Goal: Transaction & Acquisition: Purchase product/service

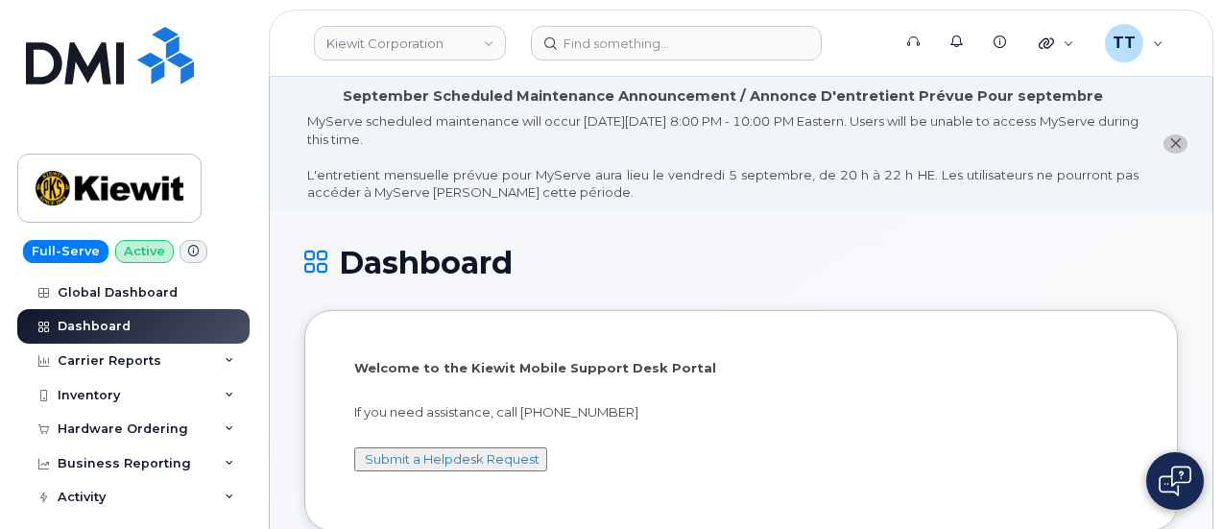
scroll to position [576, 0]
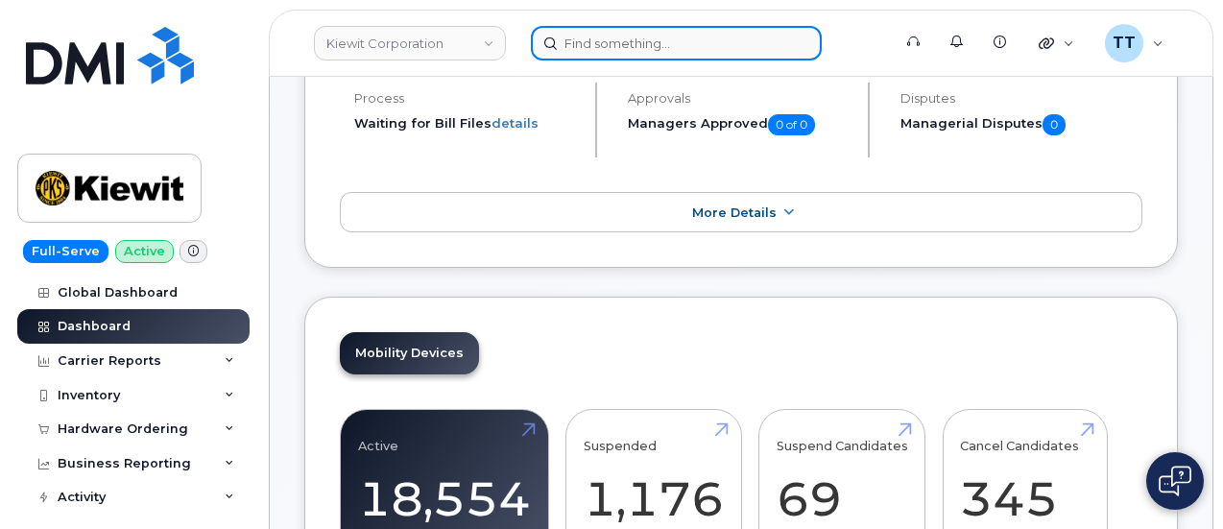
click at [612, 47] on input at bounding box center [676, 43] width 291 height 35
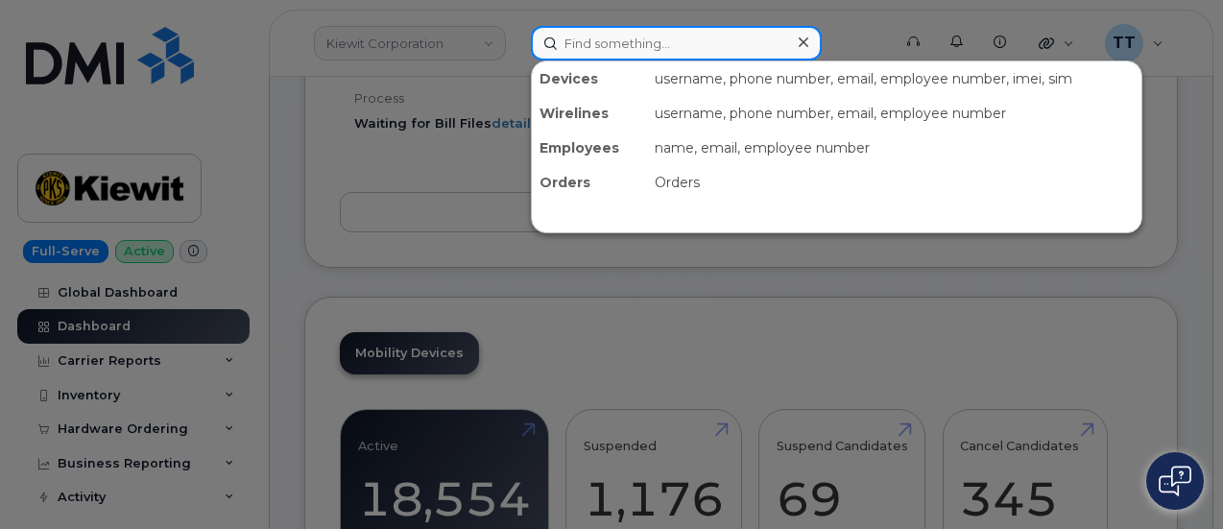
paste input "6616198646"
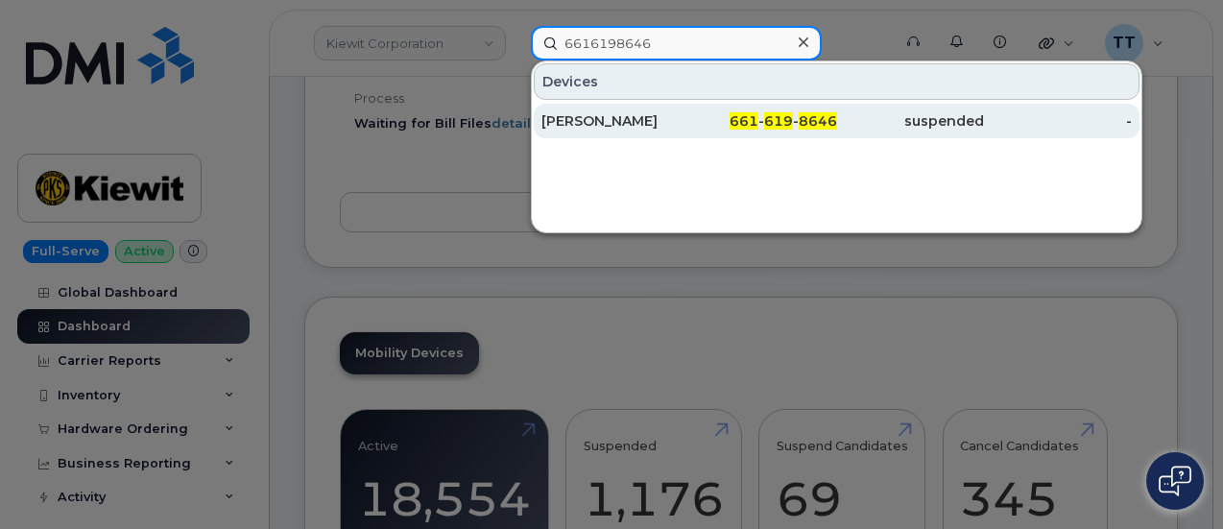
type input "6616198646"
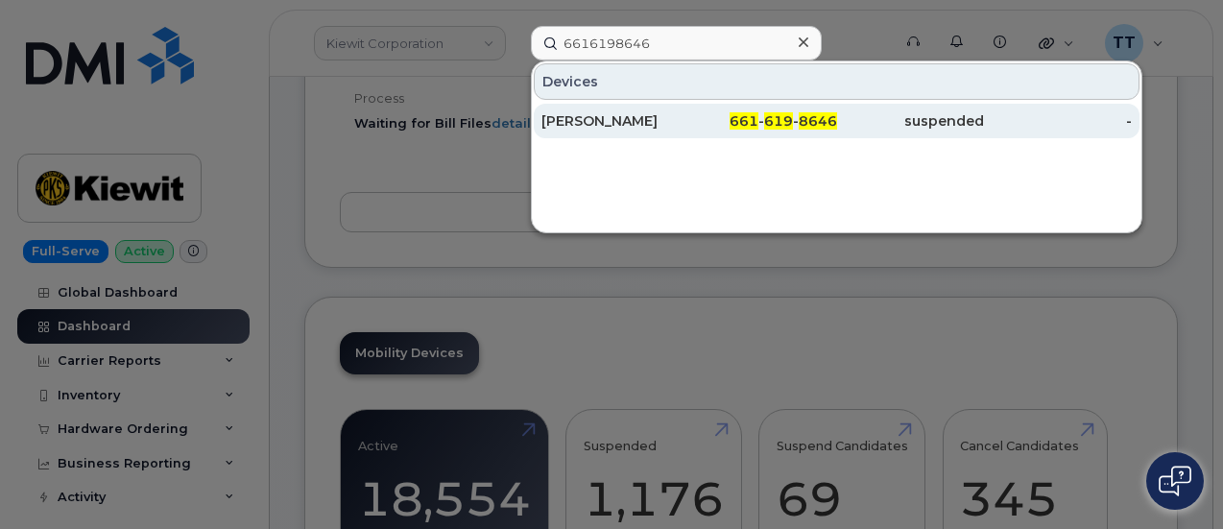
click at [633, 124] on div "MIKE MAY" at bounding box center [615, 120] width 148 height 19
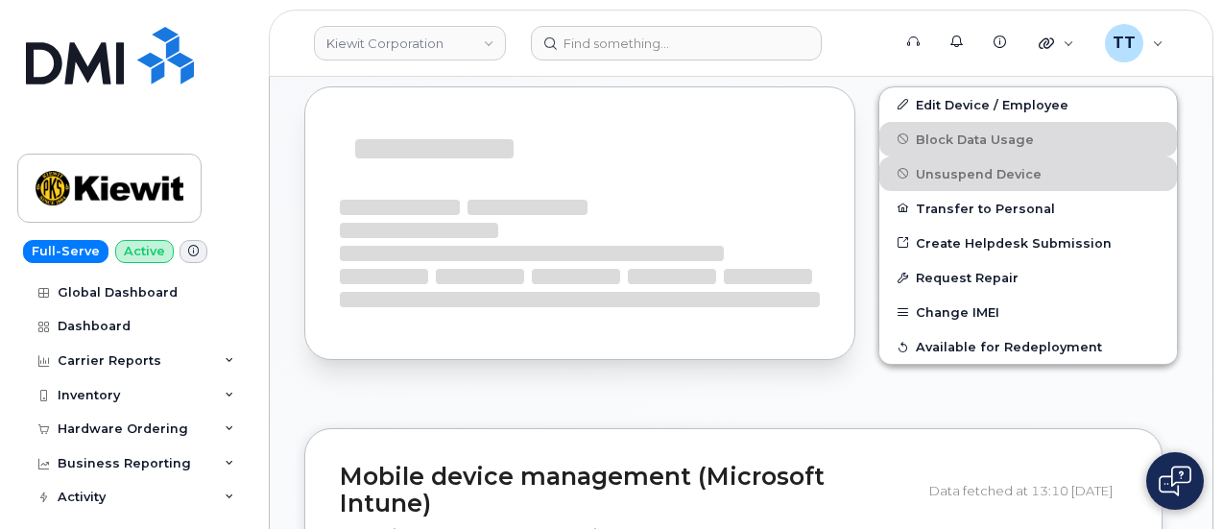
scroll to position [388, 0]
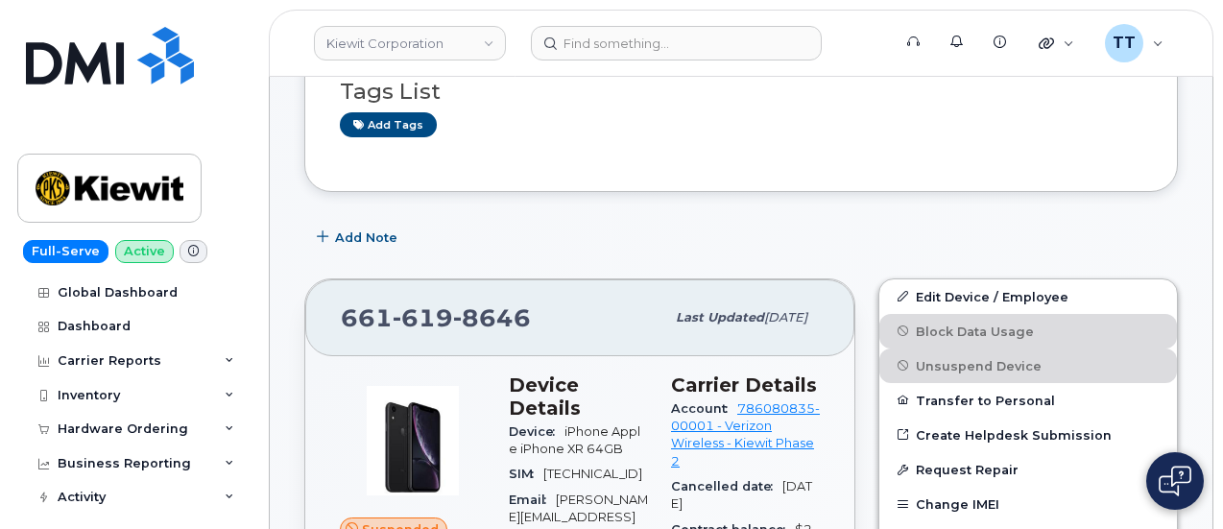
drag, startPoint x: 1147, startPoint y: 238, endPoint x: 1075, endPoint y: 263, distance: 76.2
click at [1146, 238] on div "Add Note" at bounding box center [740, 238] width 873 height 35
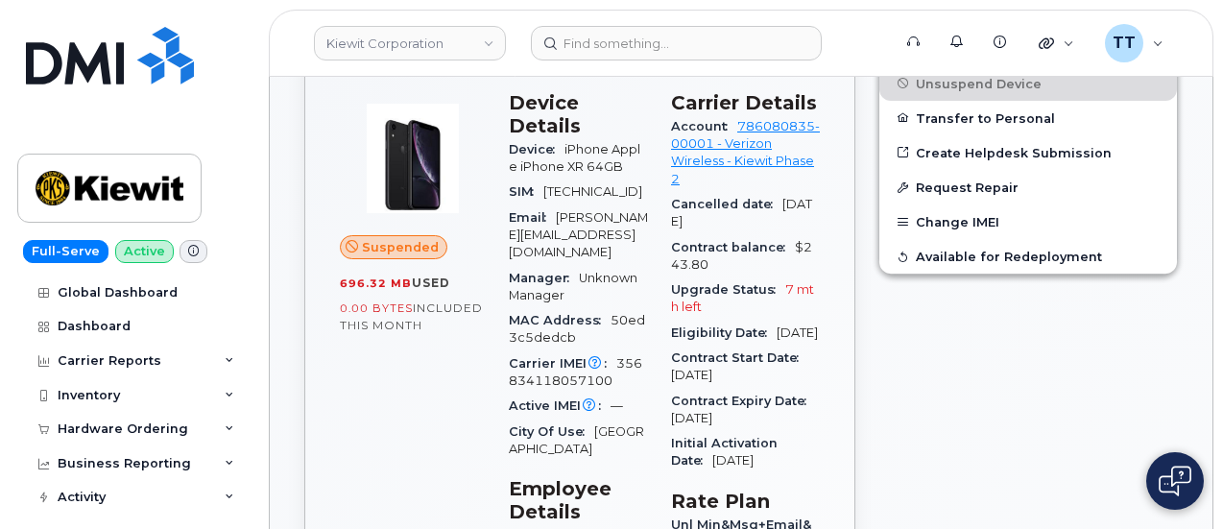
scroll to position [676, 0]
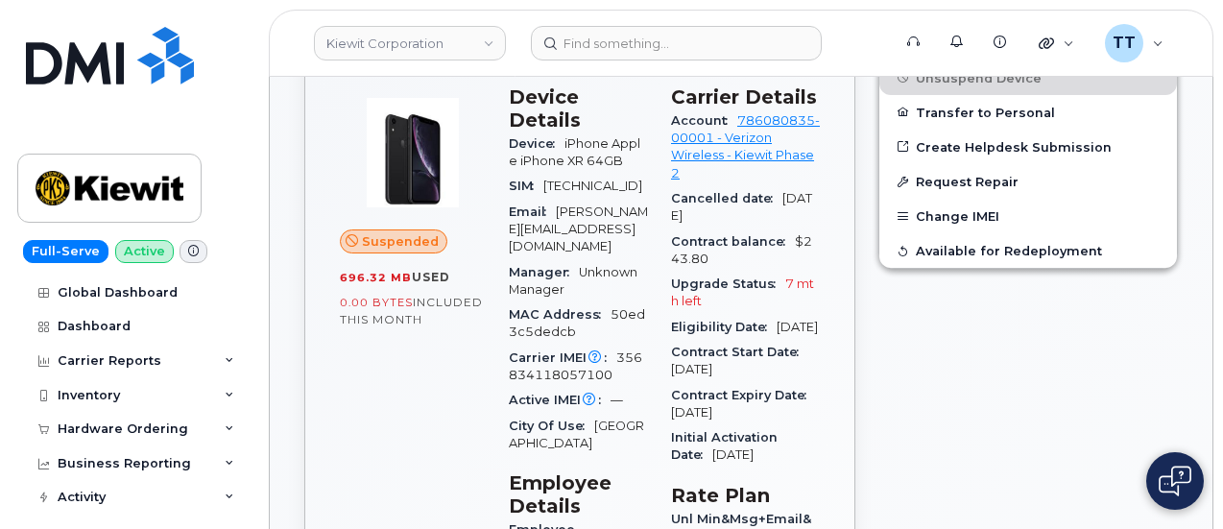
click at [642, 350] on span "356834118057100" at bounding box center [575, 366] width 133 height 32
copy span "356834118057100"
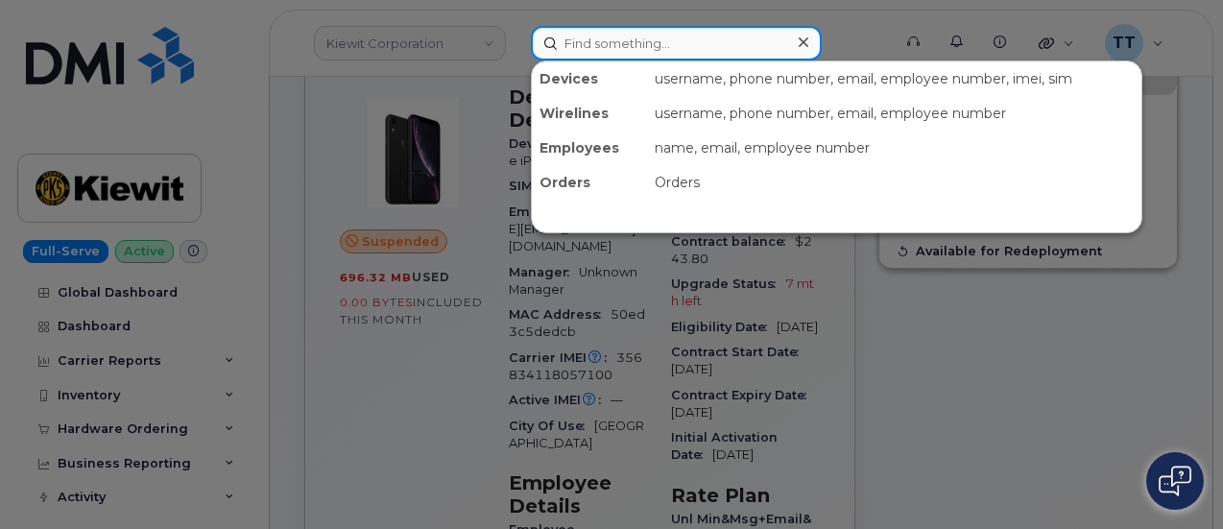
paste input "561-579-1230"
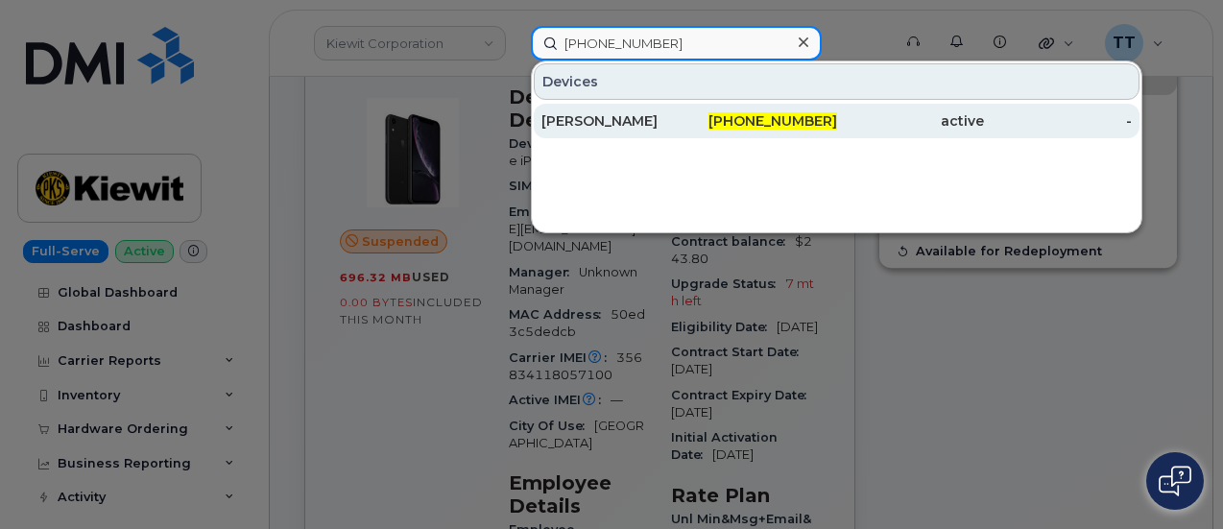
type input "561-579-1230"
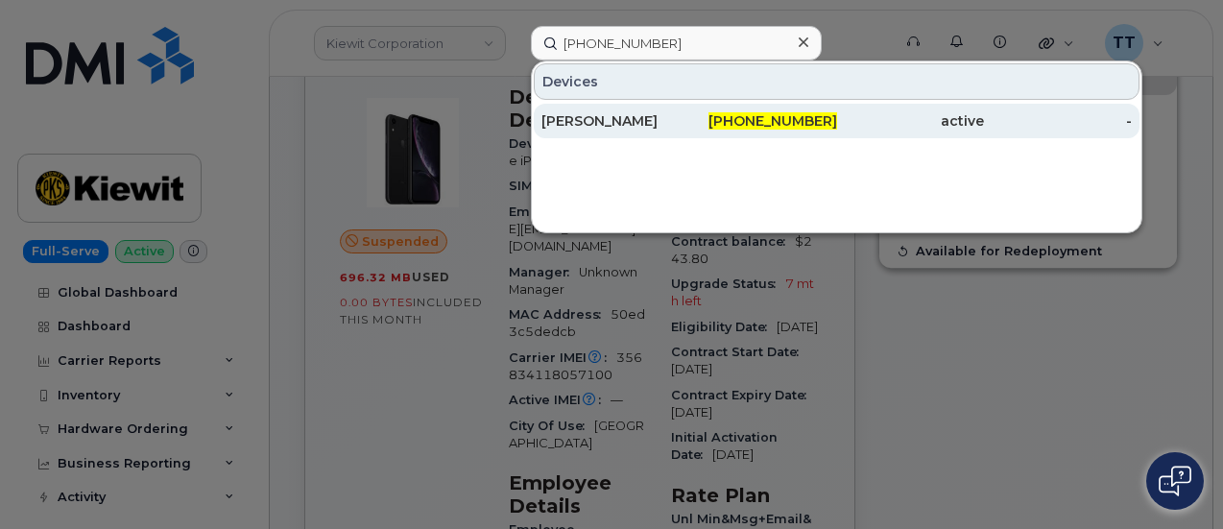
click at [622, 107] on div "PAOLO ROMERO" at bounding box center [615, 121] width 148 height 35
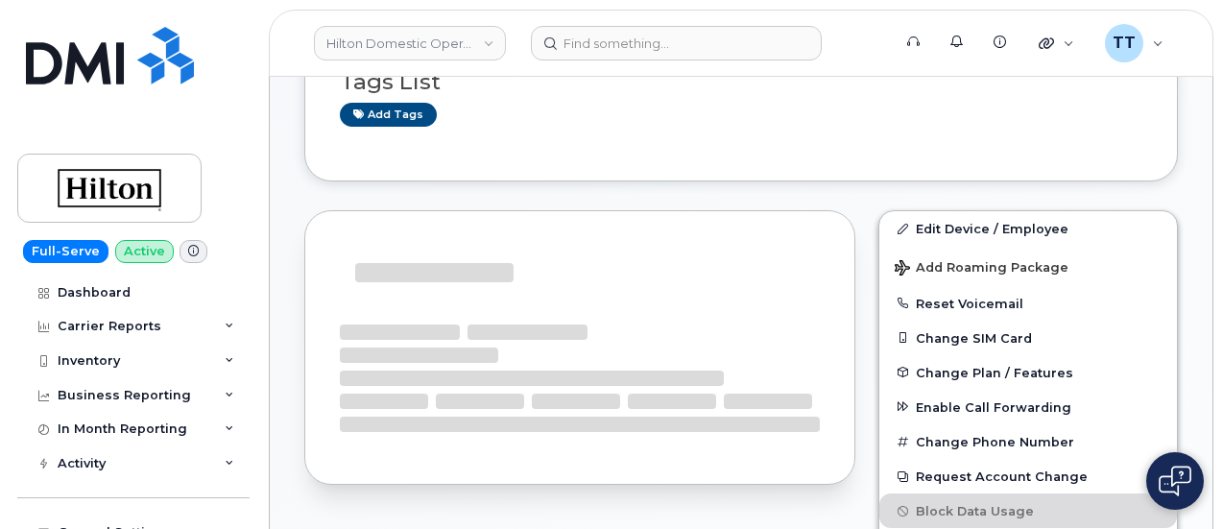
scroll to position [517, 0]
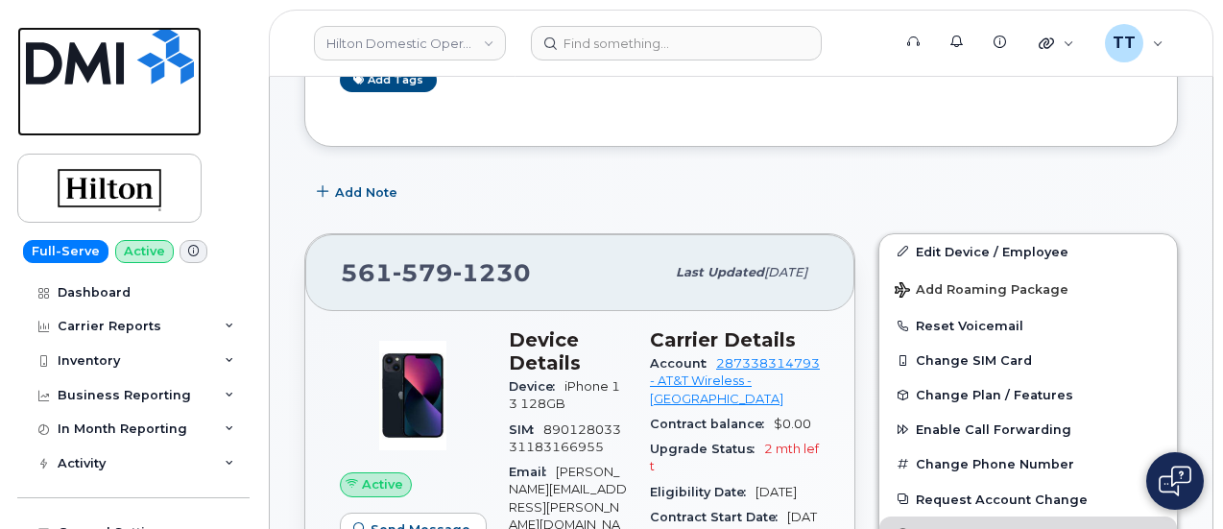
drag, startPoint x: 36, startPoint y: 128, endPoint x: 215, endPoint y: 73, distance: 186.7
click at [36, 128] on link at bounding box center [109, 81] width 184 height 109
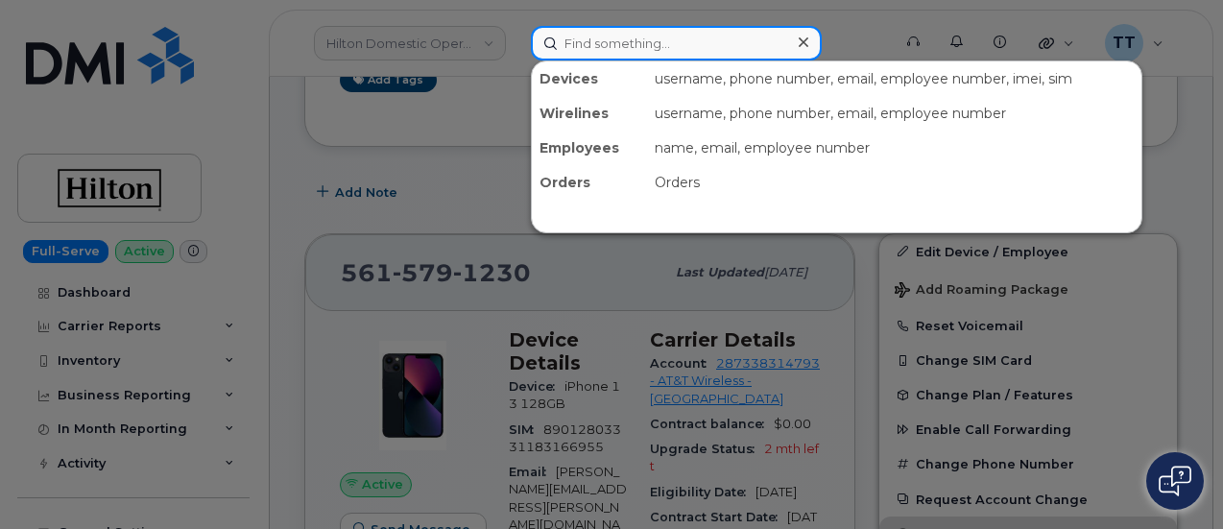
click at [643, 41] on input at bounding box center [676, 43] width 291 height 35
paste input "Dead air call, Call disconnected"
type input "Dead air call, Call disconnected"
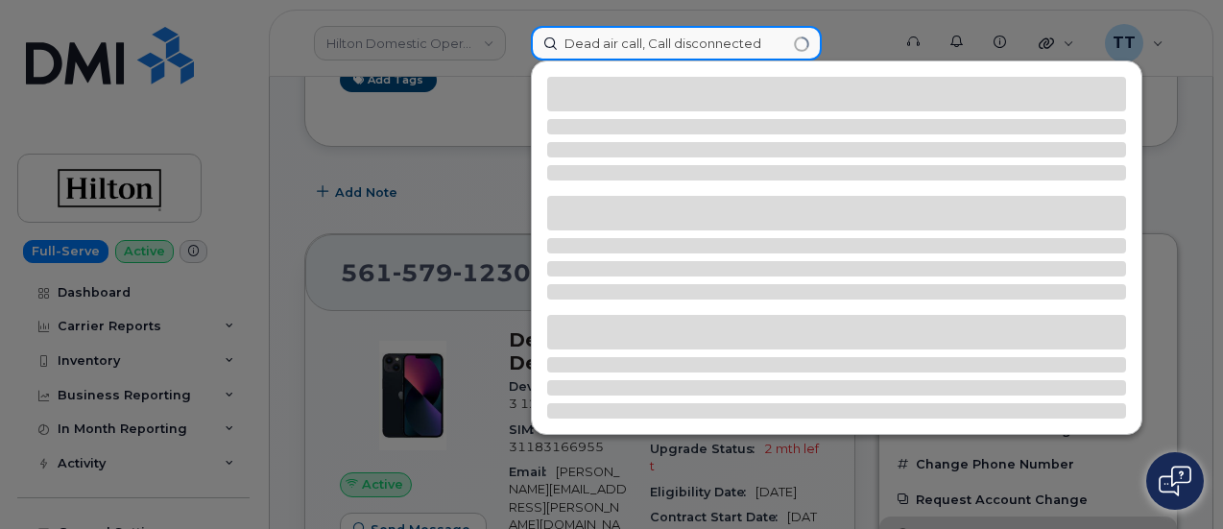
click at [609, 44] on input "Dead air call, Call disconnected" at bounding box center [676, 43] width 291 height 35
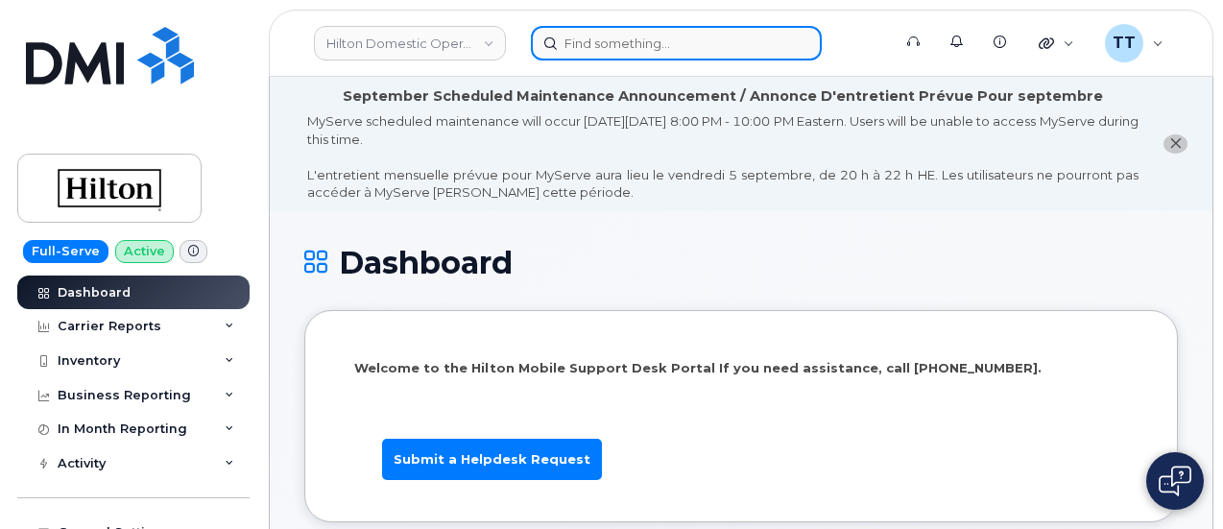
click at [716, 43] on input at bounding box center [676, 43] width 291 height 35
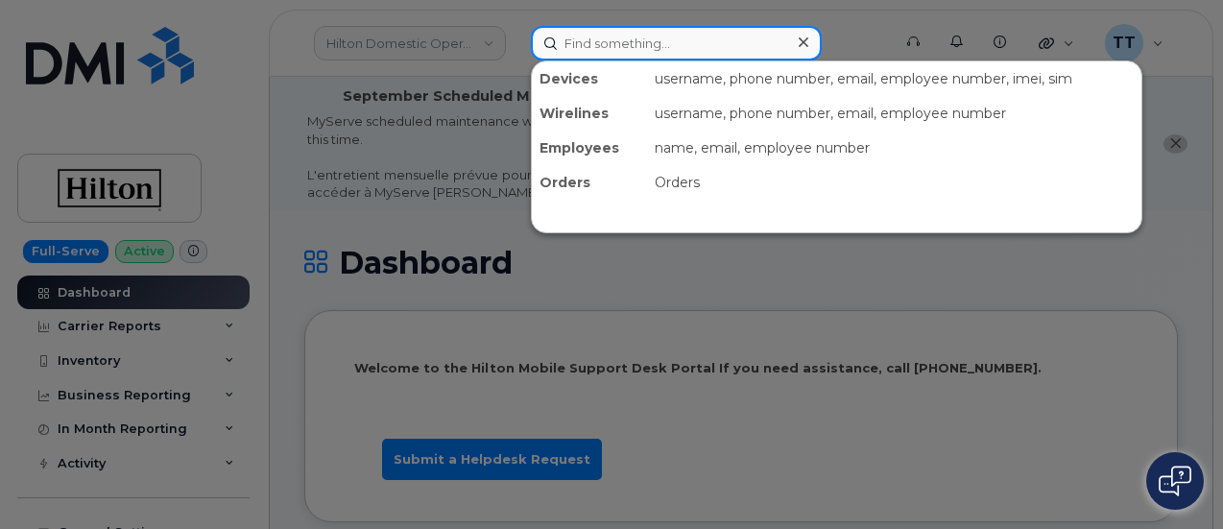
paste input "839-839-3322"
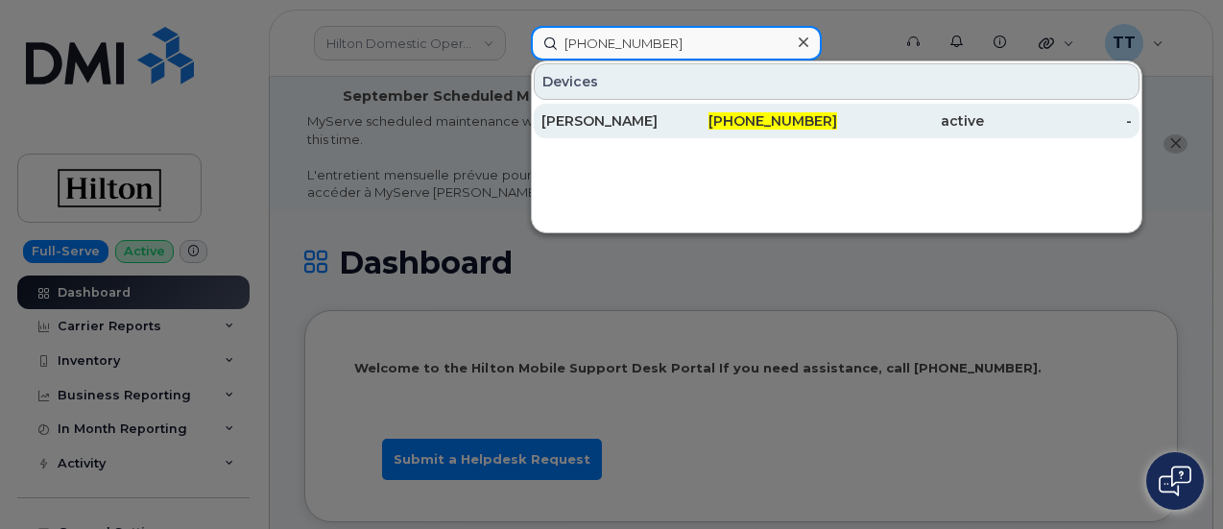
type input "839-839-3322"
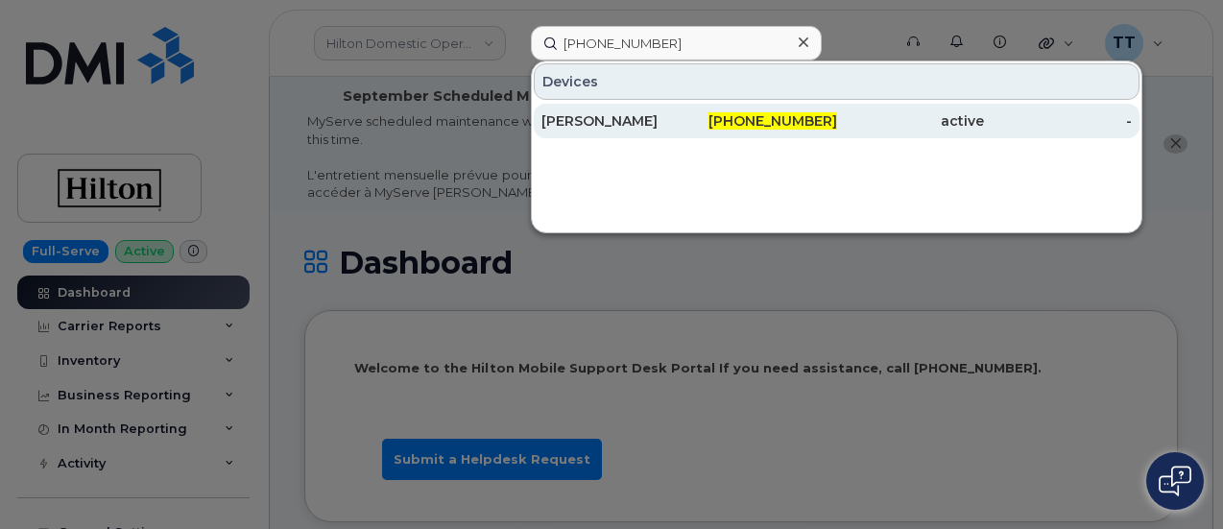
click at [621, 124] on div "MCKENZIE TANKERSLEY" at bounding box center [615, 120] width 148 height 19
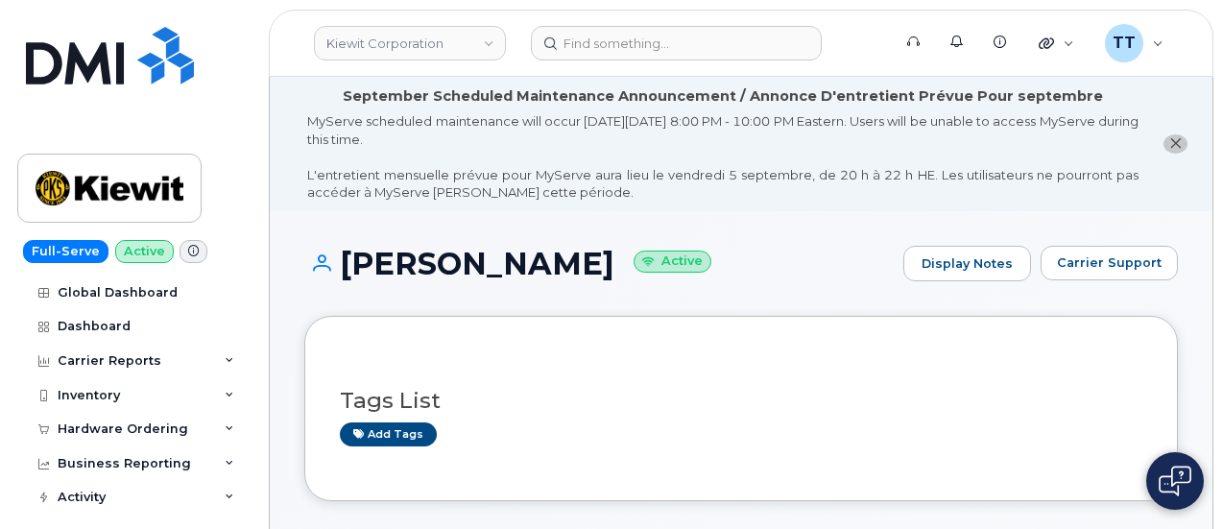
click at [407, 247] on h1 "MCKENZIE TANKERSLEY Active" at bounding box center [598, 264] width 589 height 34
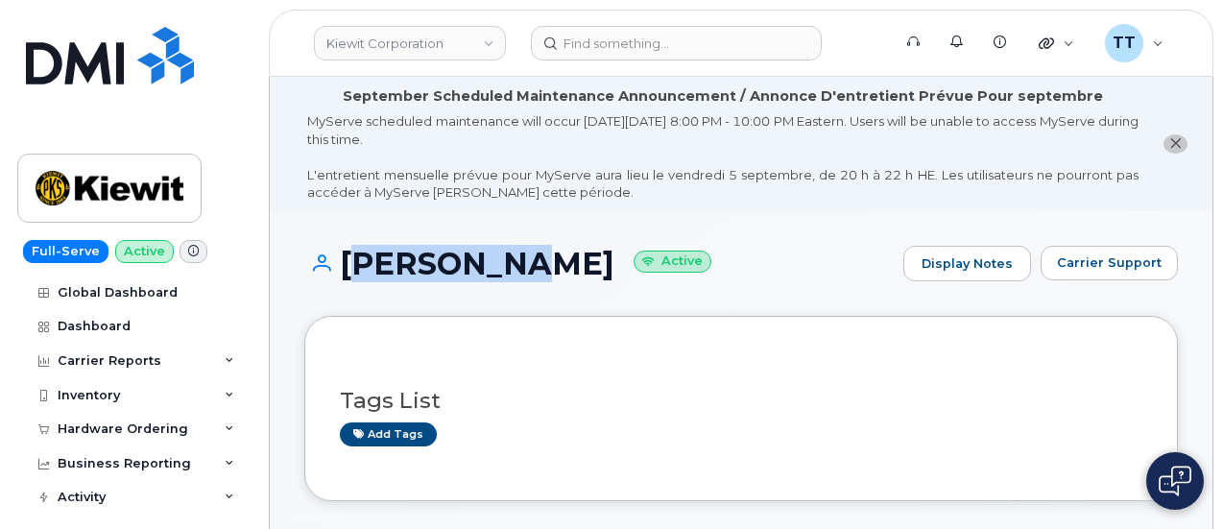
click at [407, 247] on h1 "MCKENZIE TANKERSLEY Active" at bounding box center [598, 264] width 589 height 34
copy h1 "MCKENZIE TANKERSLEY"
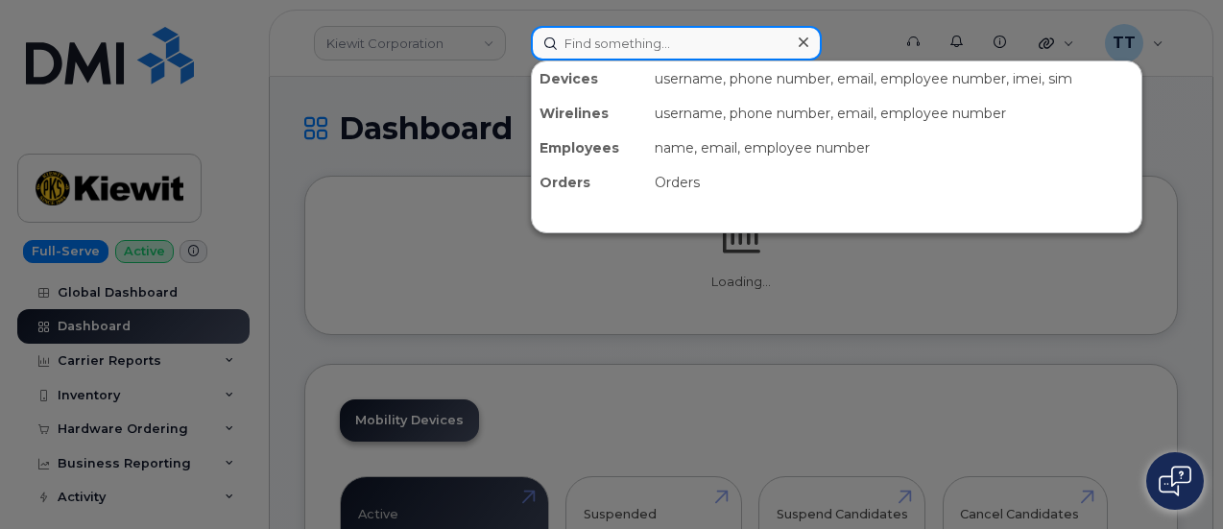
click at [676, 43] on input at bounding box center [676, 43] width 291 height 35
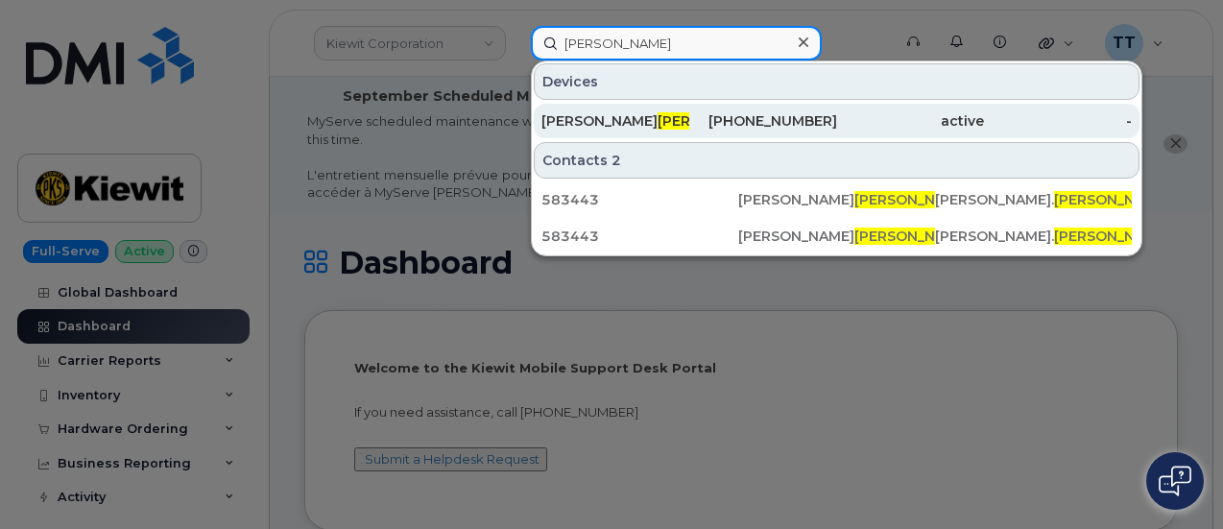
type input "[PERSON_NAME]"
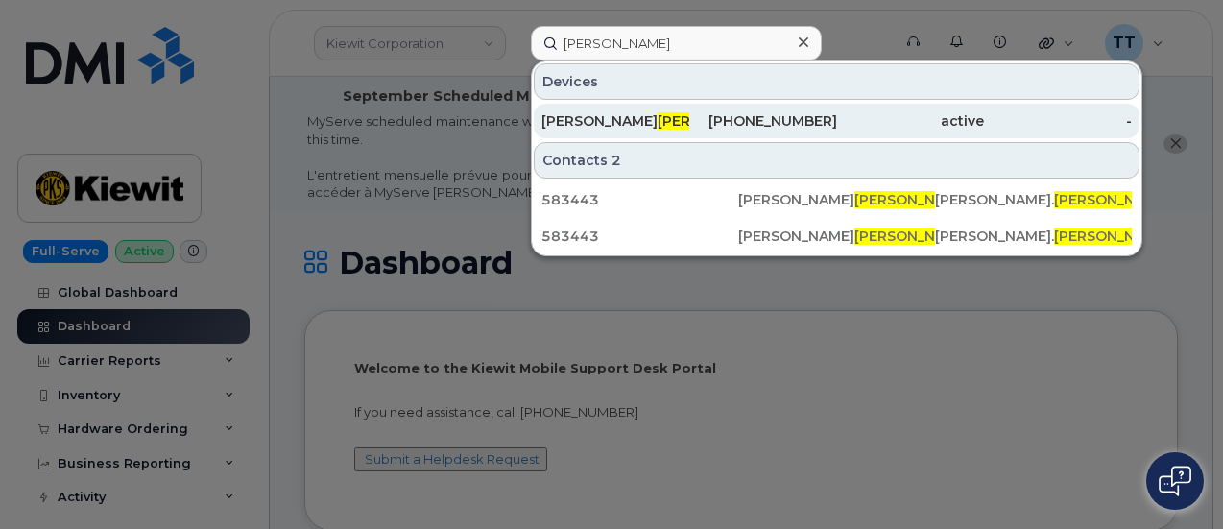
click at [655, 129] on div "[PERSON_NAME]" at bounding box center [615, 120] width 148 height 19
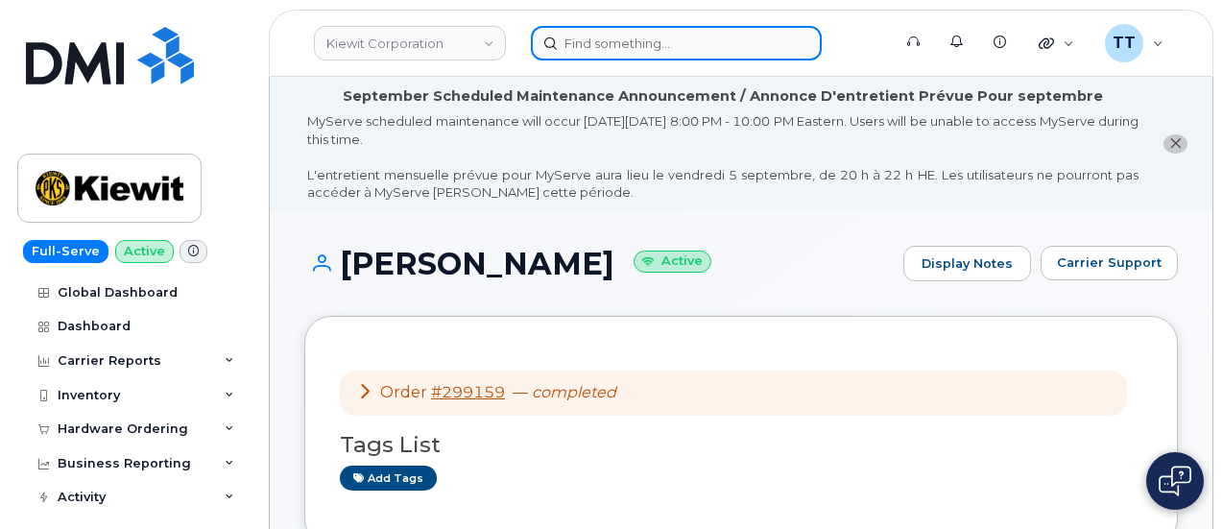
click at [594, 49] on input at bounding box center [676, 43] width 291 height 35
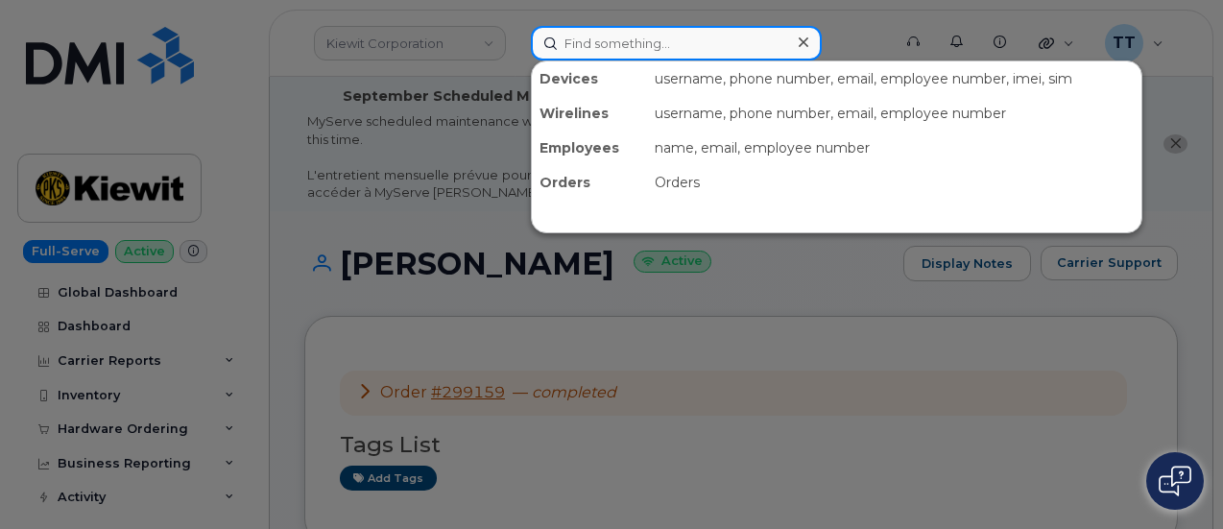
paste input "446891518862"
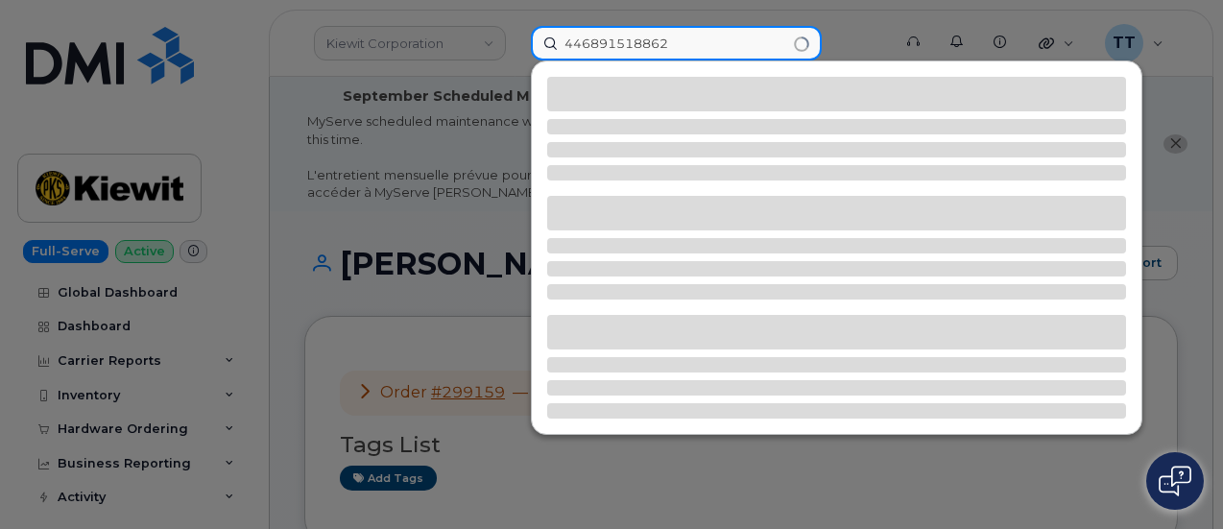
type input "446891518862"
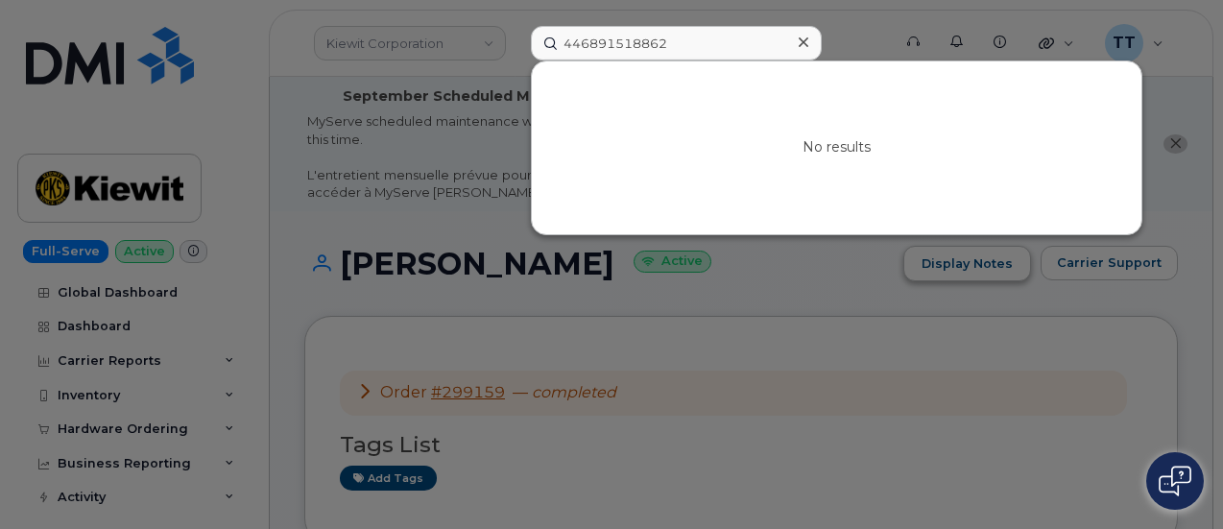
drag, startPoint x: 1099, startPoint y: 300, endPoint x: 1000, endPoint y: 262, distance: 106.0
click at [1099, 300] on div at bounding box center [611, 264] width 1223 height 529
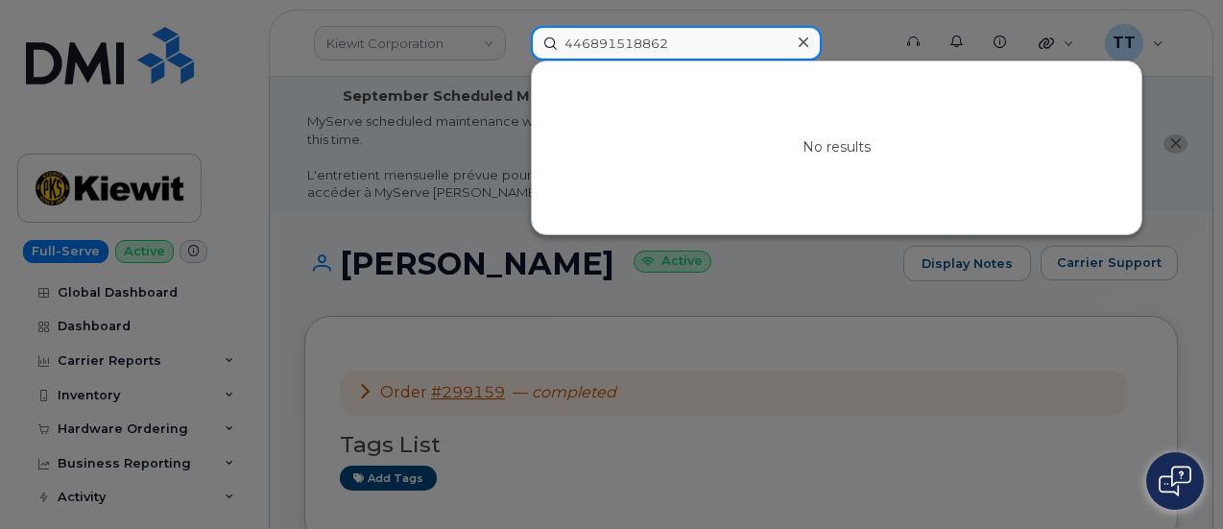
click at [566, 50] on input "446891518862" at bounding box center [676, 43] width 291 height 35
paste input "[PHONE_NUMBER]"
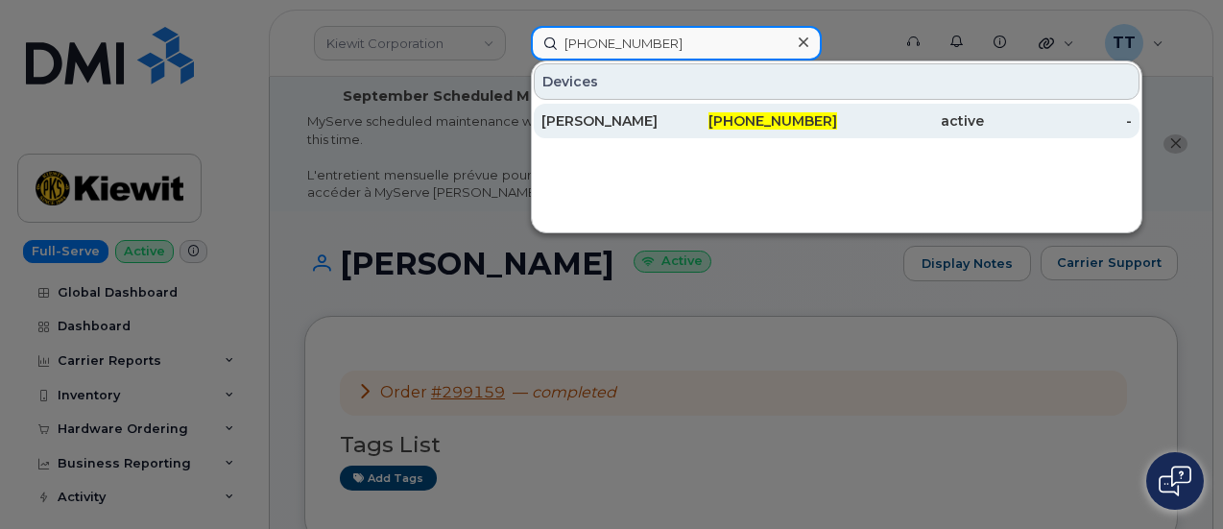
type input "[PHONE_NUMBER]"
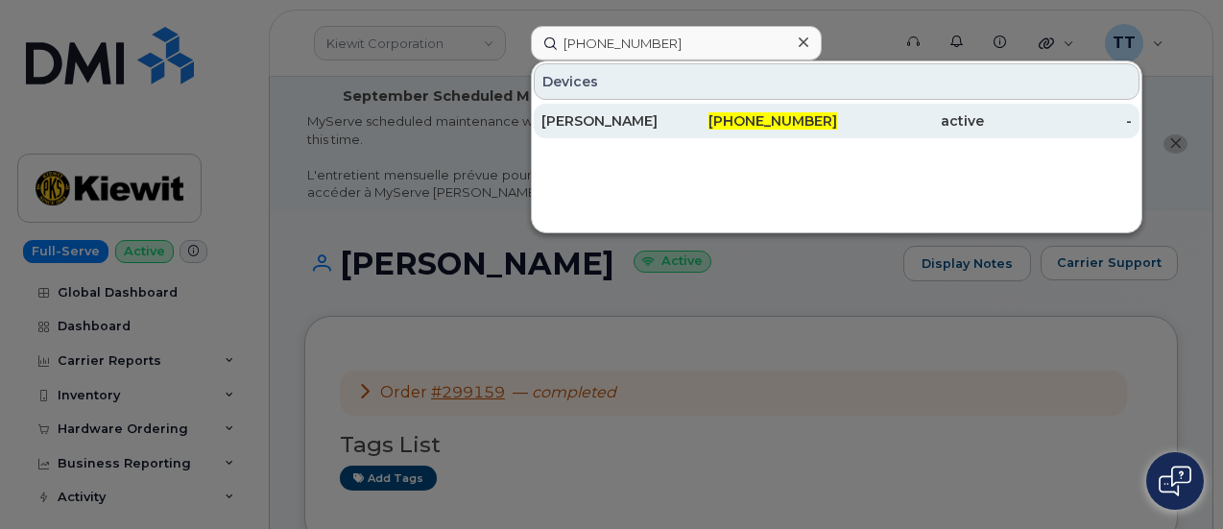
click at [610, 123] on div "[PERSON_NAME]" at bounding box center [615, 120] width 148 height 19
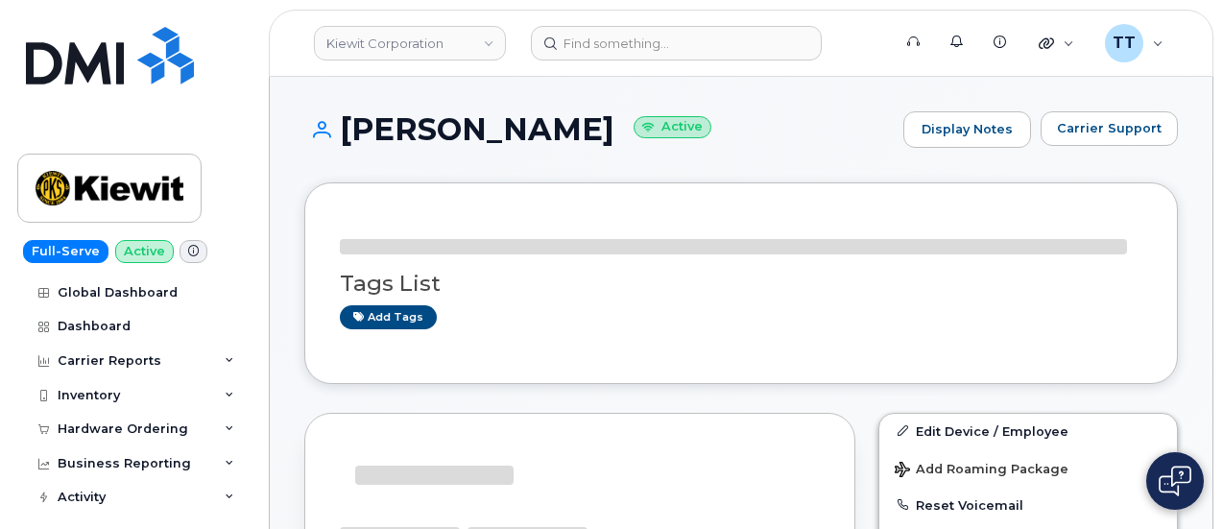
click at [454, 135] on h1 "SOFIA FOGLIO Active" at bounding box center [598, 129] width 589 height 34
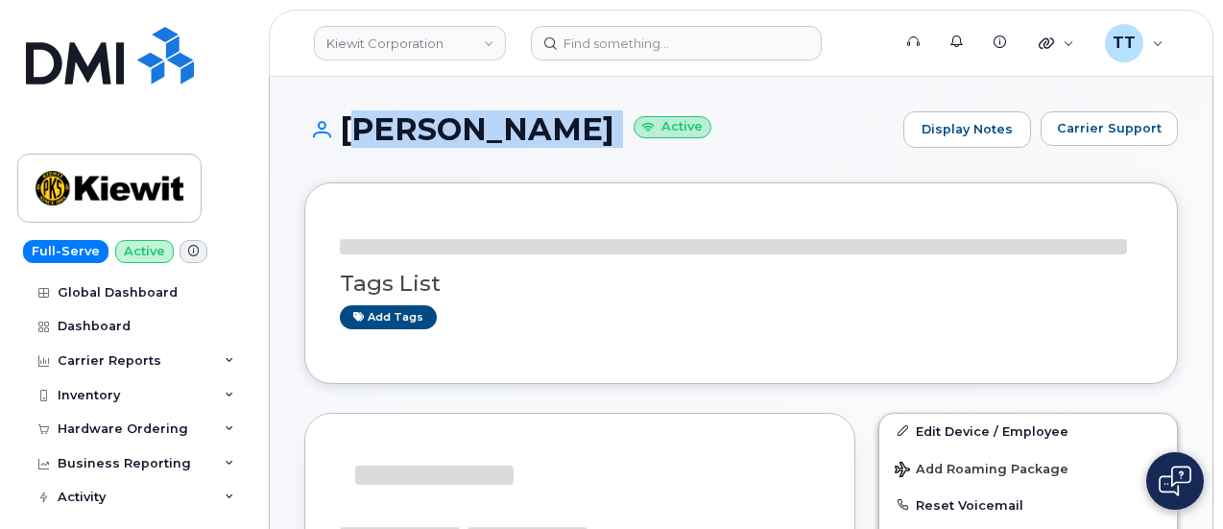
click at [454, 135] on h1 "SOFIA FOGLIO Active" at bounding box center [598, 129] width 589 height 34
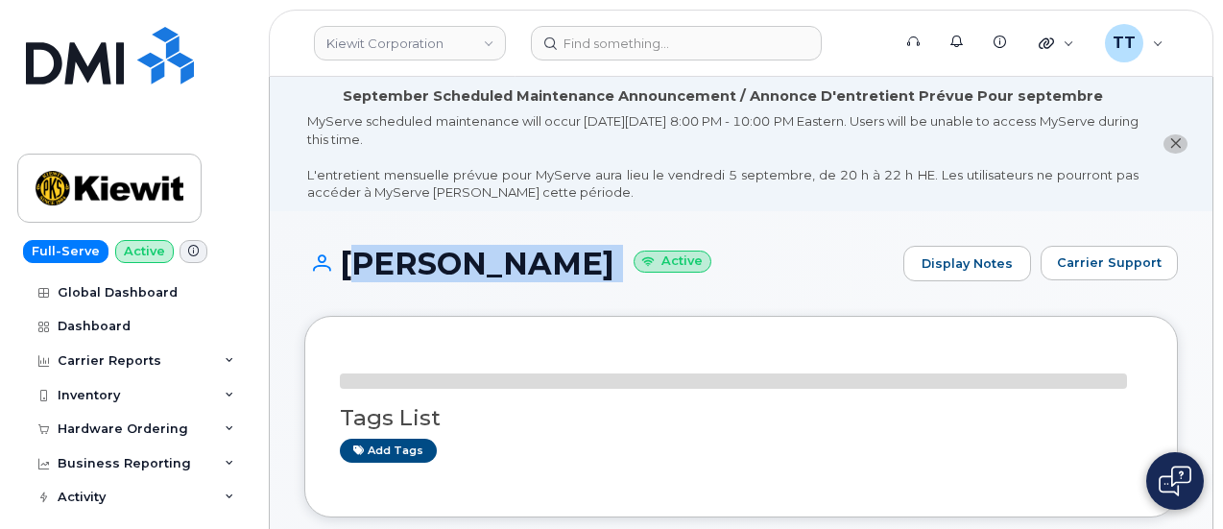
copy h1 "SOFIA FOGLIO"
click at [457, 264] on h1 "SOFIA FOGLIO Active" at bounding box center [598, 264] width 589 height 34
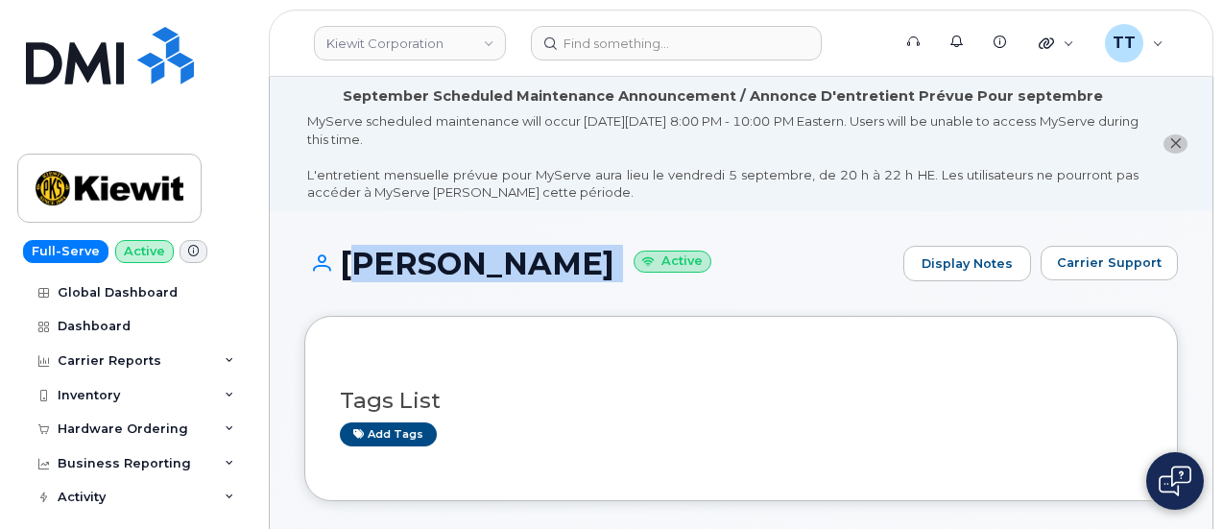
click at [497, 298] on div "SOFIA FOGLIO Active Display Notes Carrier Support" at bounding box center [740, 281] width 873 height 71
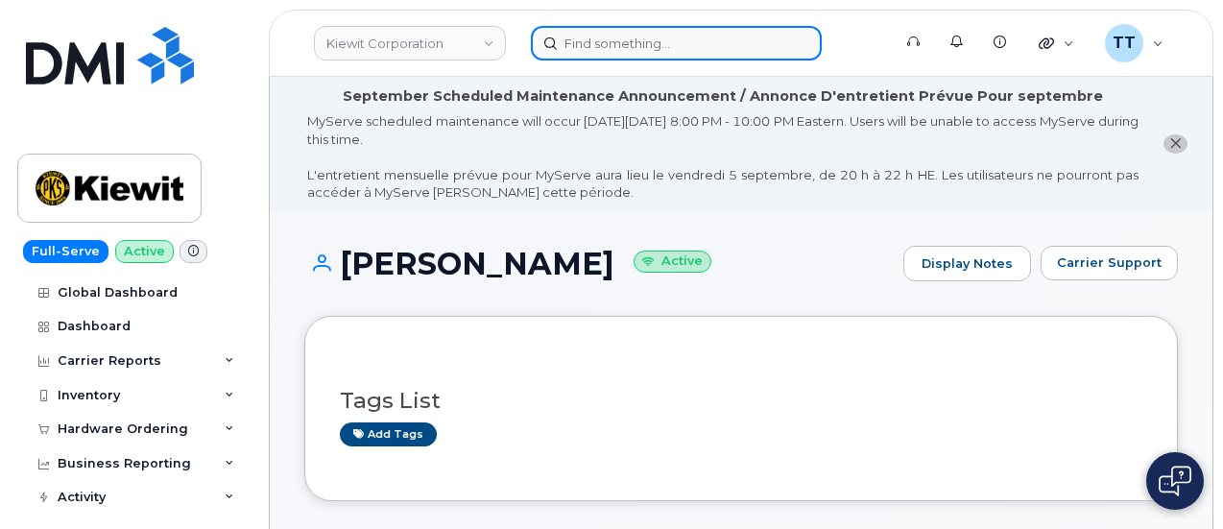
click at [629, 37] on input at bounding box center [676, 43] width 291 height 35
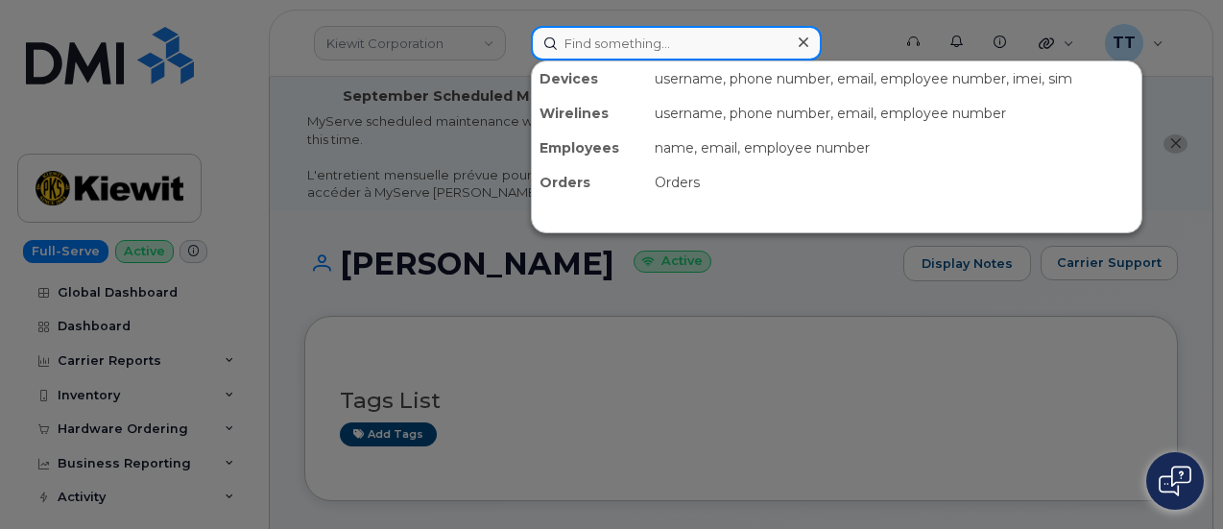
paste input "985-317-3822"
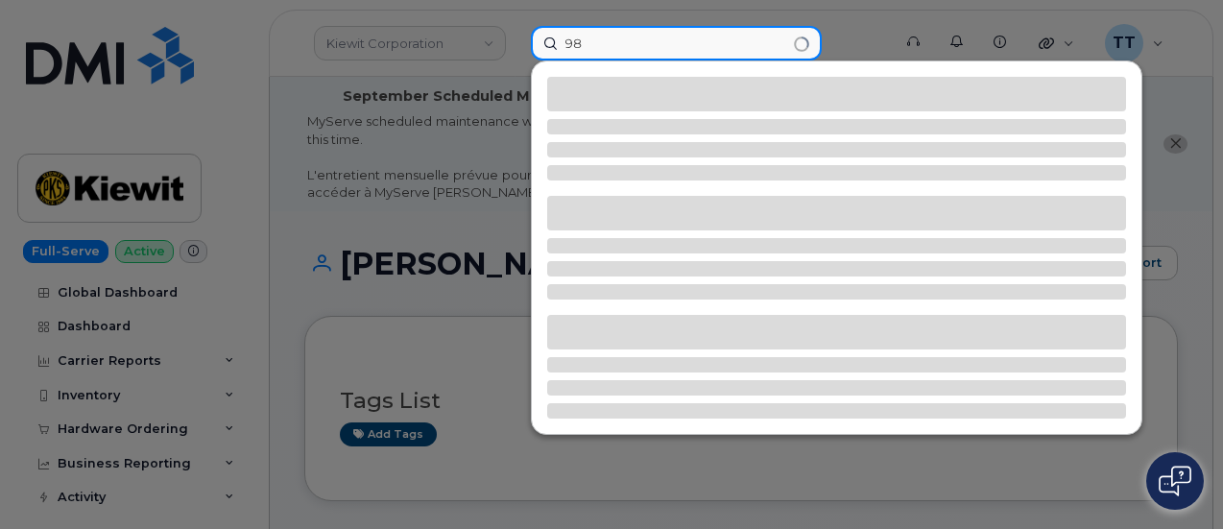
type input "9"
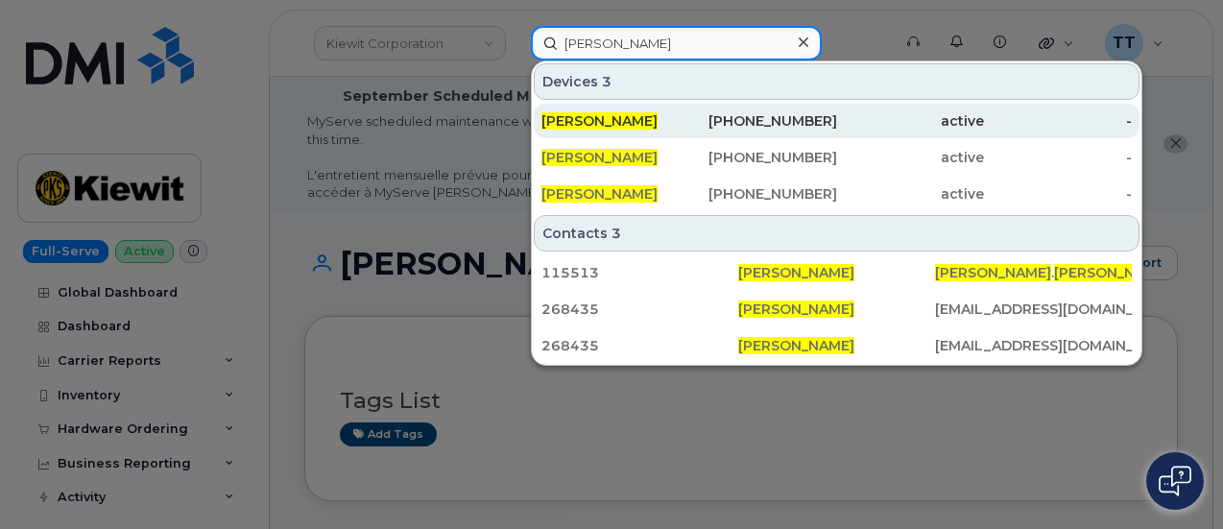
type input "derek layton"
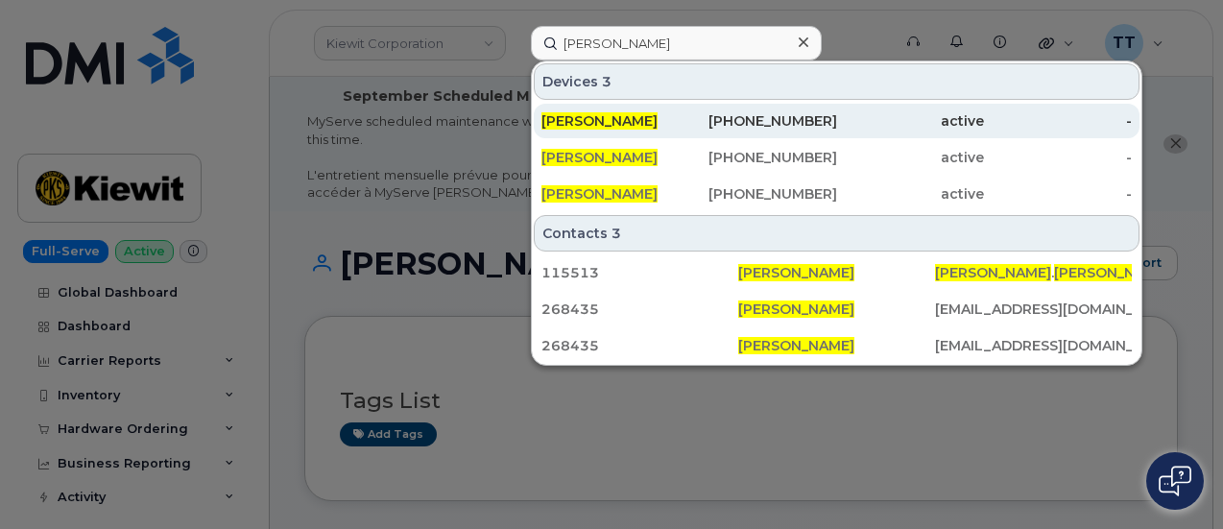
click at [641, 116] on span "DEREK LAYTON" at bounding box center [599, 120] width 116 height 17
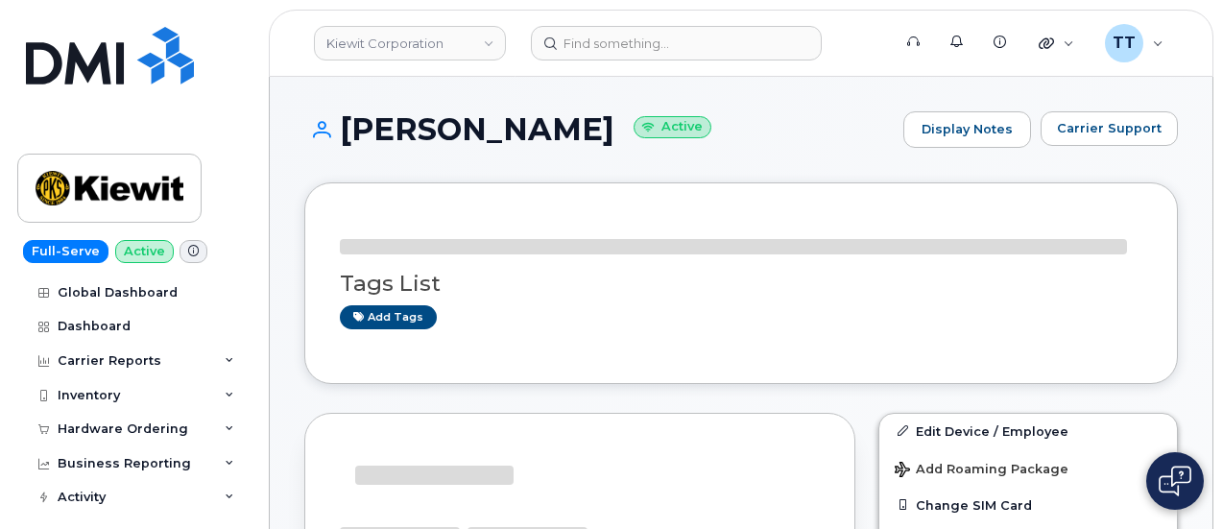
click at [426, 131] on h1 "DEREK LAYTON Active" at bounding box center [598, 129] width 589 height 34
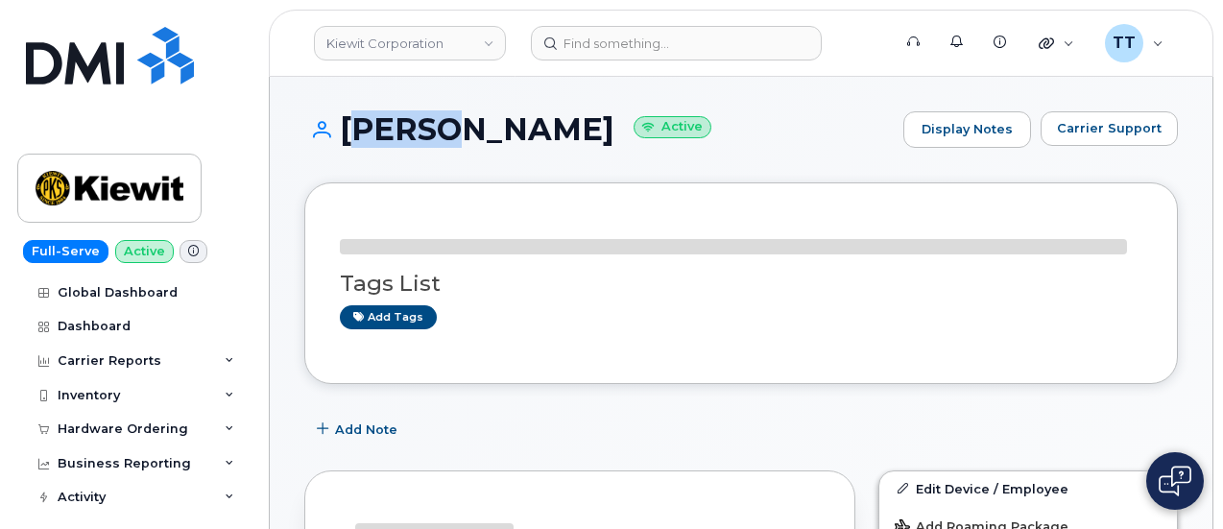
click at [426, 131] on h1 "DEREK LAYTON Active" at bounding box center [598, 129] width 589 height 34
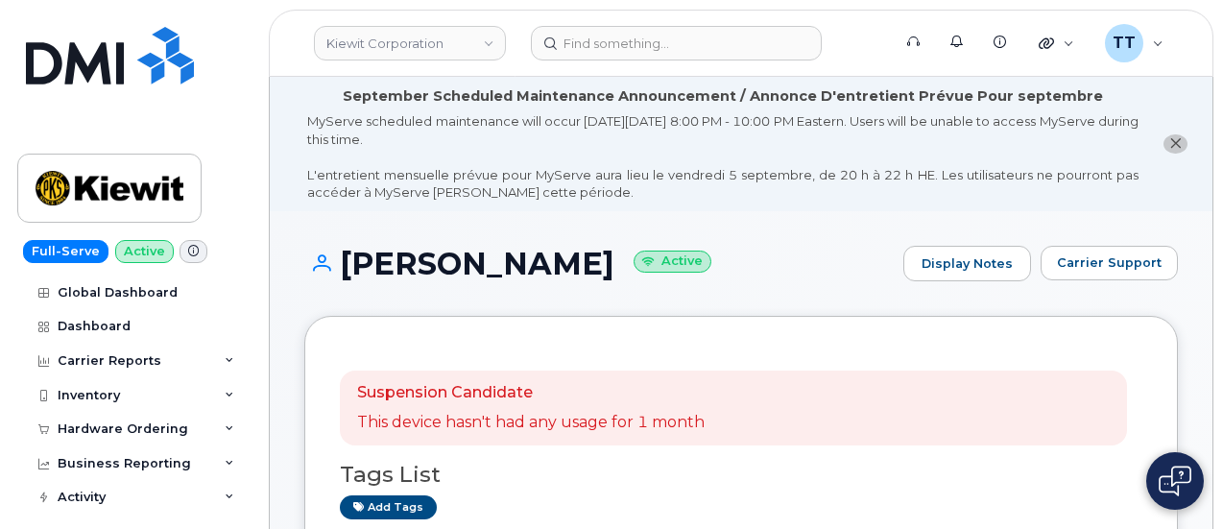
drag, startPoint x: 435, startPoint y: 126, endPoint x: 378, endPoint y: 270, distance: 154.7
click at [376, 272] on h1 "DEREK LAYTON Active" at bounding box center [598, 264] width 589 height 34
click at [378, 270] on h1 "DEREK LAYTON Active" at bounding box center [598, 264] width 589 height 34
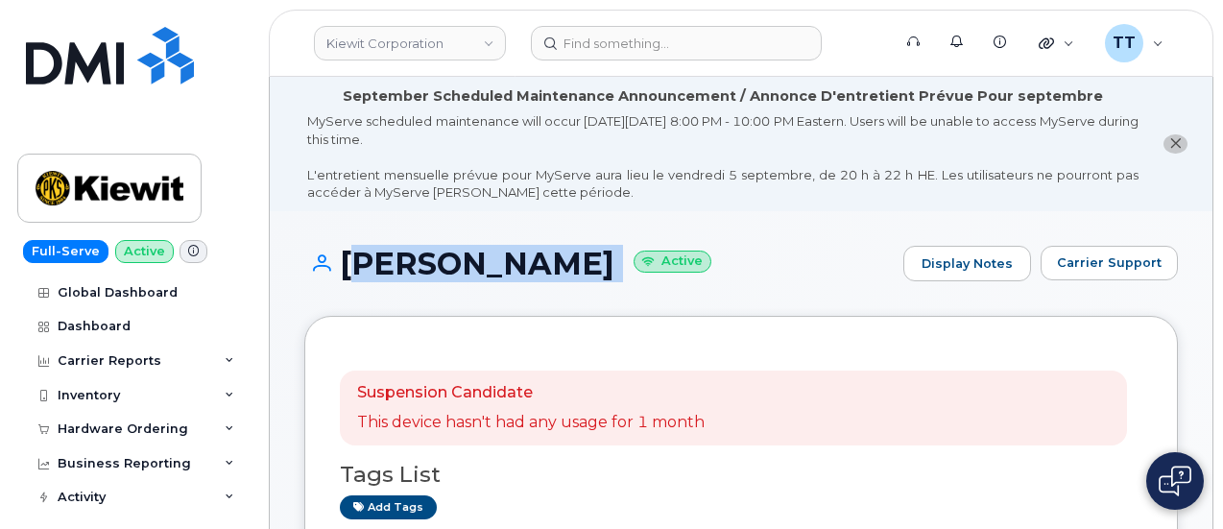
click at [378, 270] on h1 "DEREK LAYTON Active" at bounding box center [598, 264] width 589 height 34
copy h1 "DEREK LAYTON"
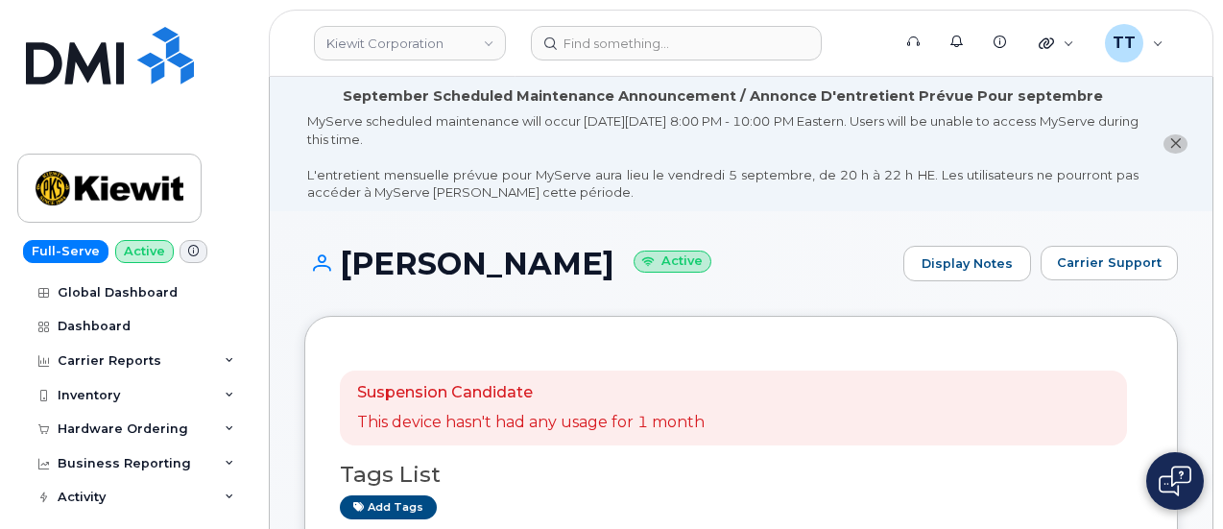
click at [640, 325] on div "Suspension Candidate This device hasn't had any usage for 1 month Tags List Add…" at bounding box center [740, 445] width 873 height 258
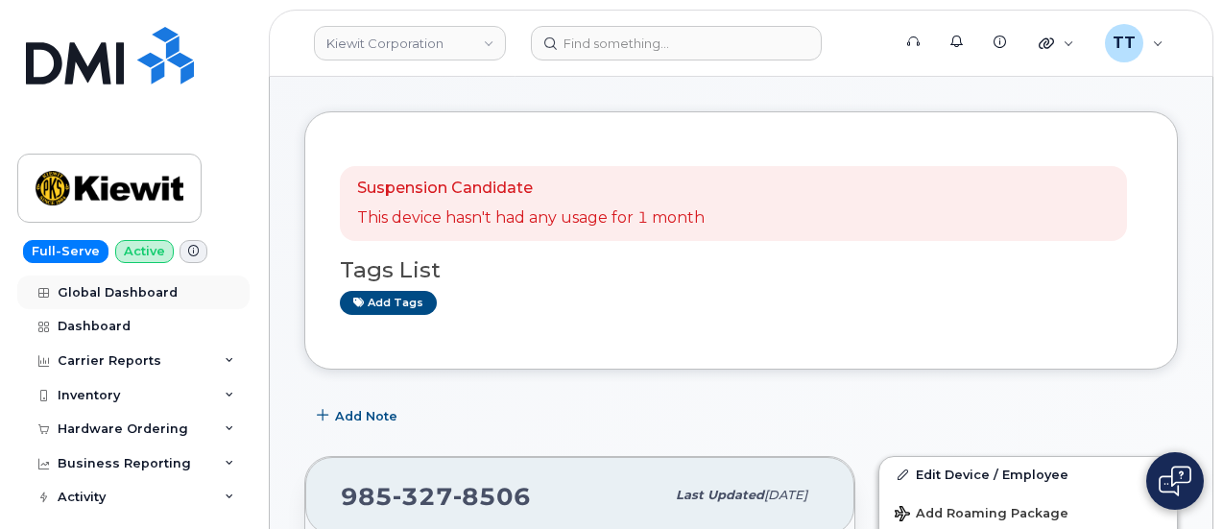
scroll to position [288, 0]
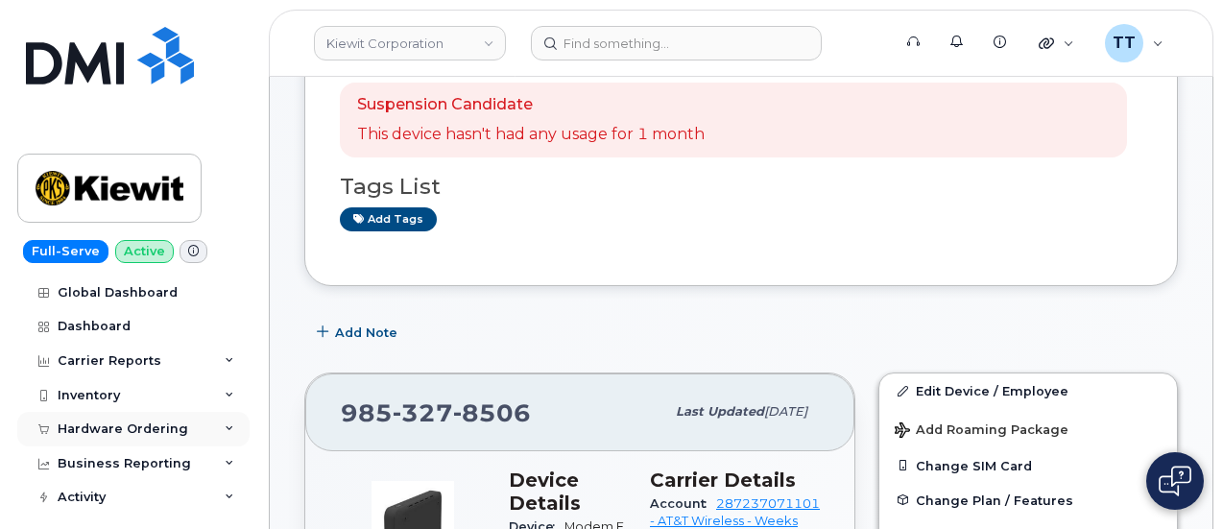
click at [131, 419] on div "Hardware Ordering" at bounding box center [133, 429] width 232 height 35
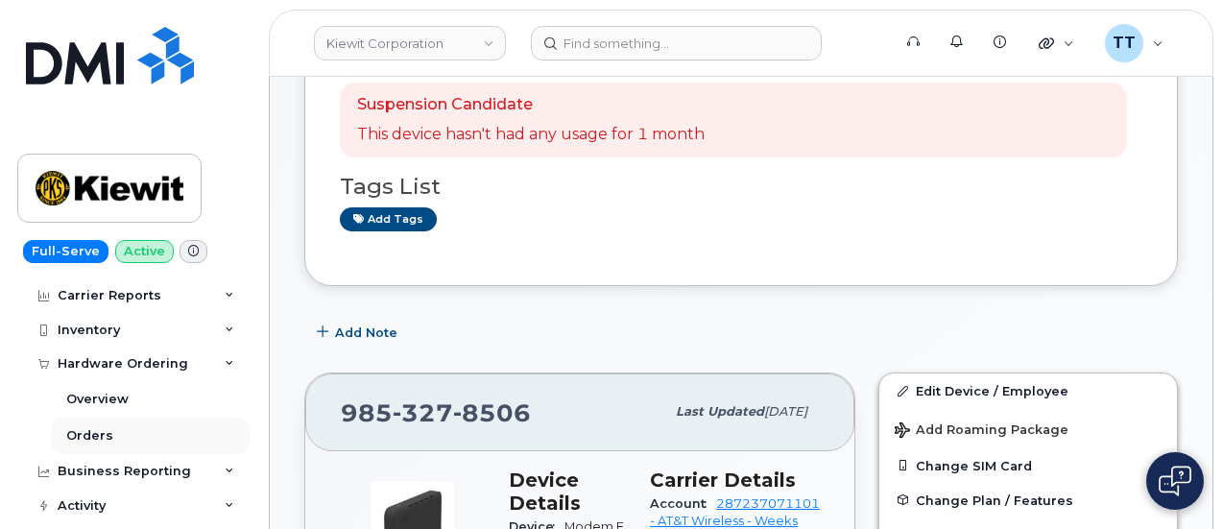
scroll to position [96, 0]
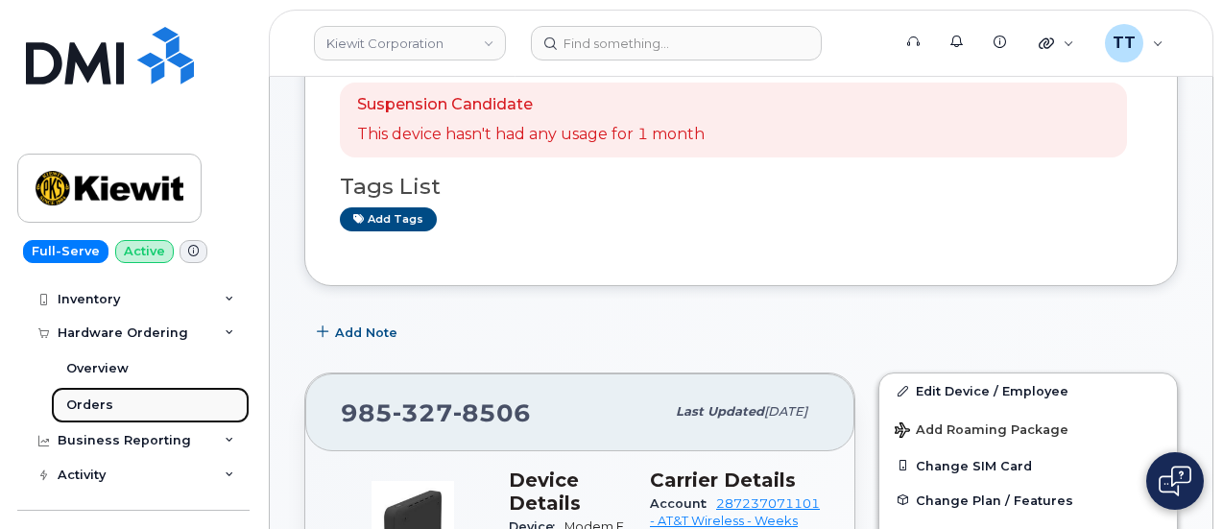
click at [117, 402] on link "Orders" at bounding box center [150, 405] width 199 height 36
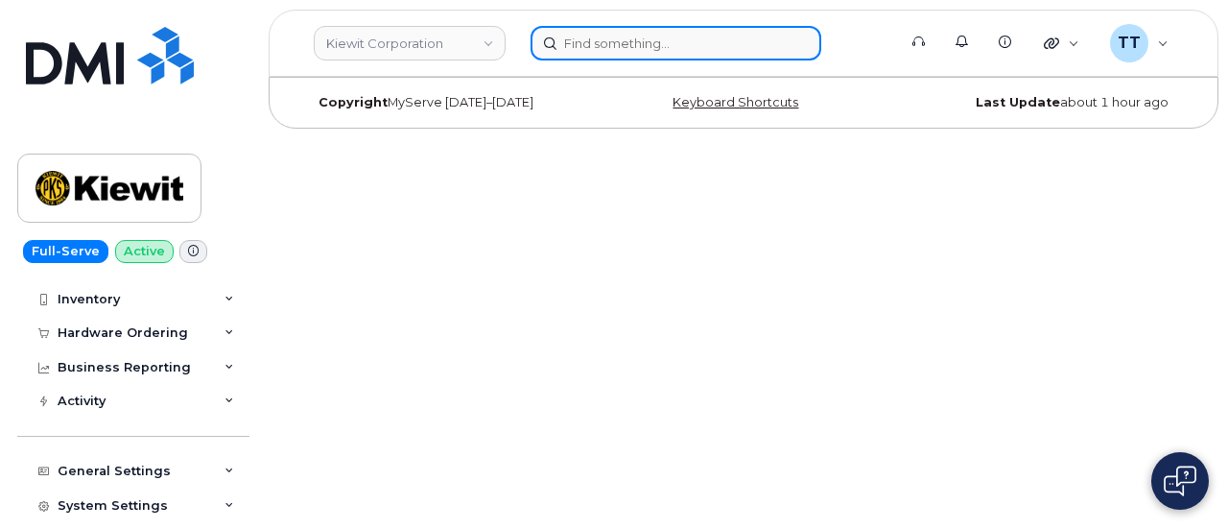
click at [609, 34] on input at bounding box center [676, 43] width 291 height 35
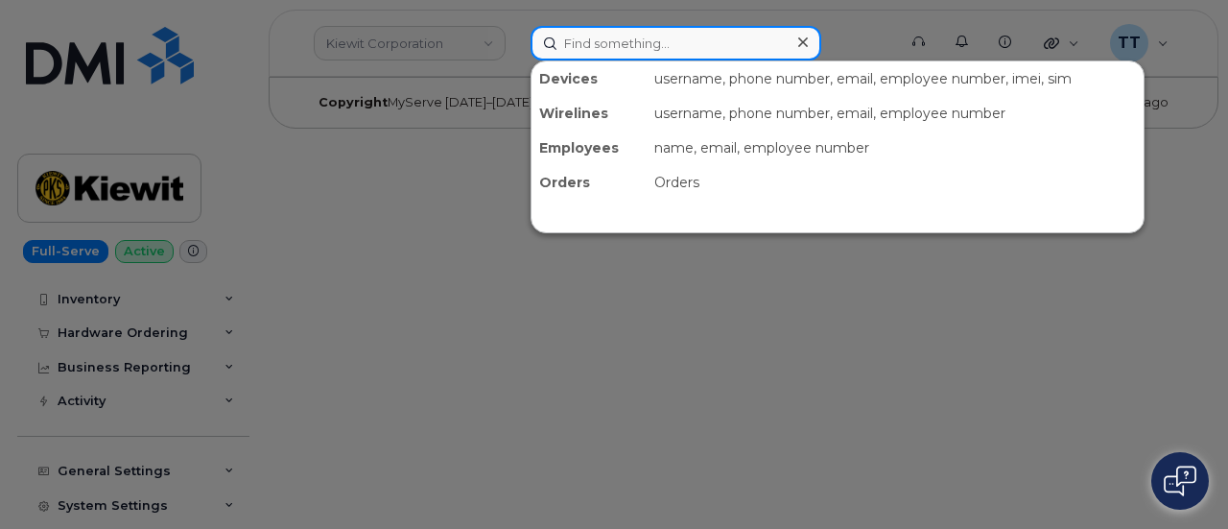
click at [602, 42] on input at bounding box center [676, 43] width 291 height 35
paste input "Derek Layton"
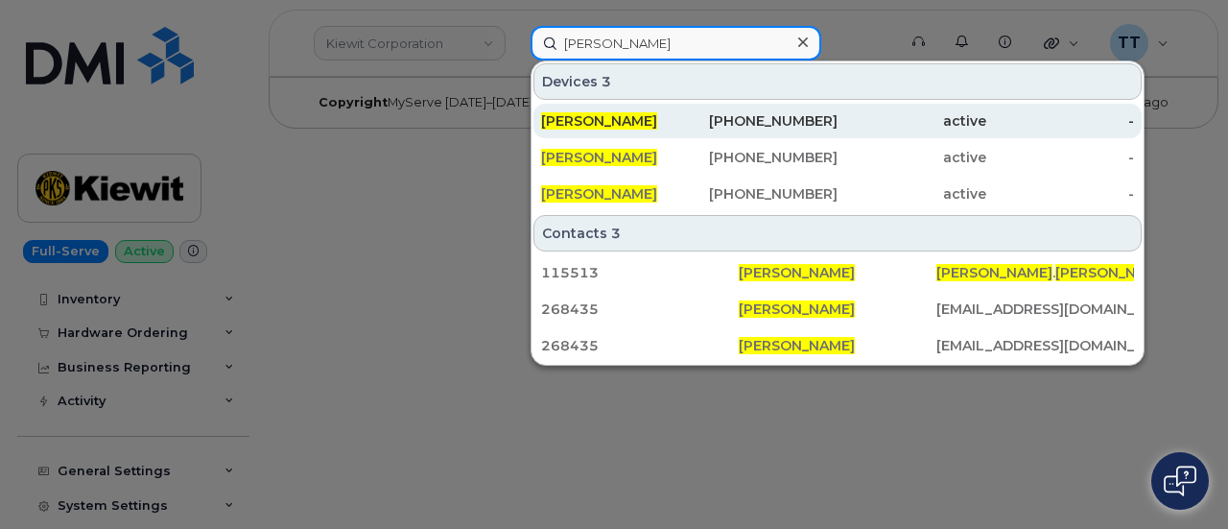
type input "Derek Layton"
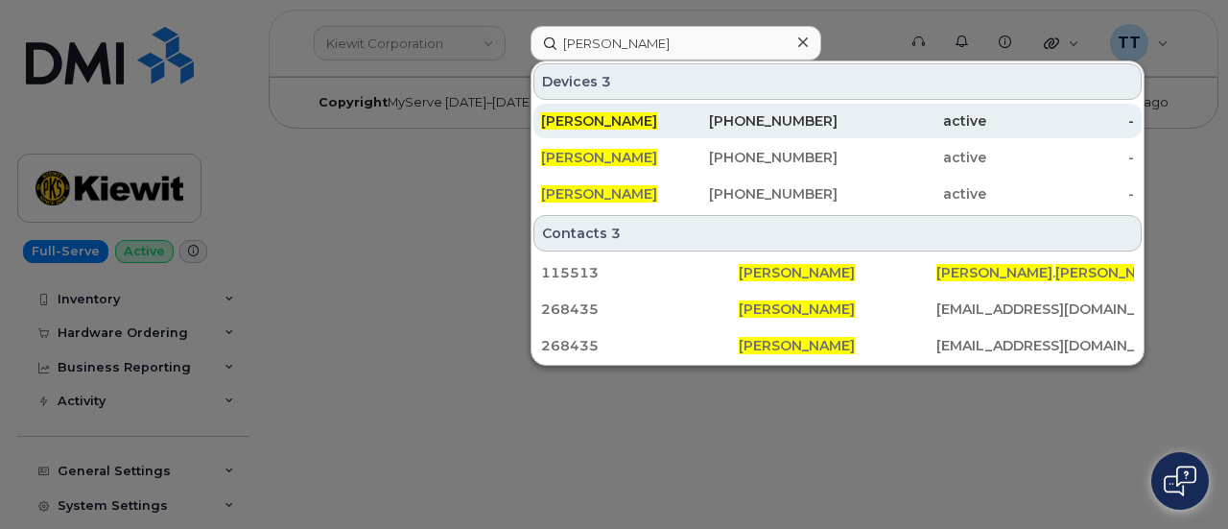
click at [601, 122] on span "DEREK LAYTON" at bounding box center [599, 120] width 116 height 17
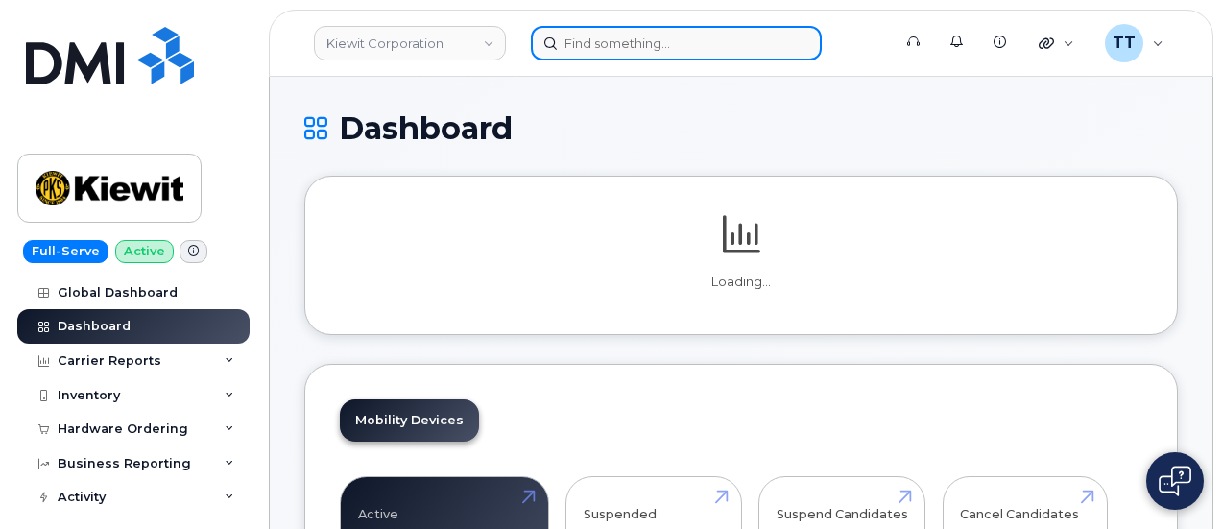
click at [612, 55] on input at bounding box center [676, 43] width 291 height 35
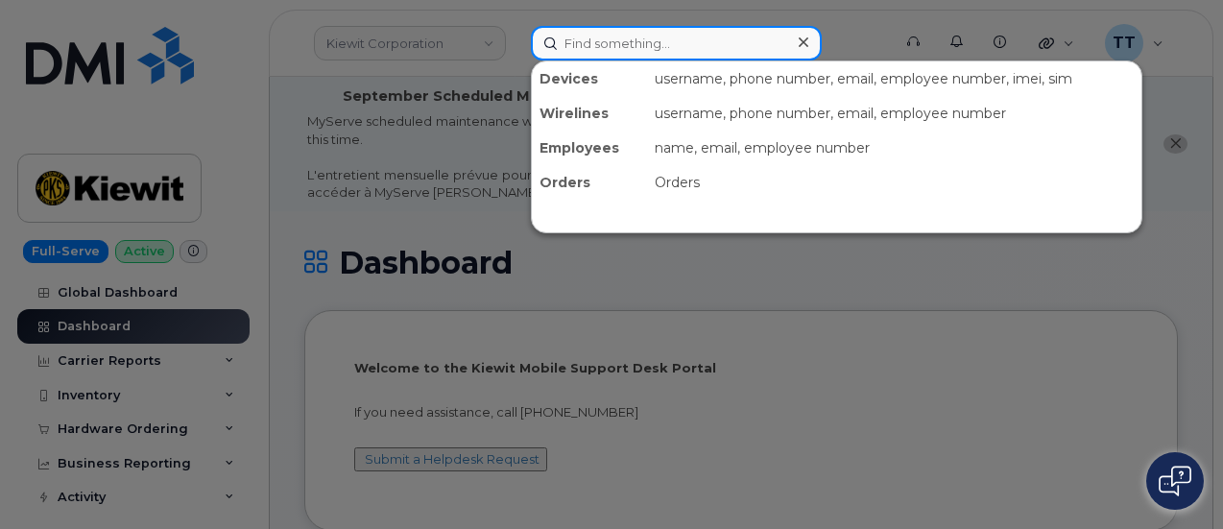
paste input "350884586333570"
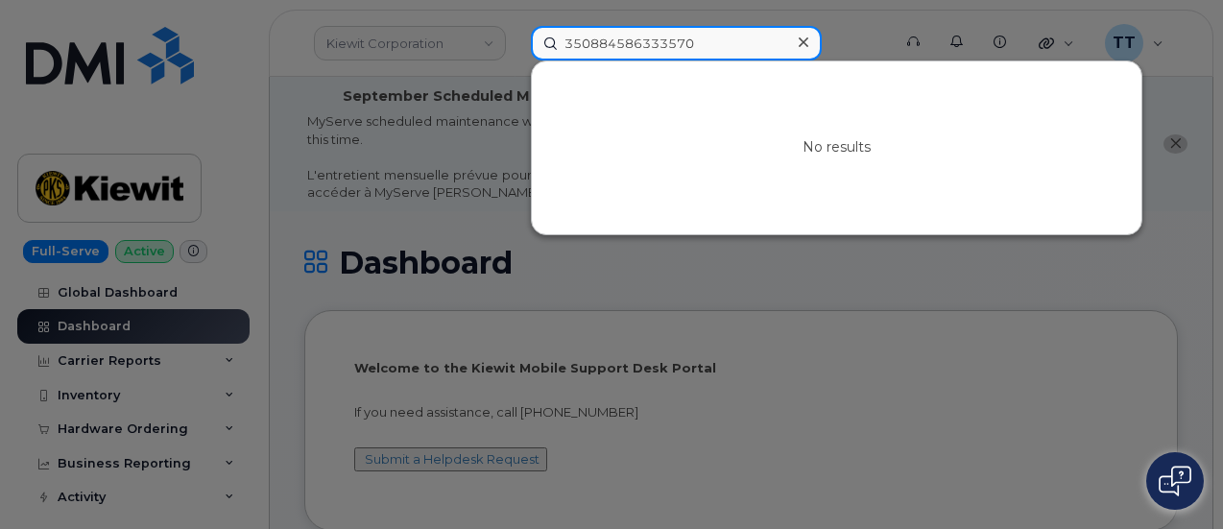
type input "350884586333570"
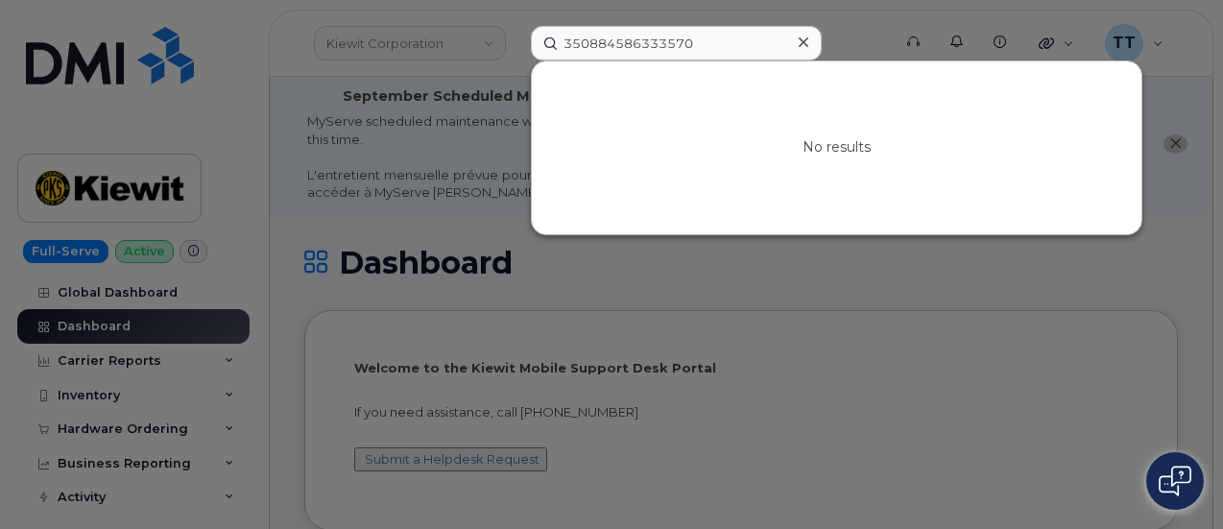
drag, startPoint x: 1174, startPoint y: 419, endPoint x: 1092, endPoint y: 378, distance: 91.4
click at [1170, 416] on div at bounding box center [611, 264] width 1223 height 529
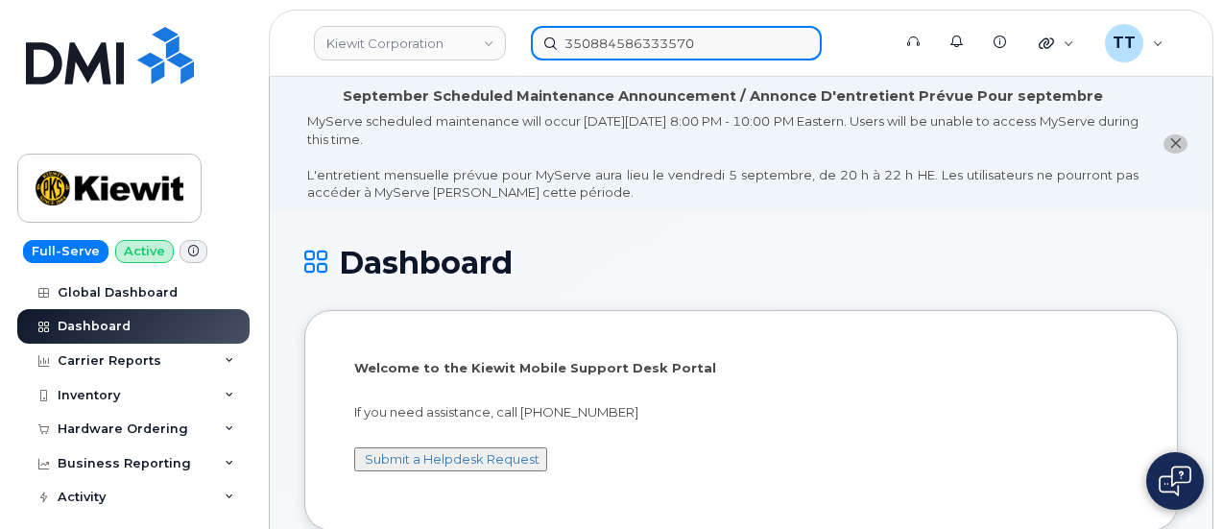
click at [576, 57] on input "350884586333570" at bounding box center [676, 43] width 291 height 35
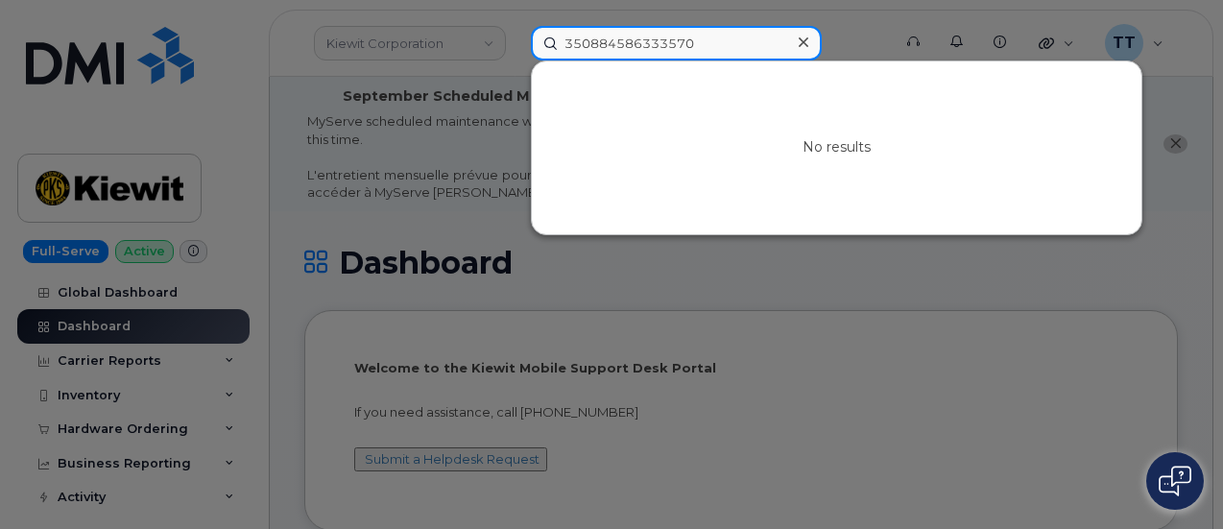
click at [576, 57] on input "350884586333570" at bounding box center [676, 43] width 291 height 35
paste input "357926101981665"
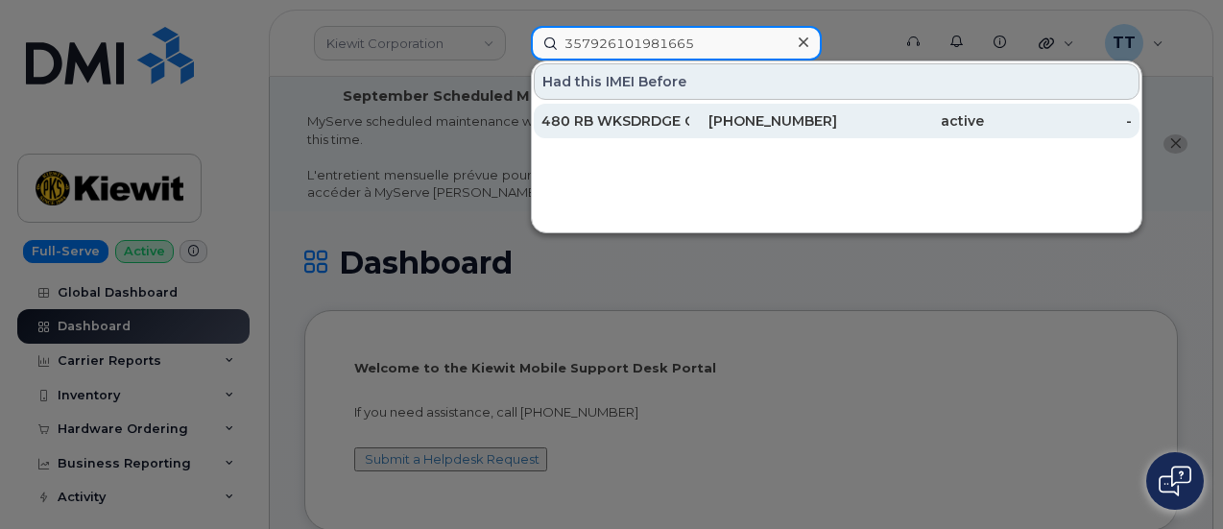
type input "357926101981665"
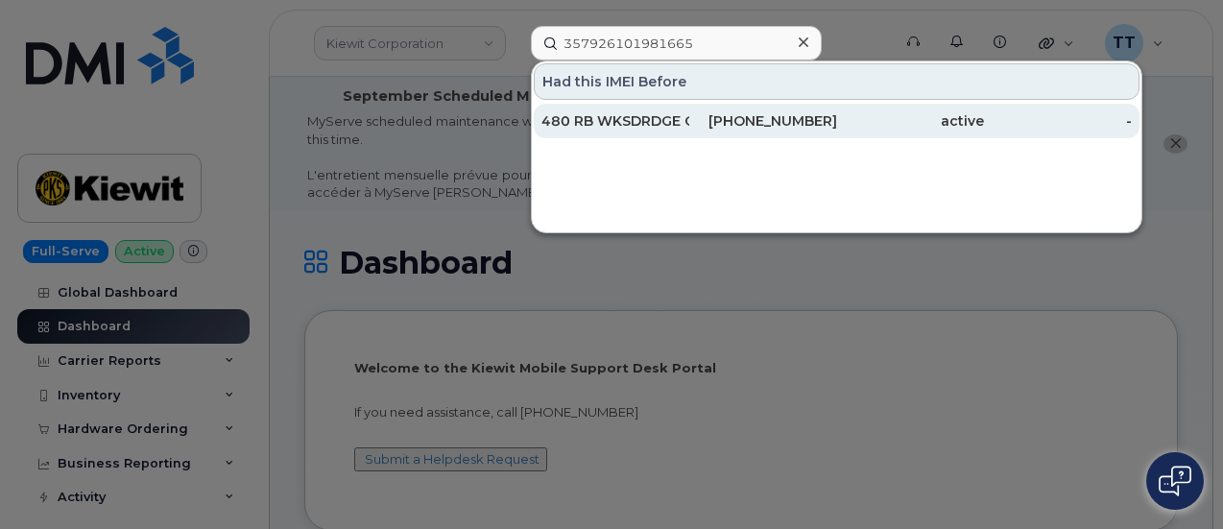
click at [624, 122] on div "480 RB WKSDRDGE CREW NETWORK DOME" at bounding box center [615, 120] width 148 height 19
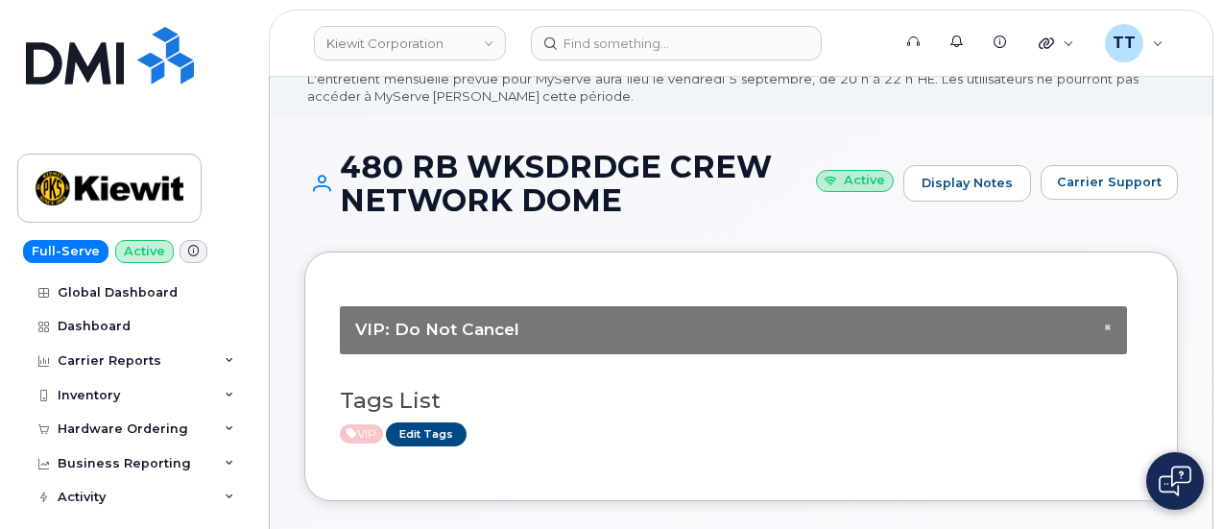
scroll to position [576, 0]
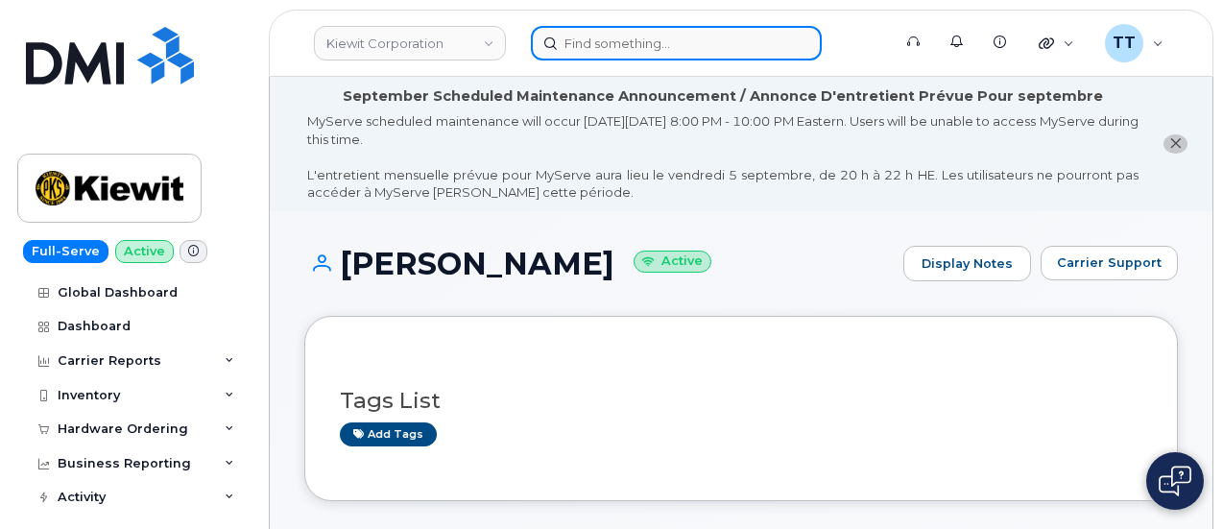
click at [610, 45] on input at bounding box center [676, 43] width 291 height 35
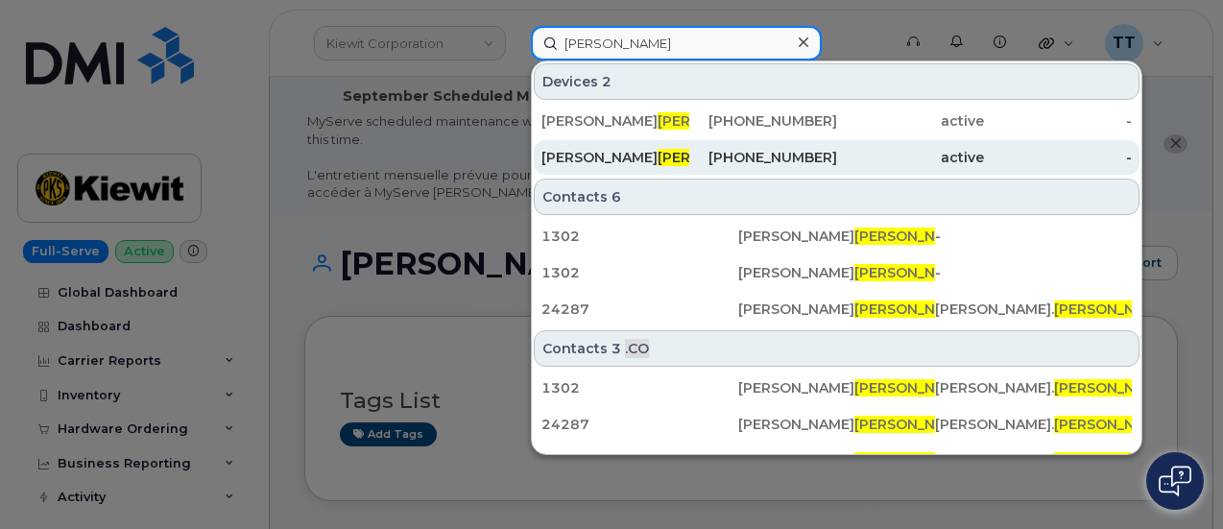
type input "[PERSON_NAME]"
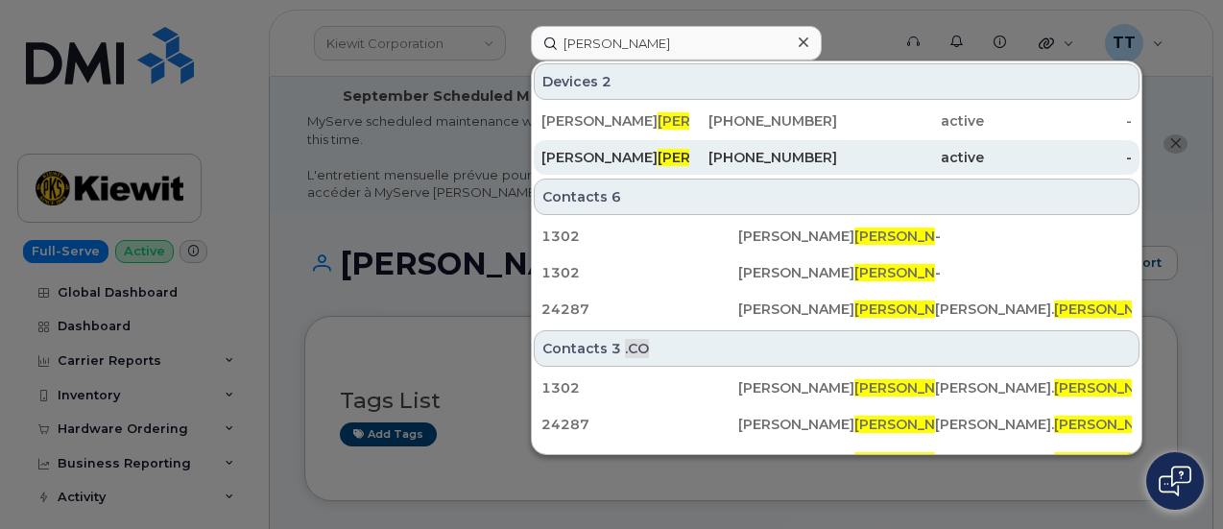
click at [633, 166] on div "[PERSON_NAME]" at bounding box center [615, 157] width 148 height 35
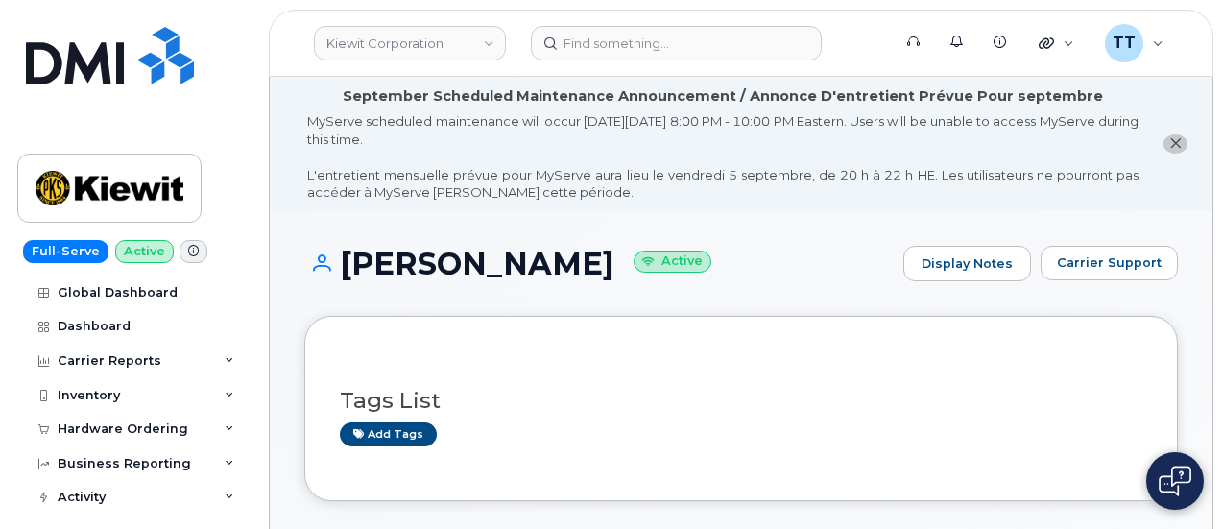
click at [441, 123] on div "MyServe scheduled maintenance will occur [DATE][DATE] 8:00 PM - 10:00 PM Easter…" at bounding box center [722, 156] width 831 height 89
click at [413, 271] on h1 "[PERSON_NAME] Active" at bounding box center [598, 264] width 589 height 34
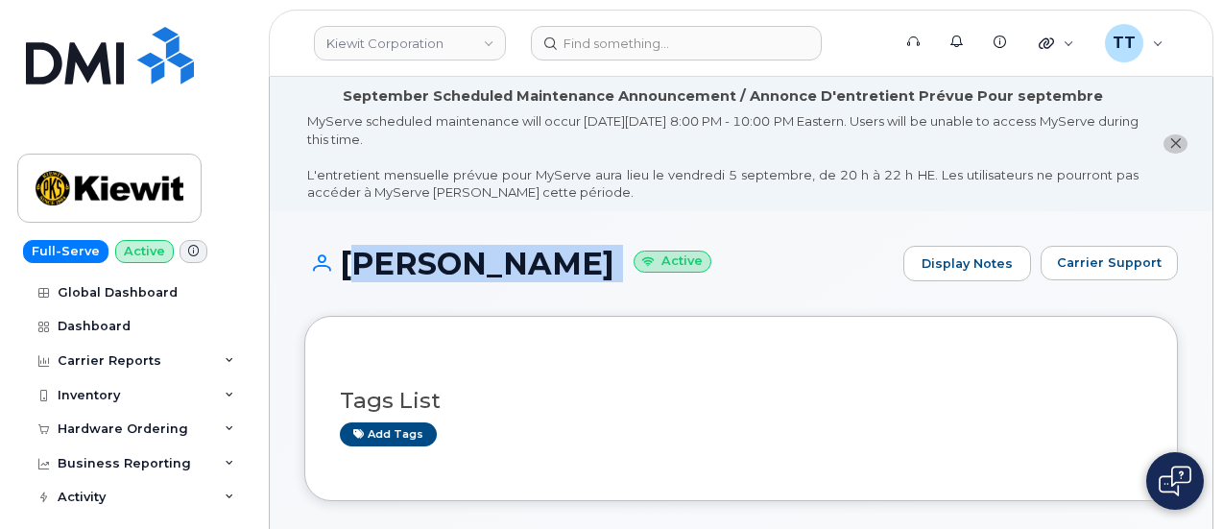
click at [414, 270] on h1 "[PERSON_NAME] Active" at bounding box center [598, 264] width 589 height 34
copy h1 "[PERSON_NAME]"
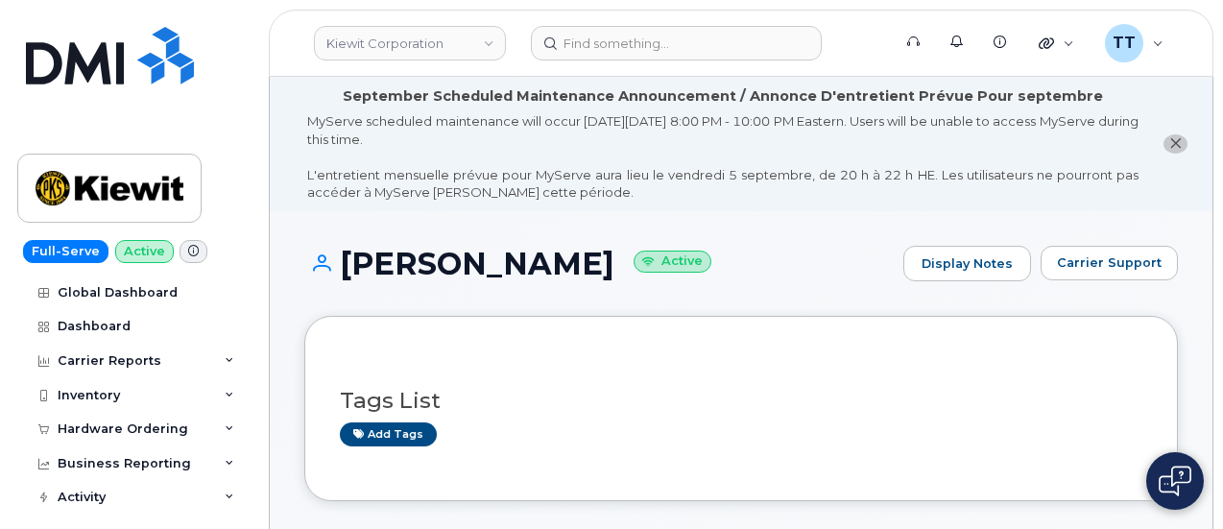
click at [469, 320] on div "Tags List Add tags" at bounding box center [740, 408] width 873 height 184
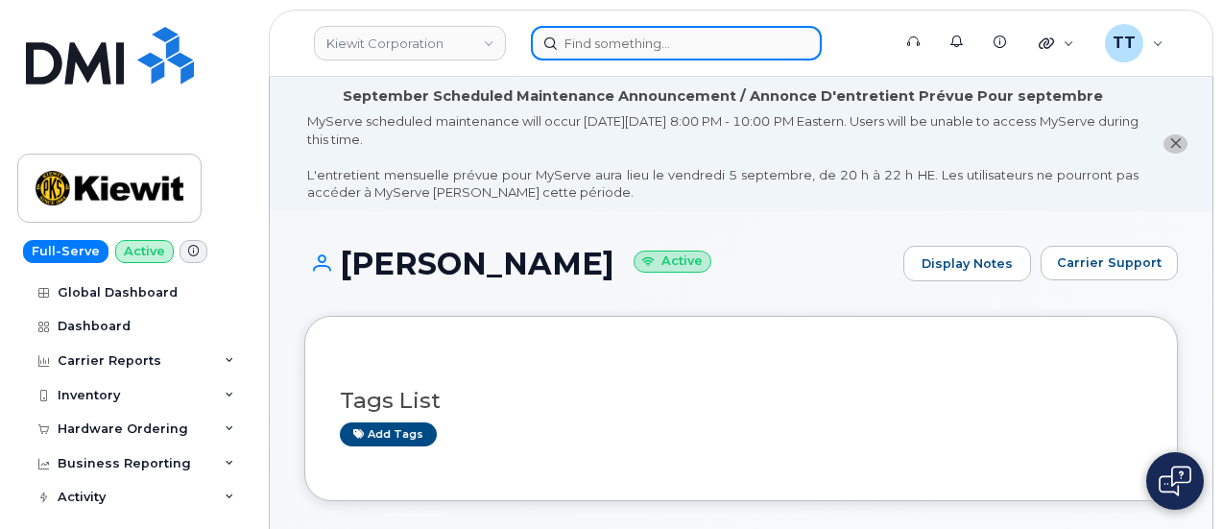
click at [635, 34] on input at bounding box center [676, 43] width 291 height 35
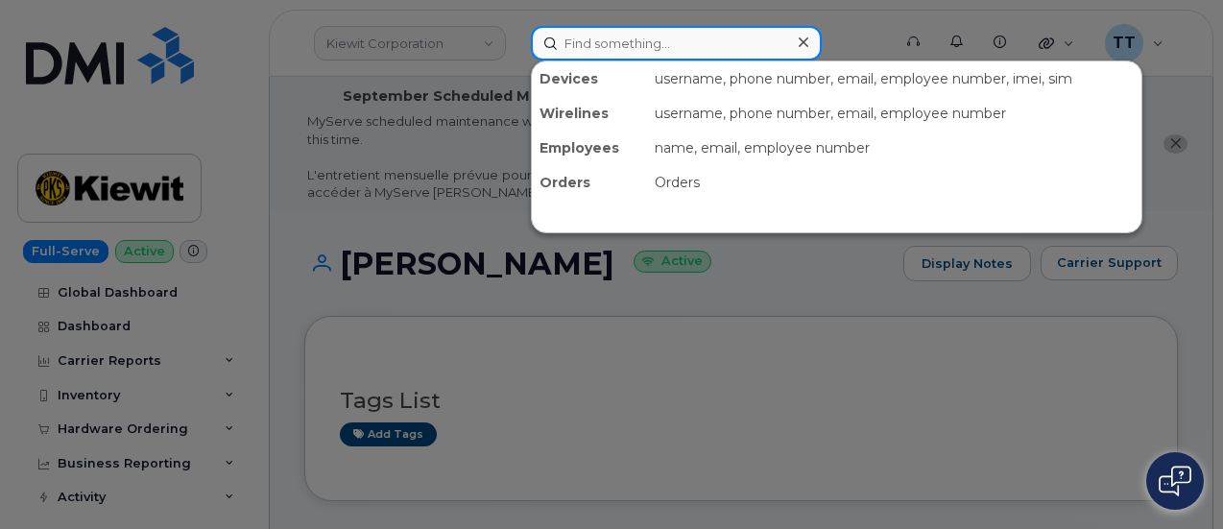
paste input "210-243-7080"
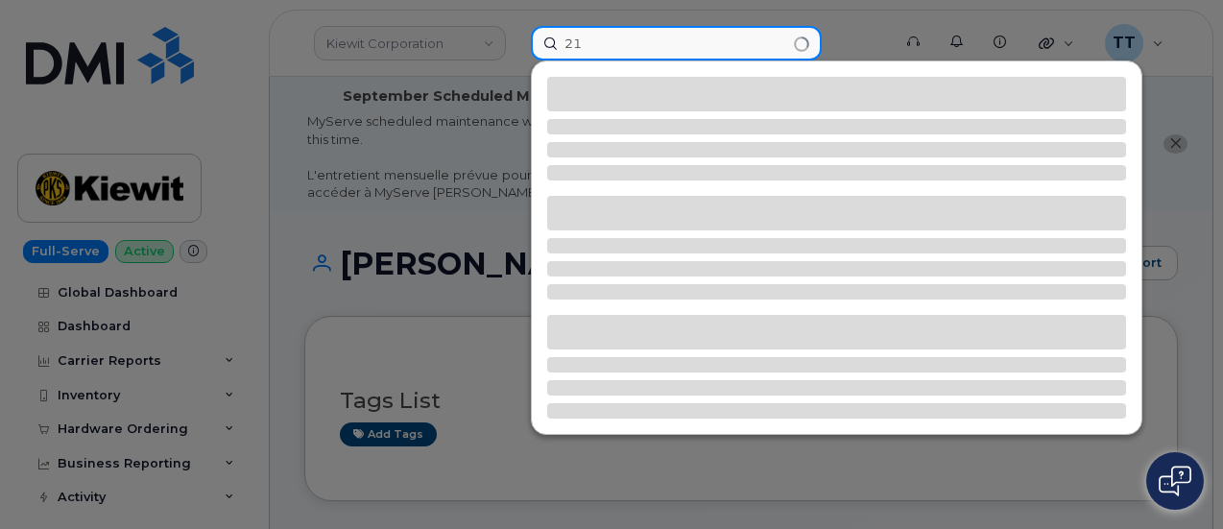
type input "2"
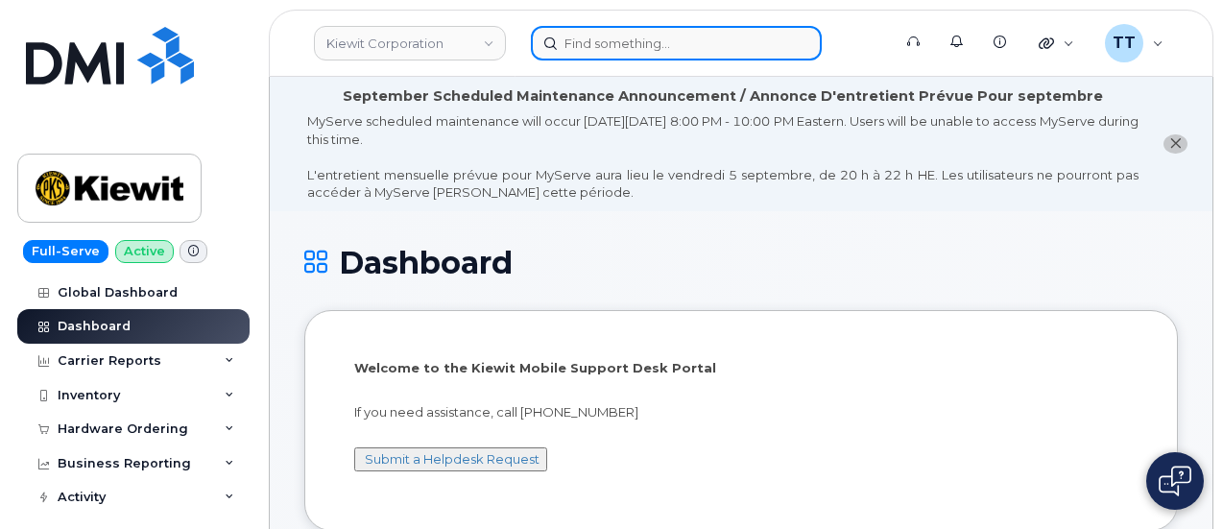
click at [624, 50] on input at bounding box center [676, 43] width 291 height 35
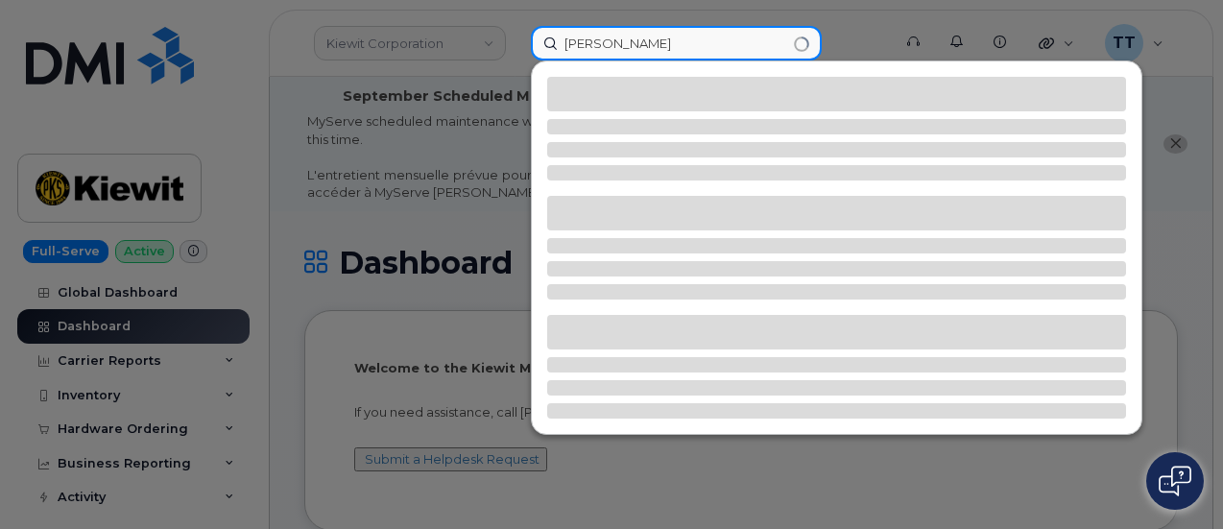
click at [615, 47] on input "jeremy dencon" at bounding box center [676, 43] width 291 height 35
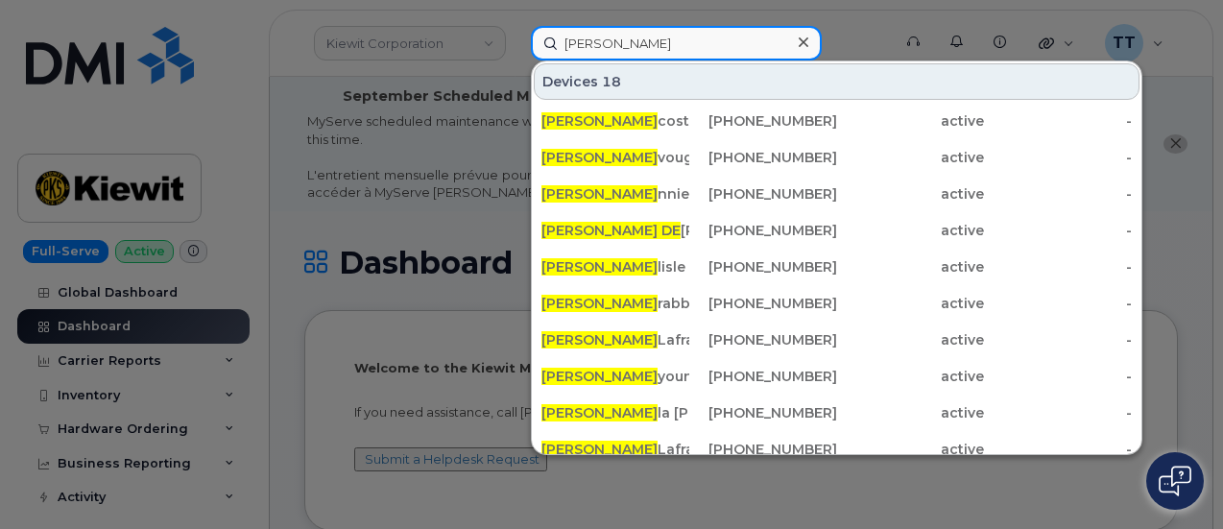
type input "jeremy de"
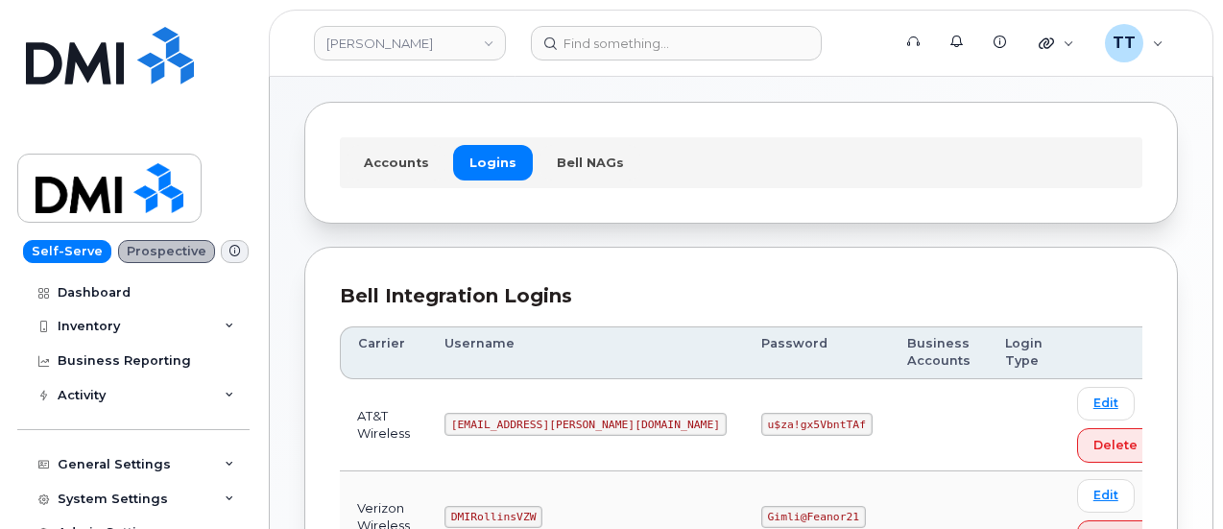
scroll to position [96, 0]
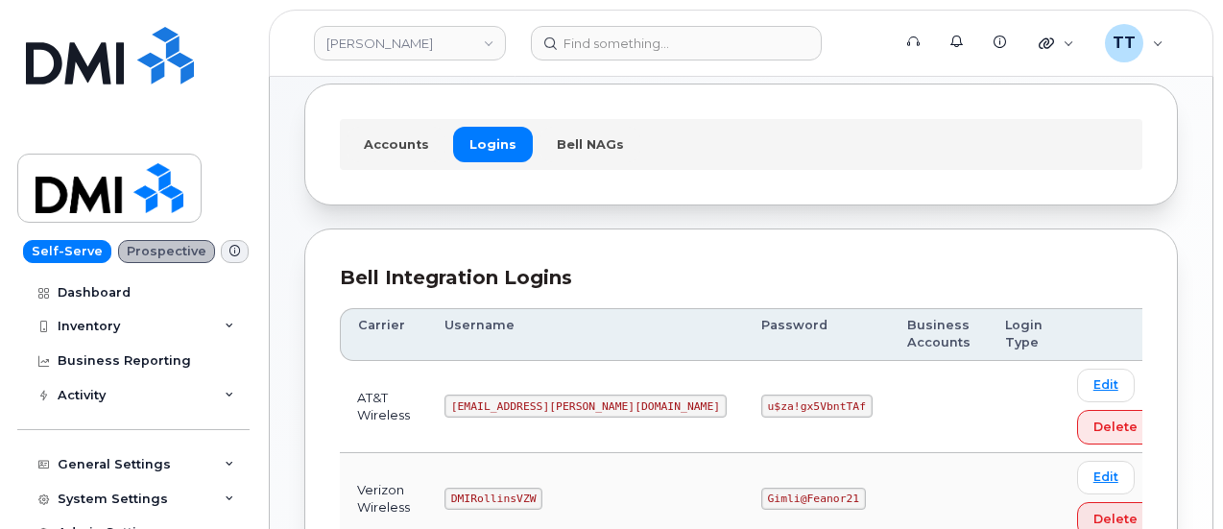
click at [535, 401] on code "[EMAIL_ADDRESS][PERSON_NAME][DOMAIN_NAME]" at bounding box center [585, 405] width 282 height 23
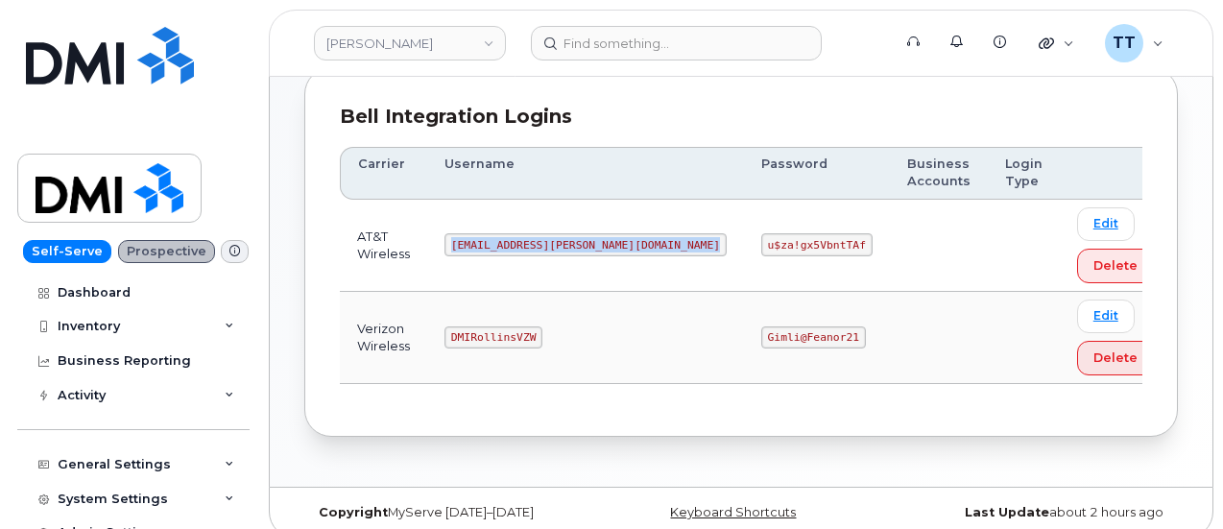
scroll to position [271, 0]
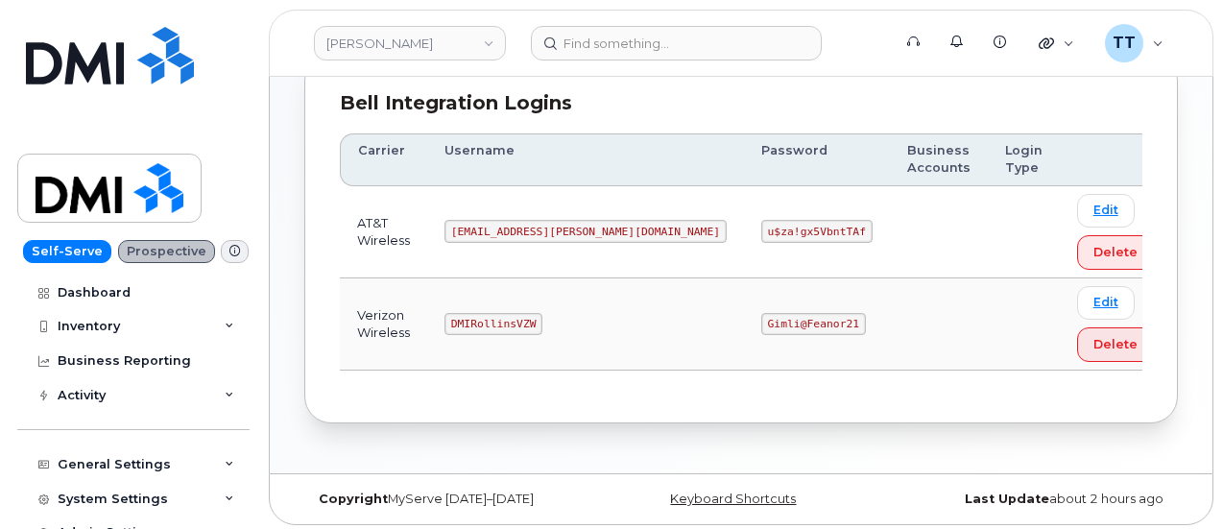
click at [510, 320] on code "DMIRollinsVZW" at bounding box center [493, 324] width 98 height 23
copy code "DMIRollinsVZW"
click at [761, 317] on code "Gimli@Feanor21" at bounding box center [813, 324] width 105 height 23
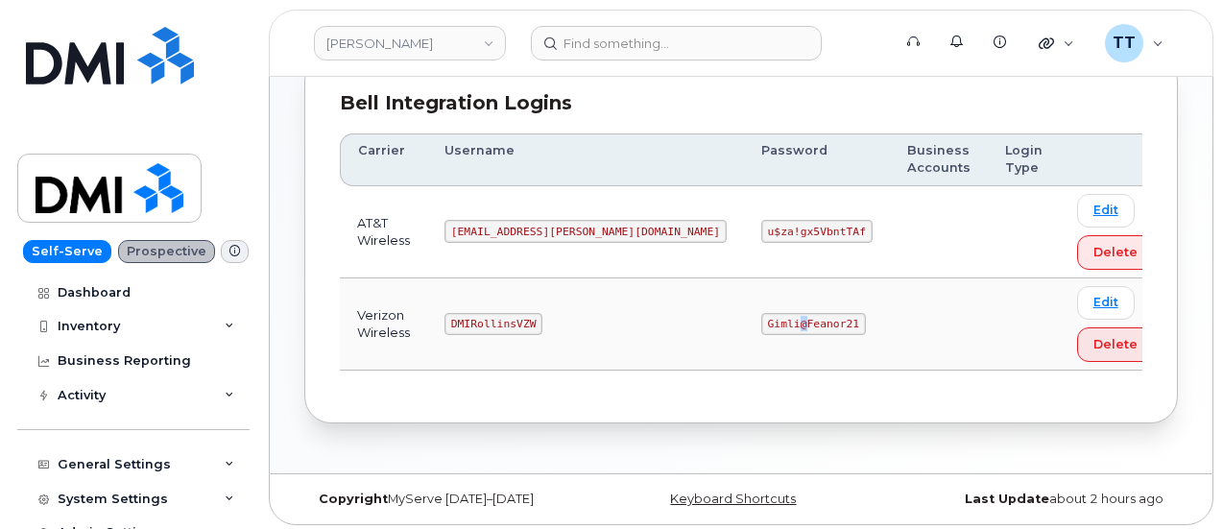
click at [761, 317] on code "Gimli@Feanor21" at bounding box center [813, 324] width 105 height 23
copy code "Gimli@Feanor21"
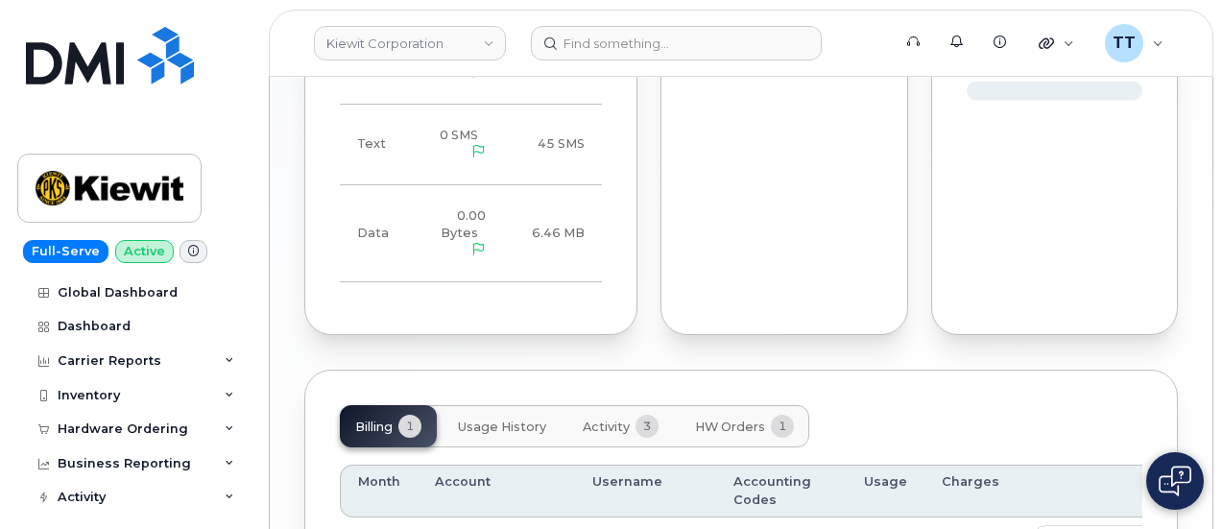
scroll to position [1833, 0]
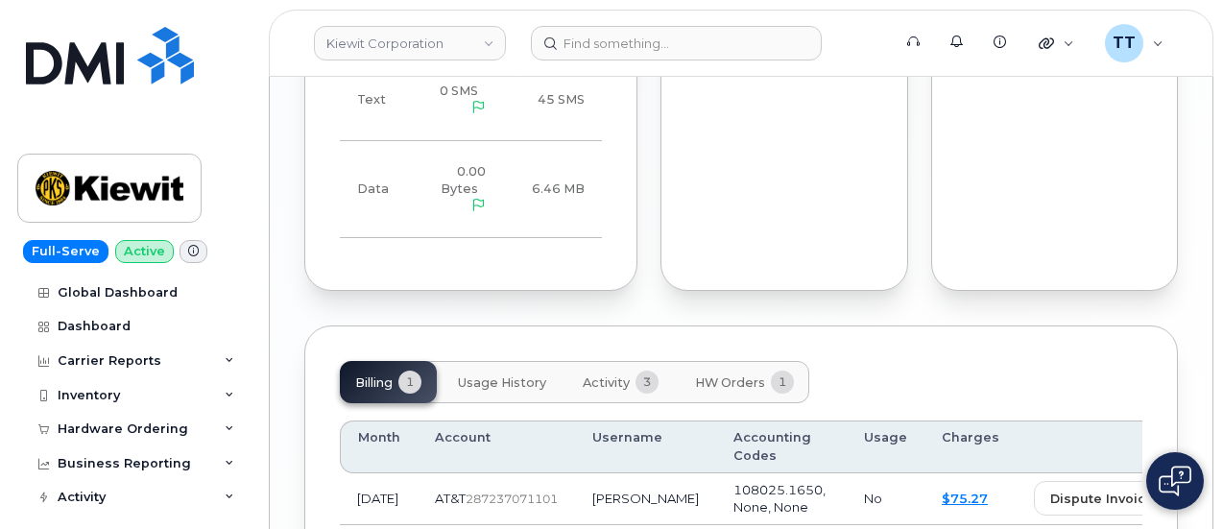
click at [718, 375] on span "HW Orders" at bounding box center [730, 382] width 70 height 15
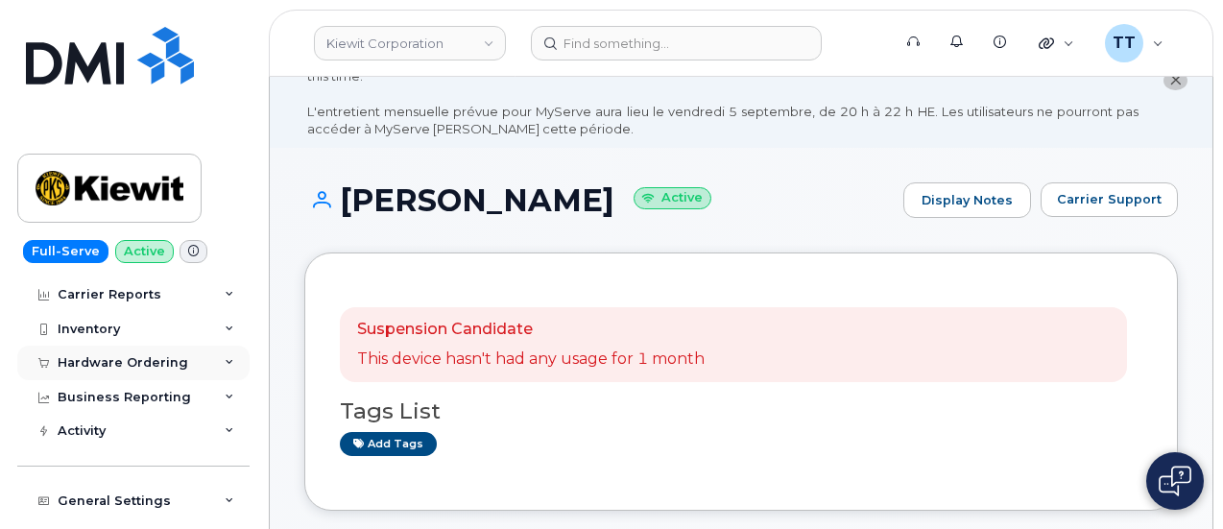
scroll to position [96, 0]
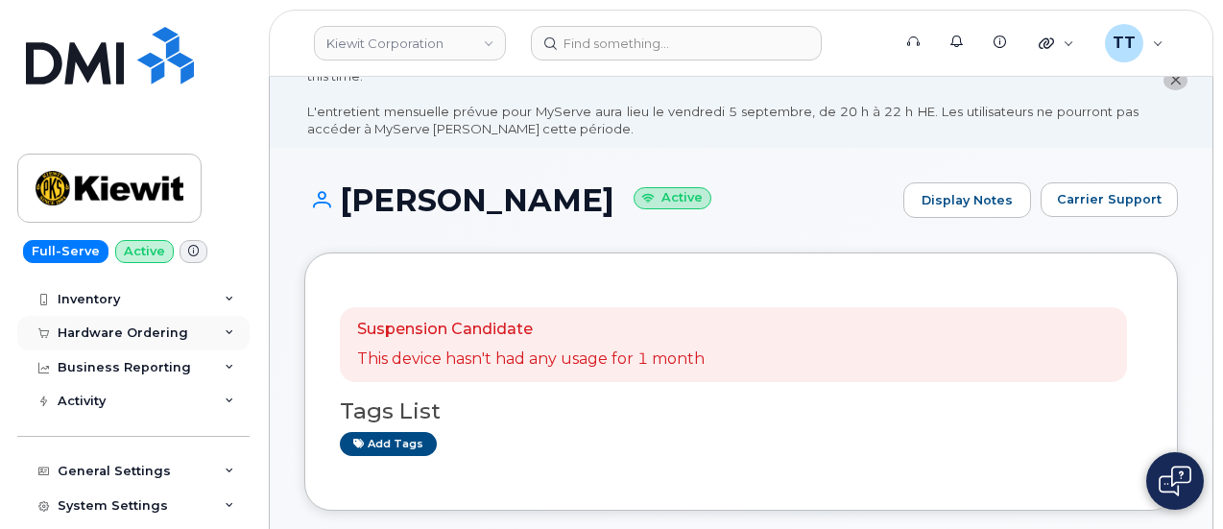
click at [129, 335] on div "Hardware Ordering" at bounding box center [123, 332] width 131 height 15
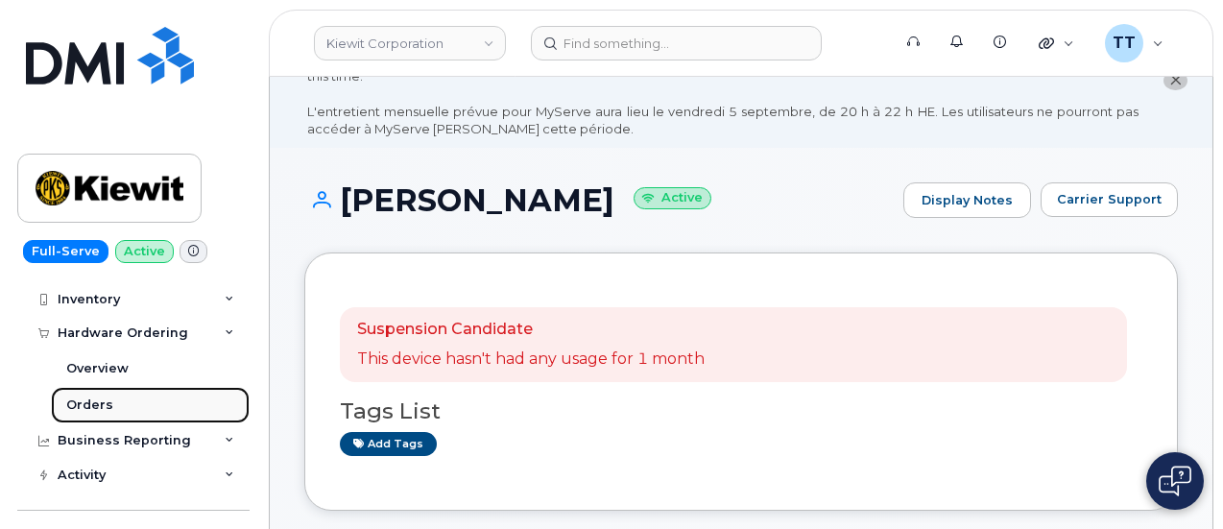
click at [132, 403] on link "Orders" at bounding box center [150, 405] width 199 height 36
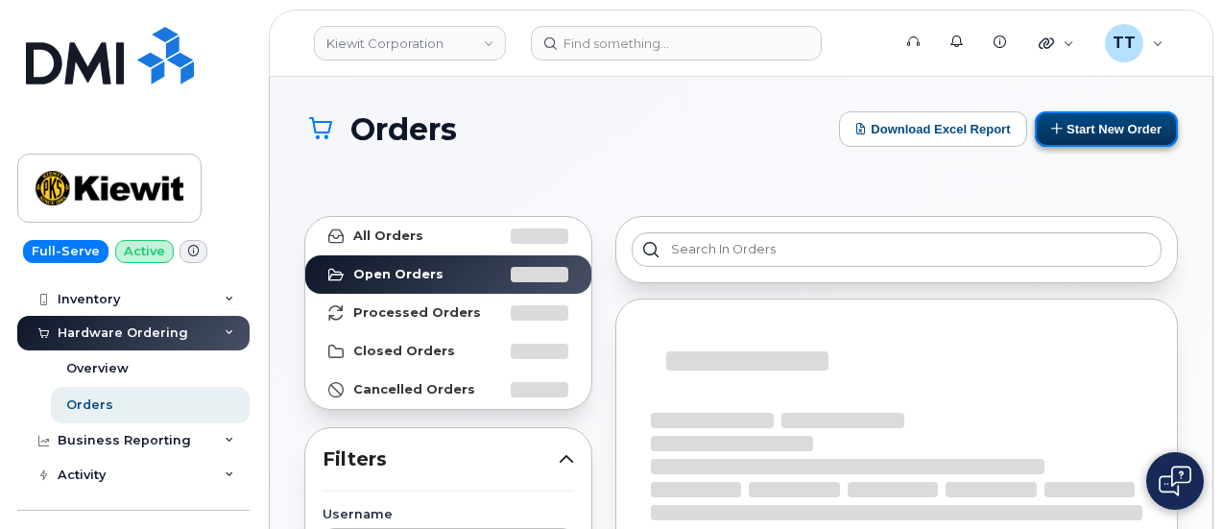
click at [1066, 122] on button "Start New Order" at bounding box center [1106, 129] width 143 height 36
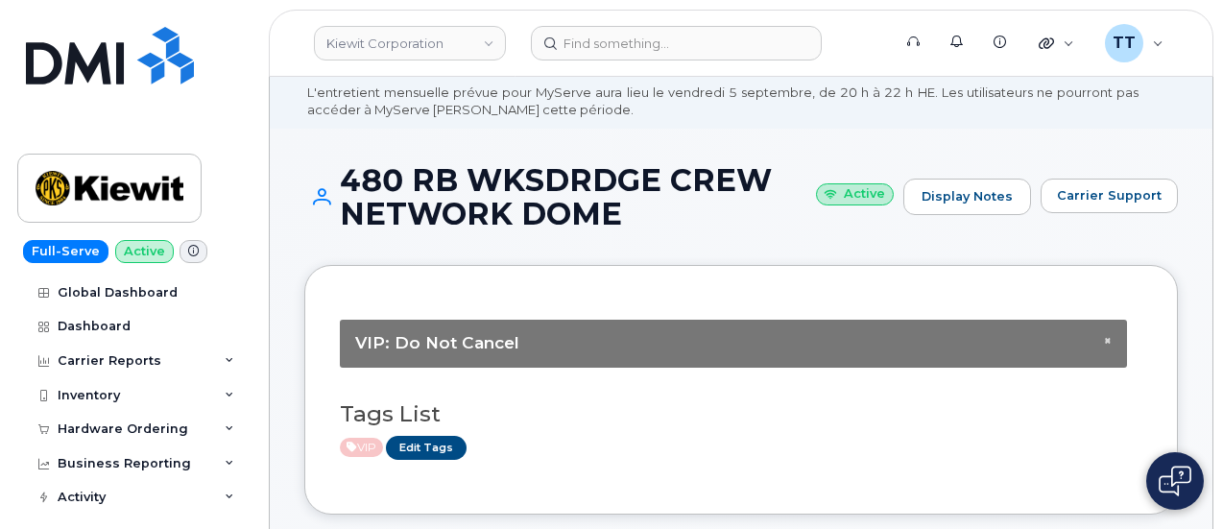
scroll to position [96, 0]
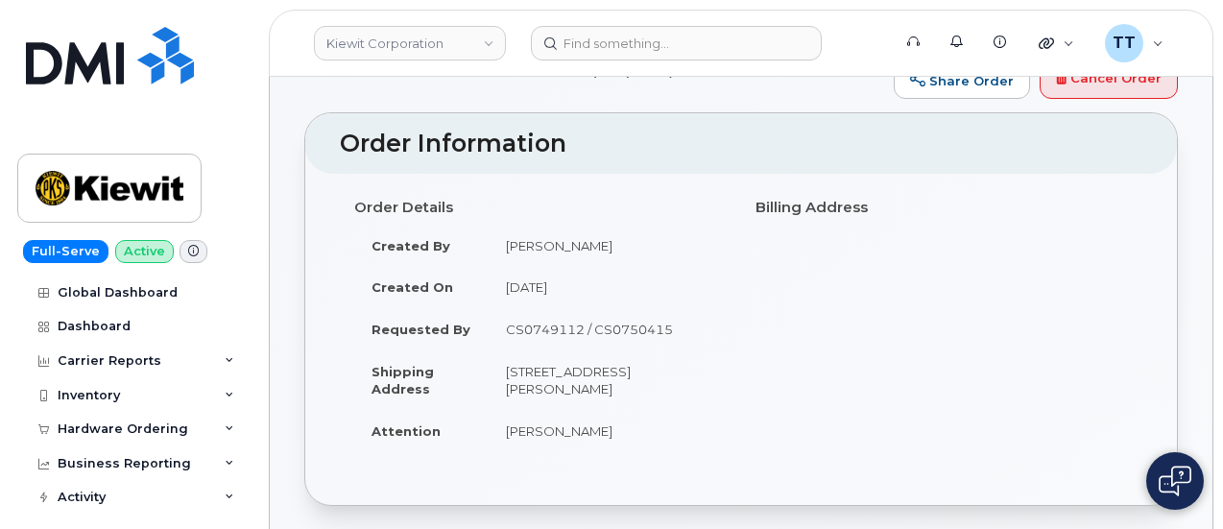
scroll to position [192, 0]
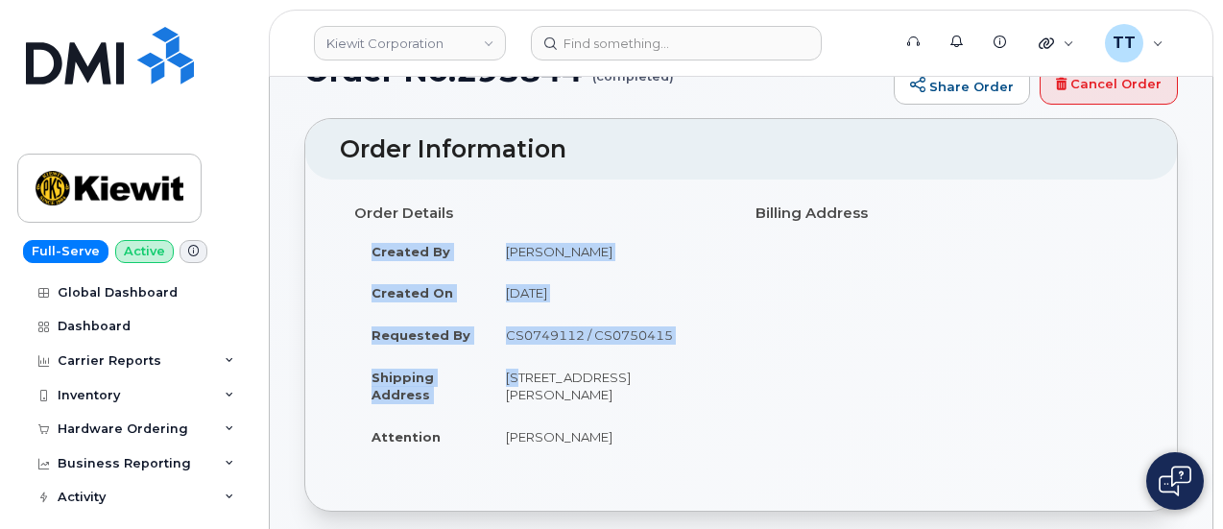
drag, startPoint x: 505, startPoint y: 374, endPoint x: 727, endPoint y: 390, distance: 222.2
click at [727, 390] on div "Order Details Created By John Helwagen Created On June 20, 2025 Requested By CS…" at bounding box center [540, 335] width 401 height 277
copy table "Created By John Helwagen Created On June 20, 2025 Requested By CS0749112 / CS07…"
click at [512, 394] on td "304 Gaille Dr COVINGTON LA 70433-9125 UNITED STATES" at bounding box center [608, 386] width 238 height 60
click at [514, 393] on td "[STREET_ADDRESS][PERSON_NAME]" at bounding box center [608, 386] width 238 height 60
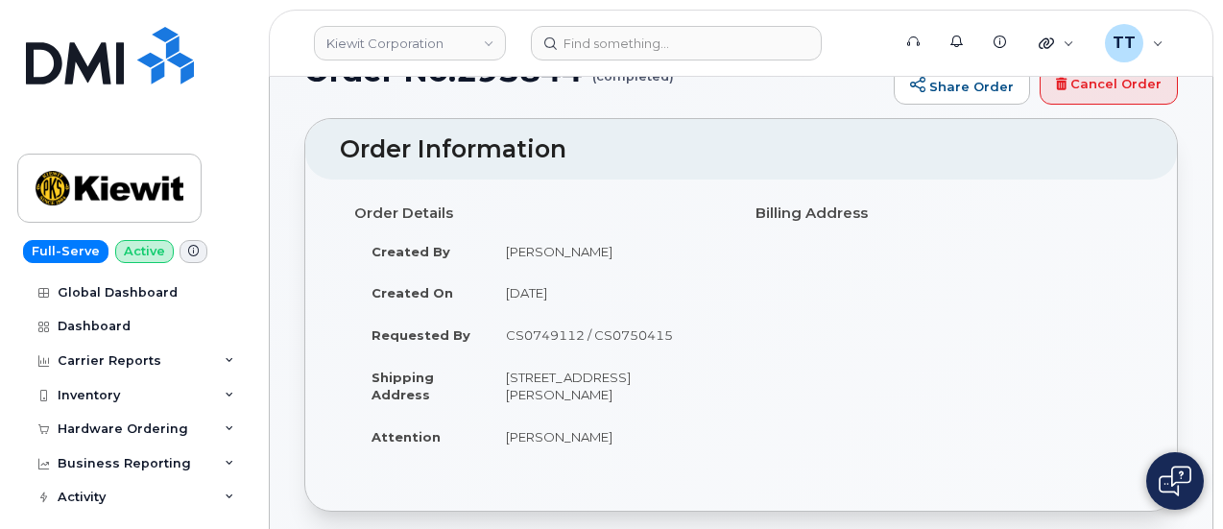
click at [520, 393] on td "[STREET_ADDRESS][PERSON_NAME]" at bounding box center [608, 386] width 238 height 60
copy td "70433"
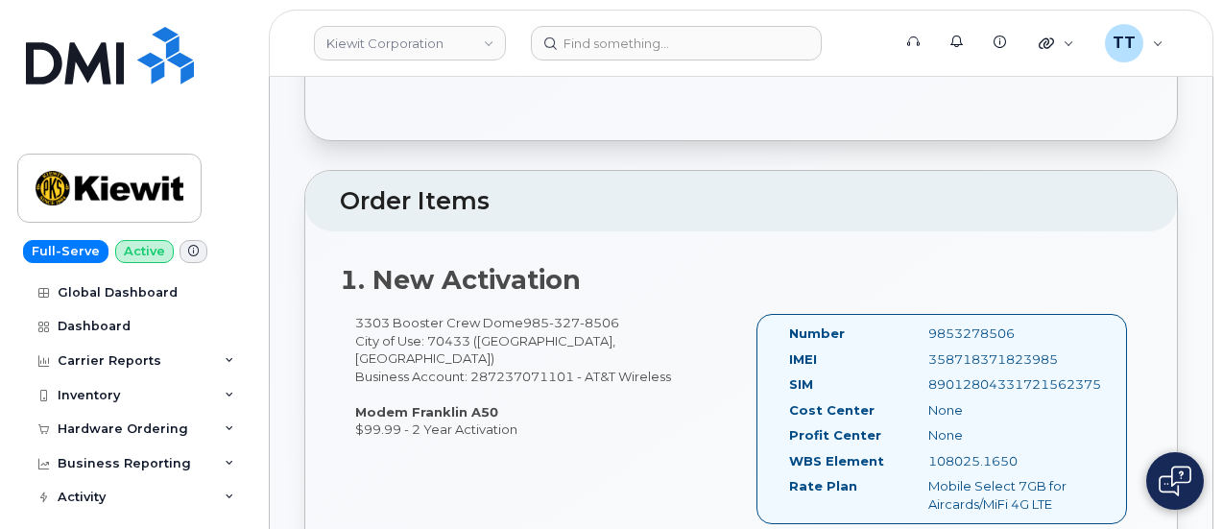
scroll to position [672, 0]
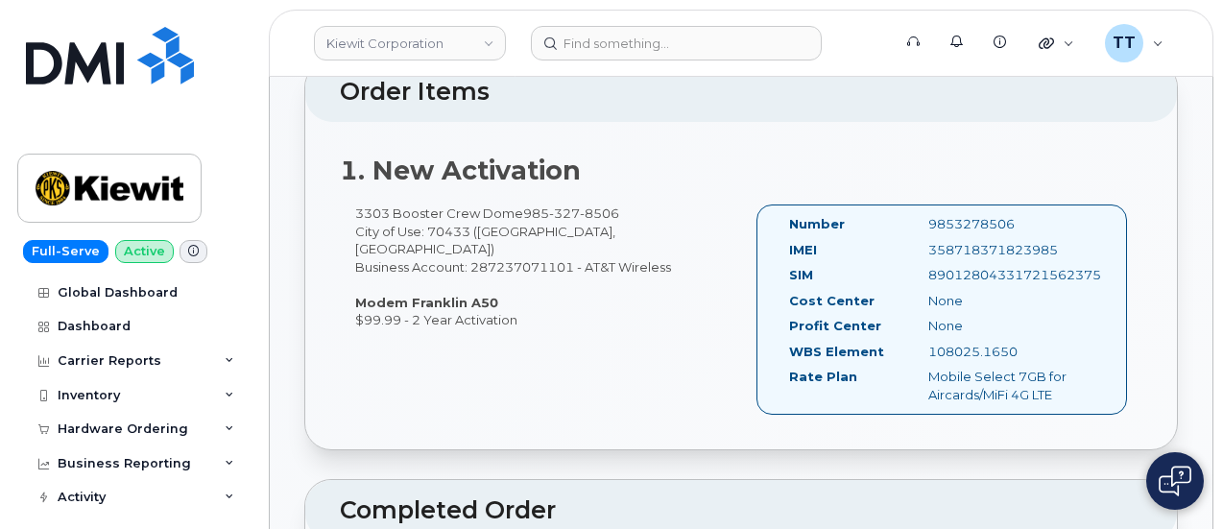
click at [960, 356] on div "108025.1650" at bounding box center [1011, 352] width 195 height 18
click at [949, 343] on div "108025.1650" at bounding box center [1011, 352] width 195 height 18
copy div "108025.1650"
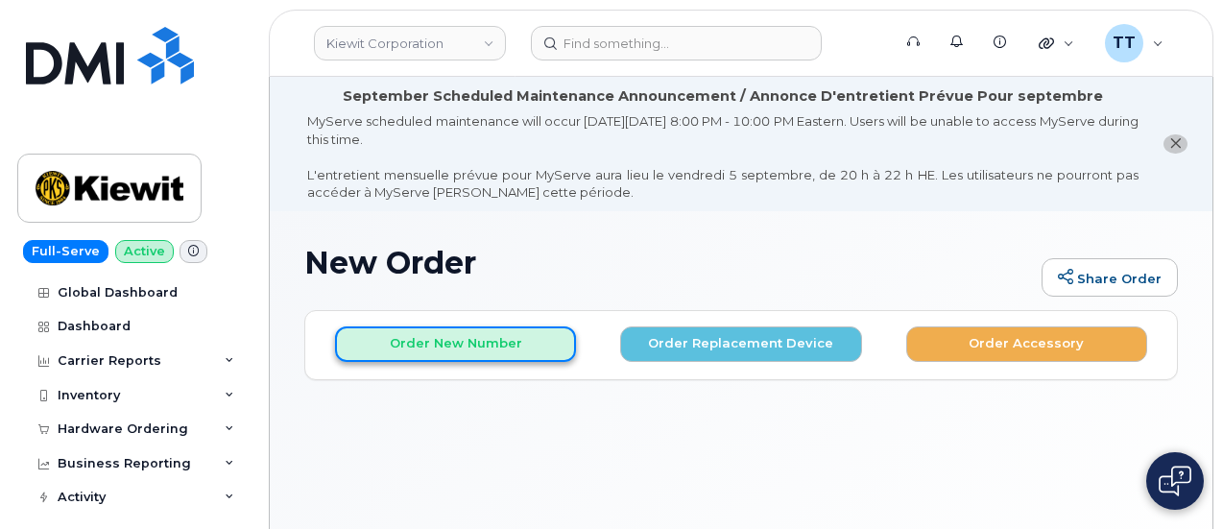
click at [398, 338] on button "Order New Number" at bounding box center [455, 344] width 241 height 36
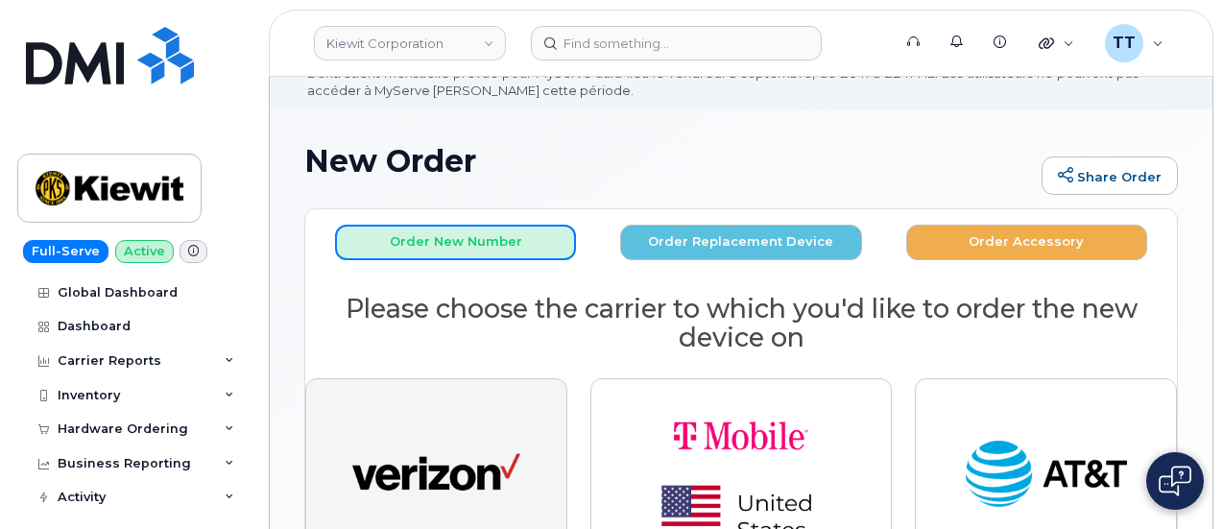
scroll to position [192, 0]
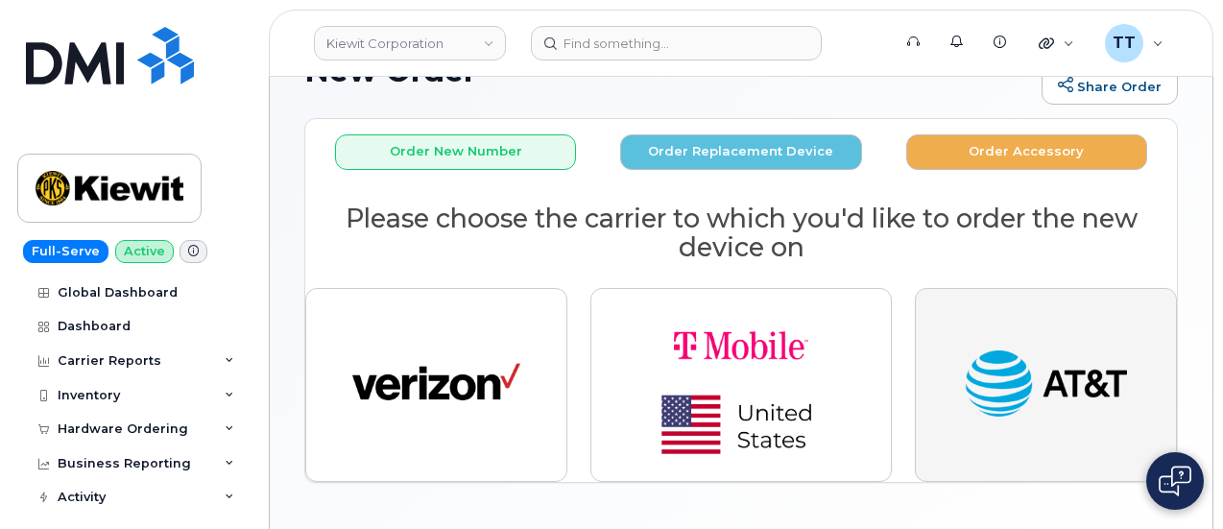
click at [997, 375] on img "button" at bounding box center [1046, 385] width 168 height 86
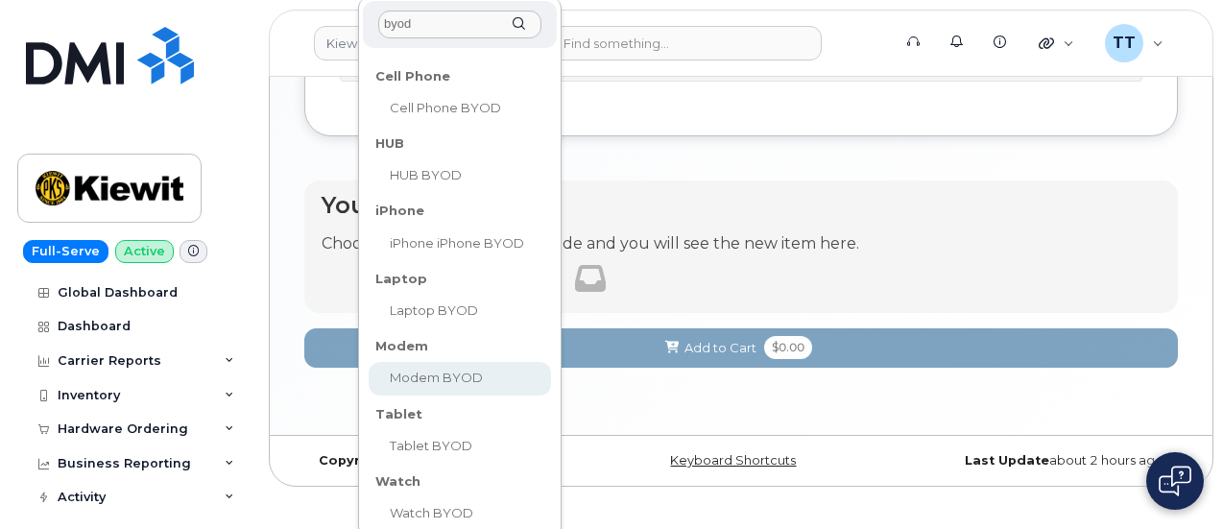
scroll to position [1342, 0]
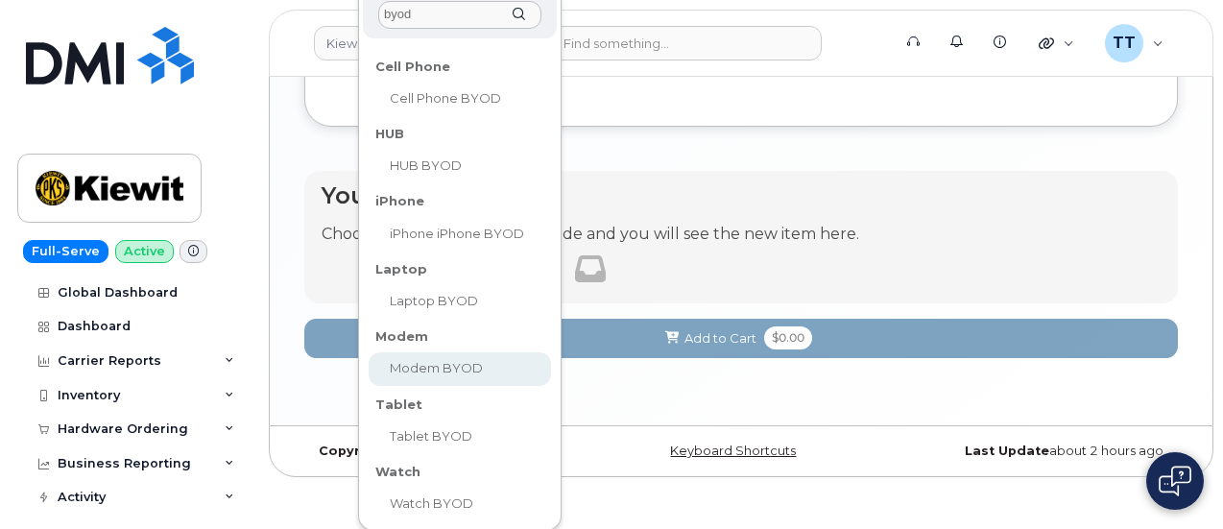
type input "byod"
select select "2504"
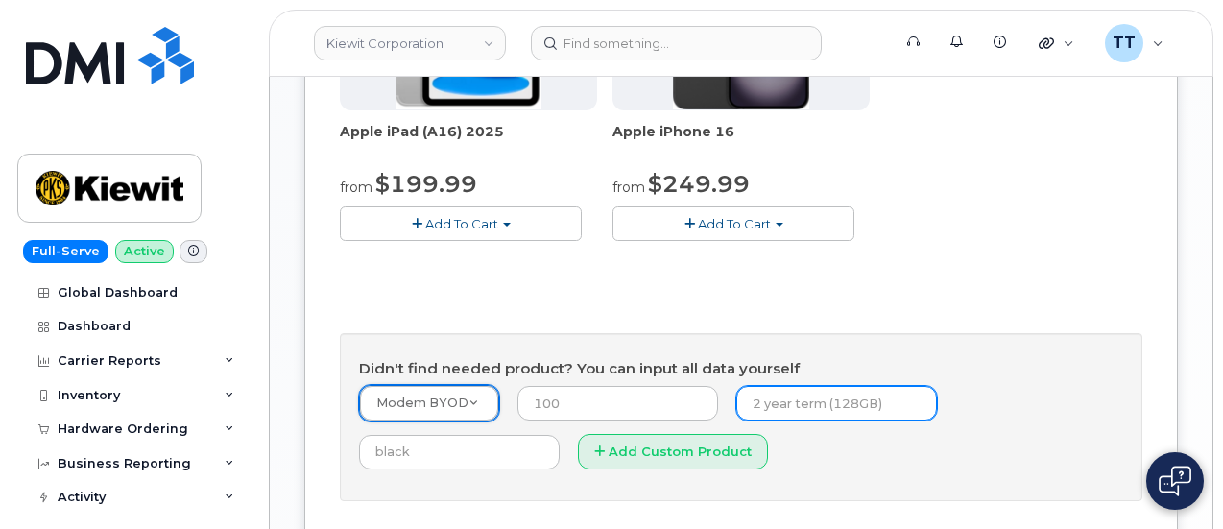
scroll to position [1009, 0]
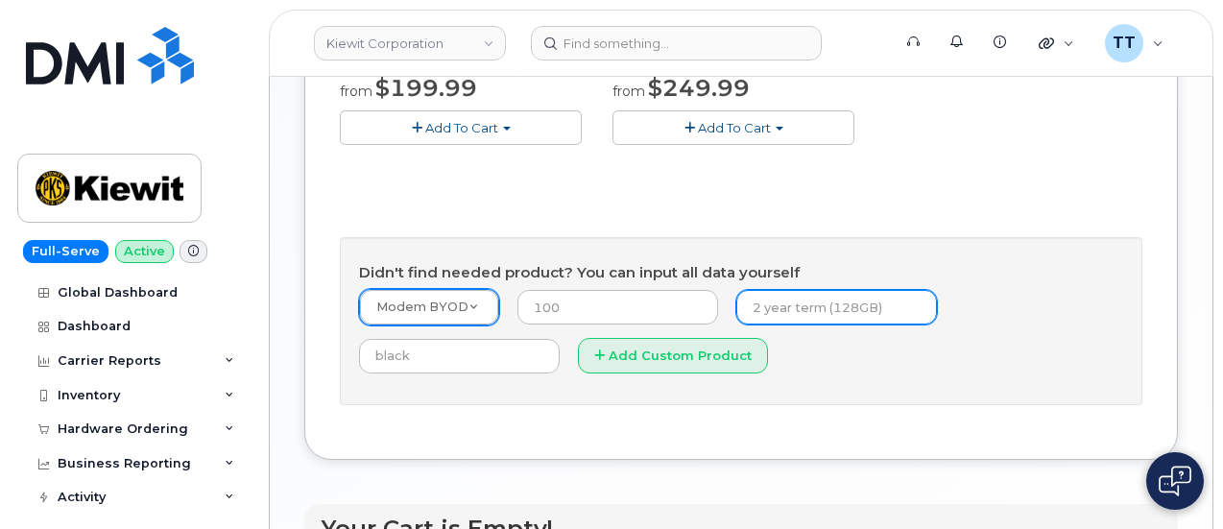
click at [736, 324] on input "text" at bounding box center [836, 307] width 201 height 35
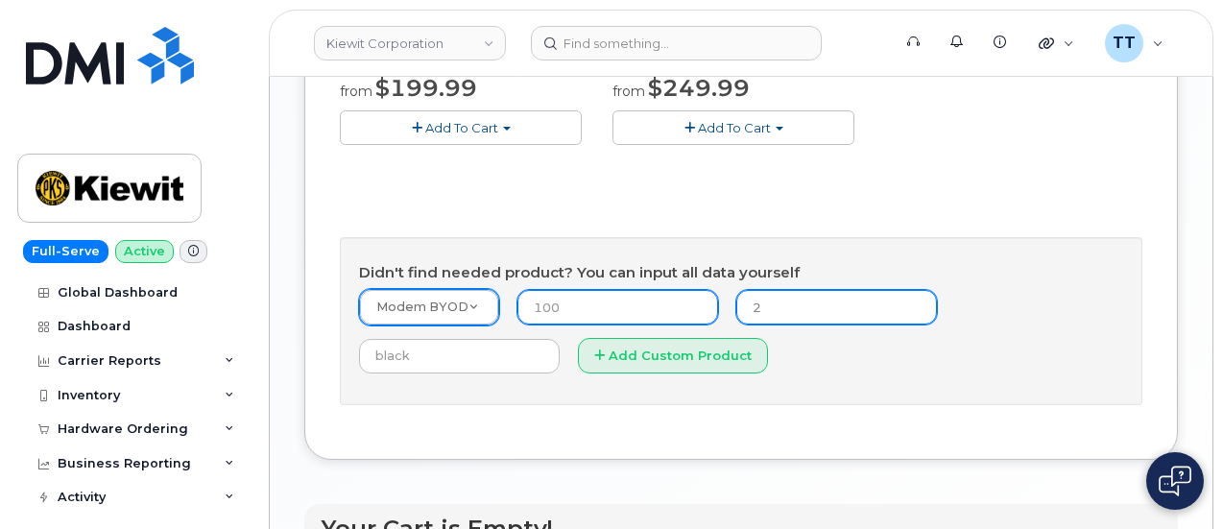
type input "2"
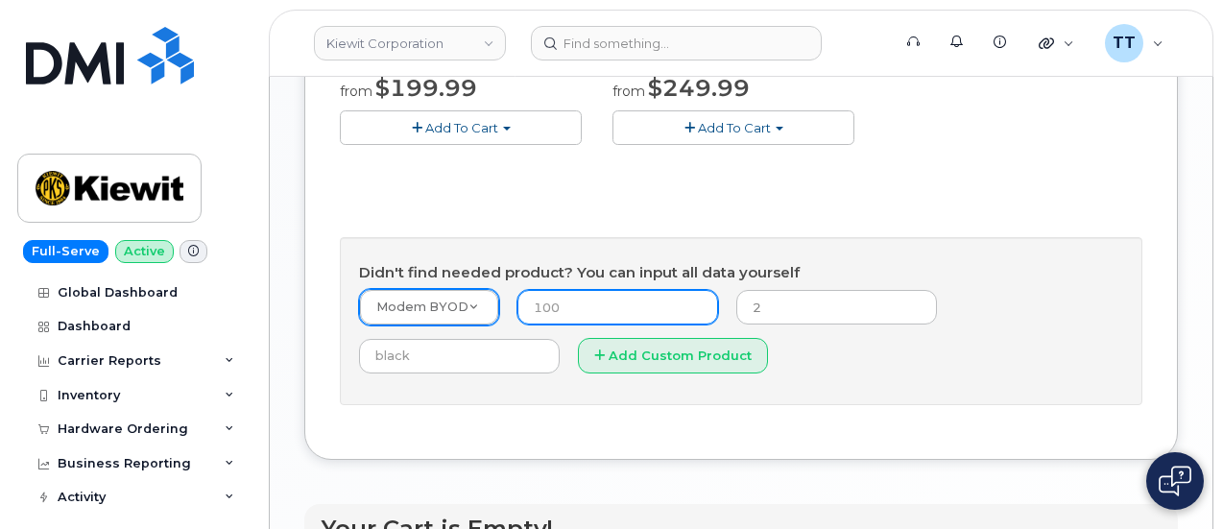
click at [577, 313] on input "number" at bounding box center [617, 307] width 201 height 35
type input "1"
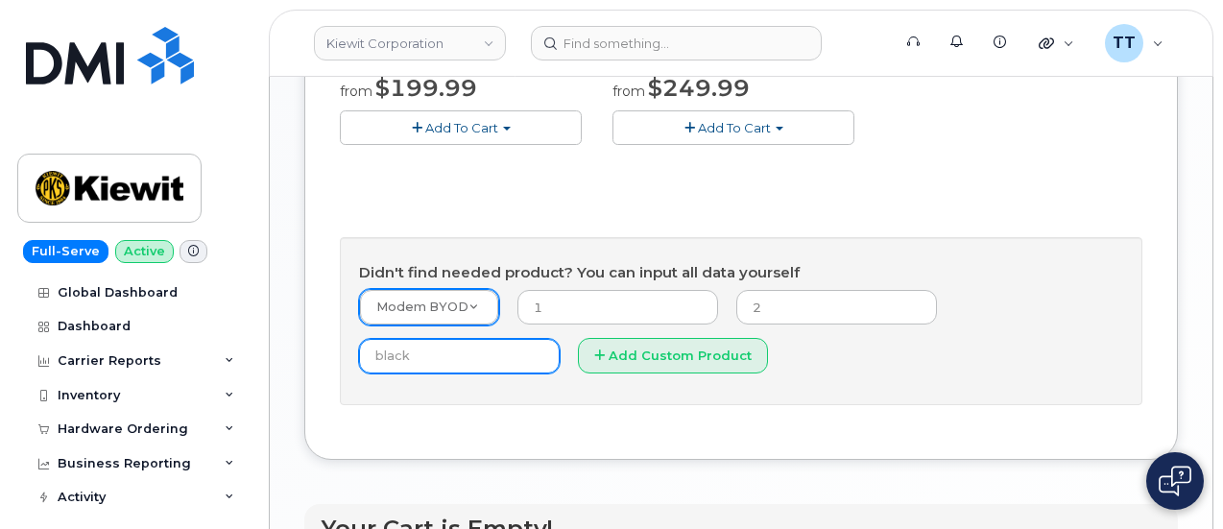
click at [560, 344] on input "text" at bounding box center [459, 356] width 201 height 35
type input "n/a"
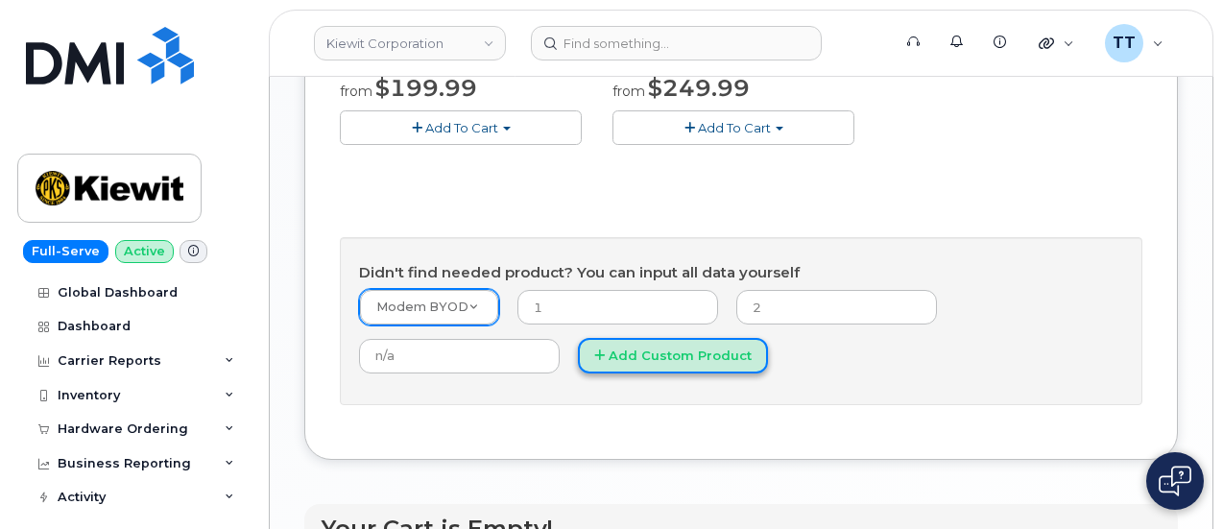
click at [578, 373] on button "Add Custom Product" at bounding box center [673, 356] width 190 height 36
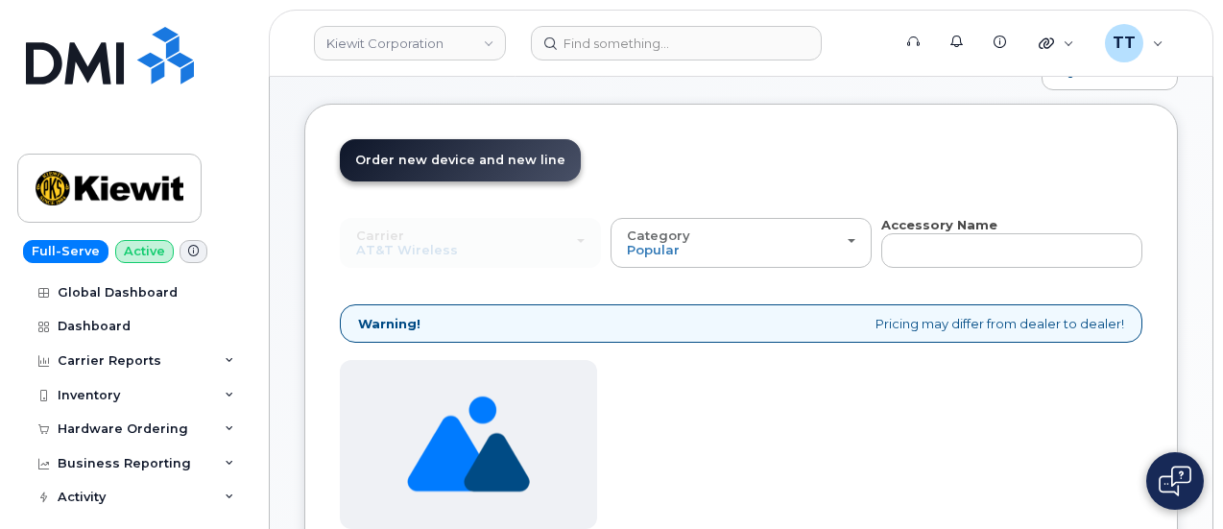
scroll to position [288, 0]
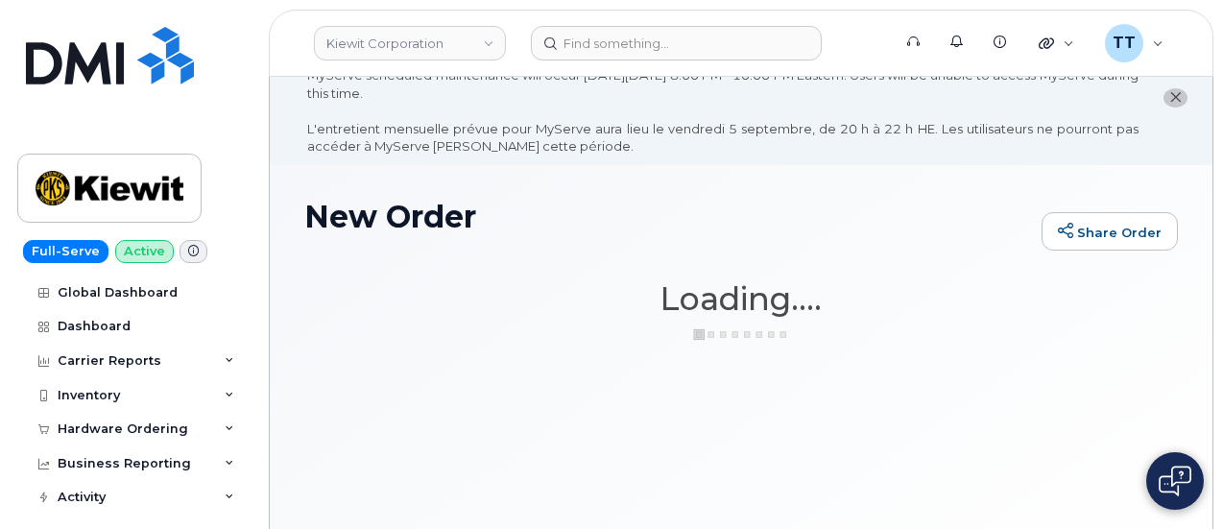
scroll to position [0, 0]
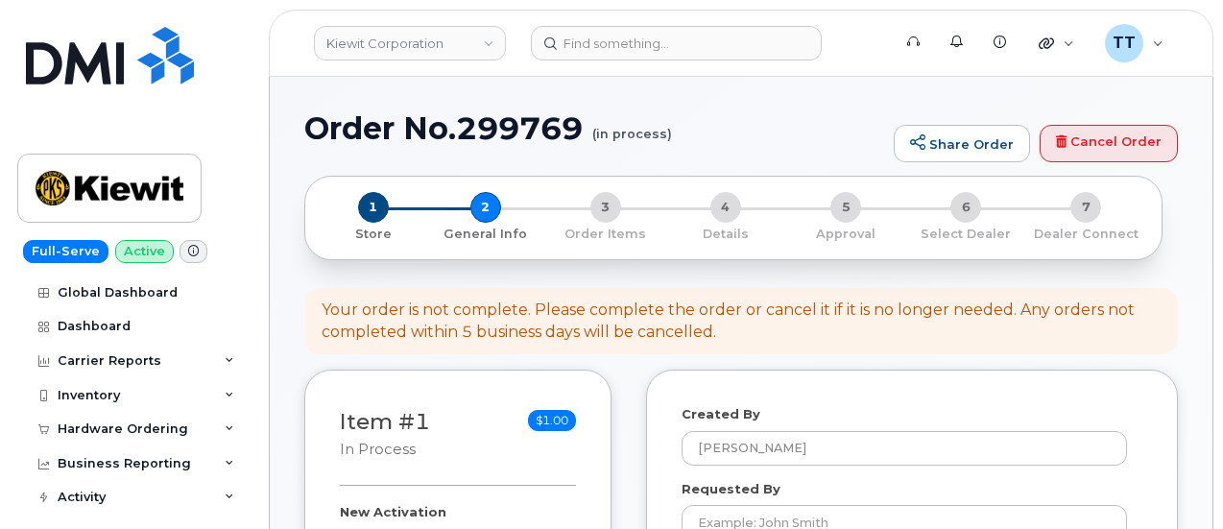
select select
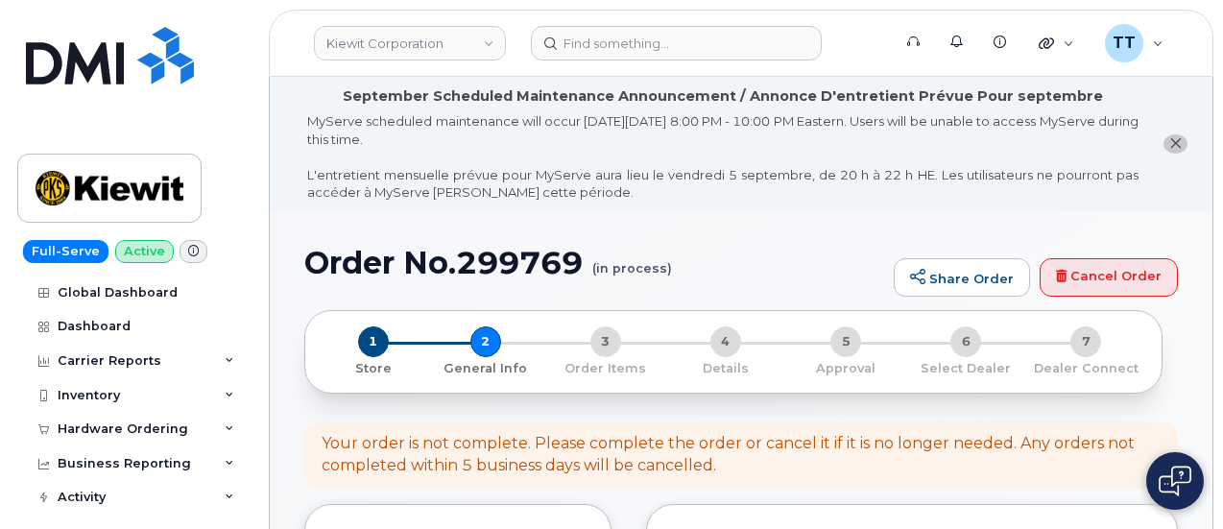
click at [433, 254] on h1 "Order No.299769 (in process)" at bounding box center [594, 263] width 580 height 34
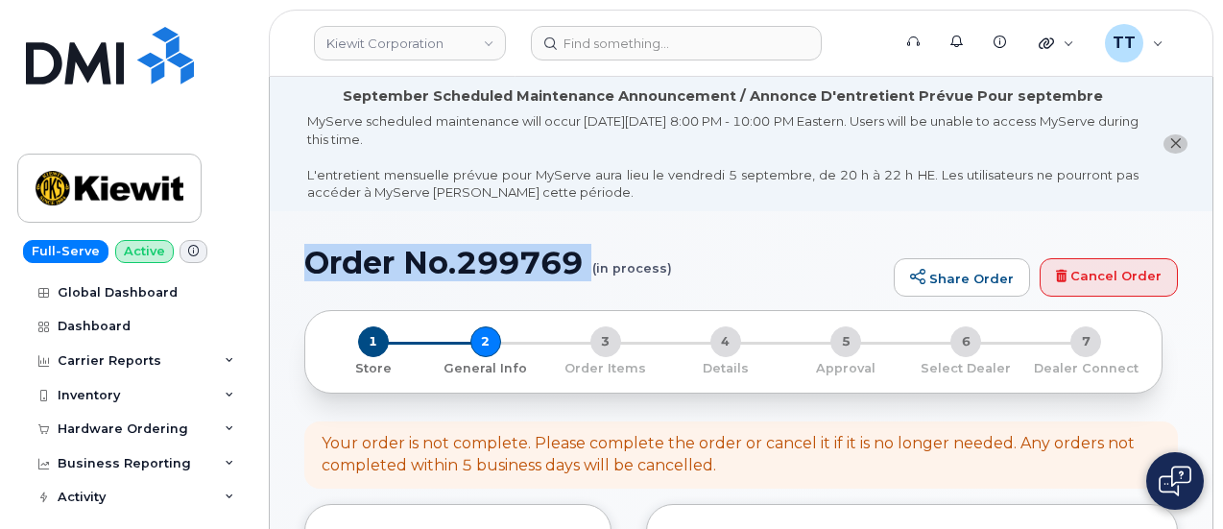
click at [433, 254] on h1 "Order No.299769 (in process)" at bounding box center [594, 263] width 580 height 34
copy h1 "Order No.299769"
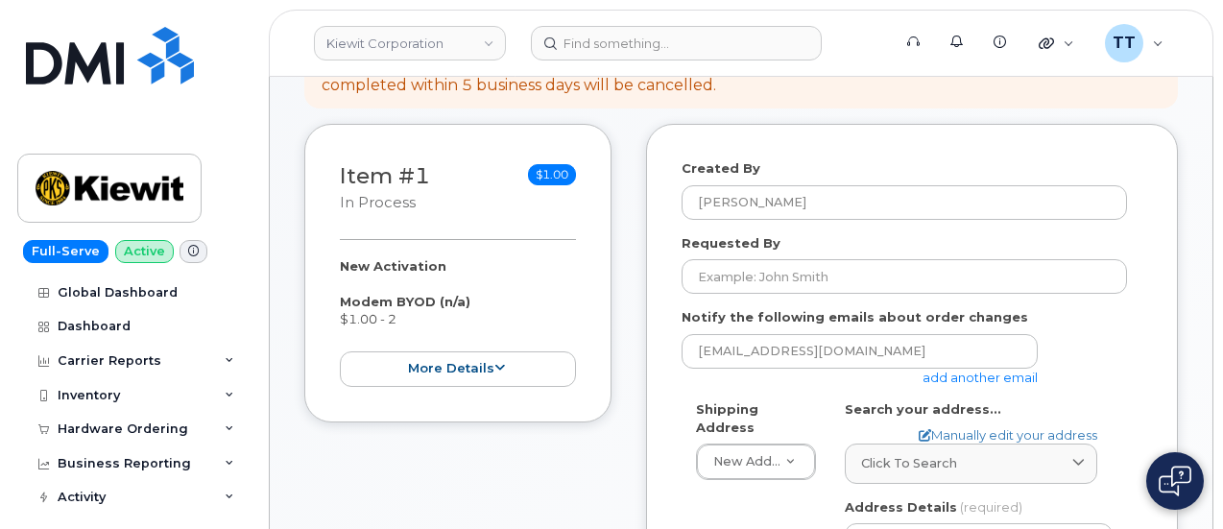
scroll to position [384, 0]
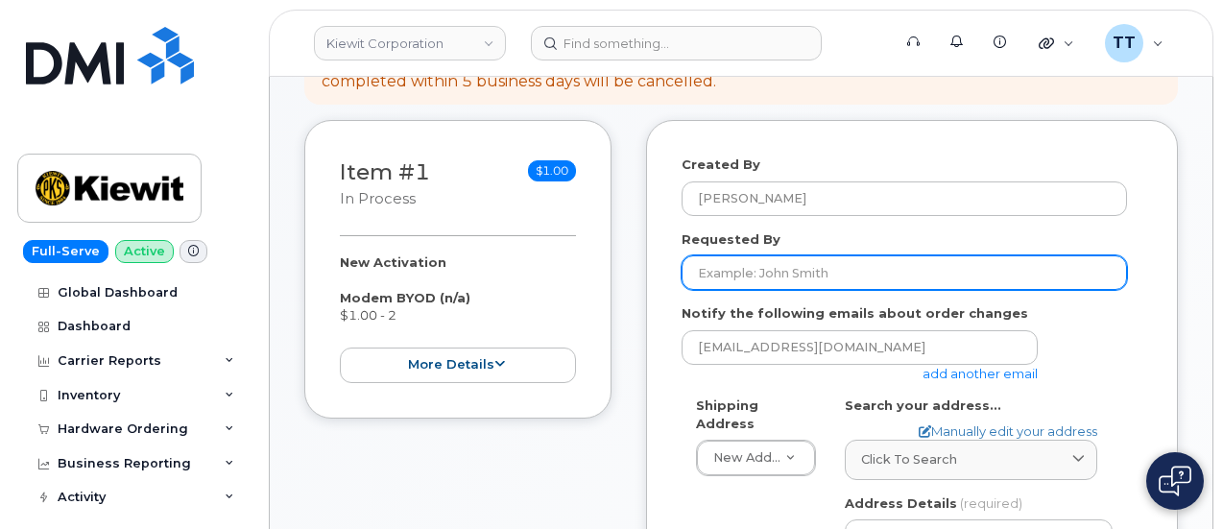
click at [795, 273] on input "Requested By" at bounding box center [903, 272] width 445 height 35
paste input "[PERSON_NAME]"
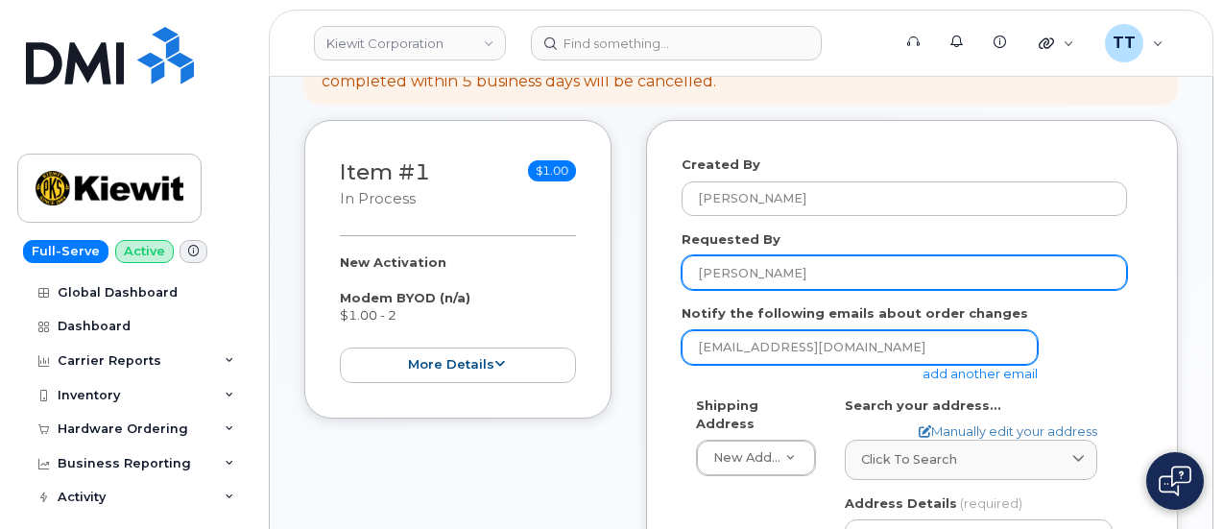
type input "[PERSON_NAME]"
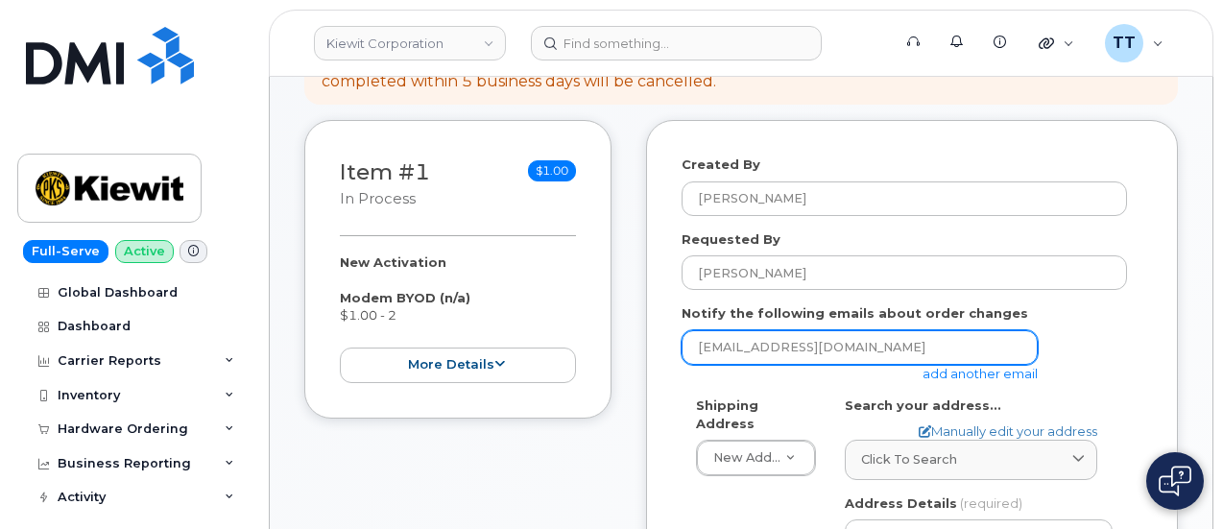
drag, startPoint x: 868, startPoint y: 348, endPoint x: 626, endPoint y: 330, distance: 242.5
click at [767, 352] on input "email" at bounding box center [859, 347] width 356 height 35
paste input "[EMAIL_ADDRESS][DOMAIN_NAME]"
type input "[EMAIL_ADDRESS][DOMAIN_NAME]"
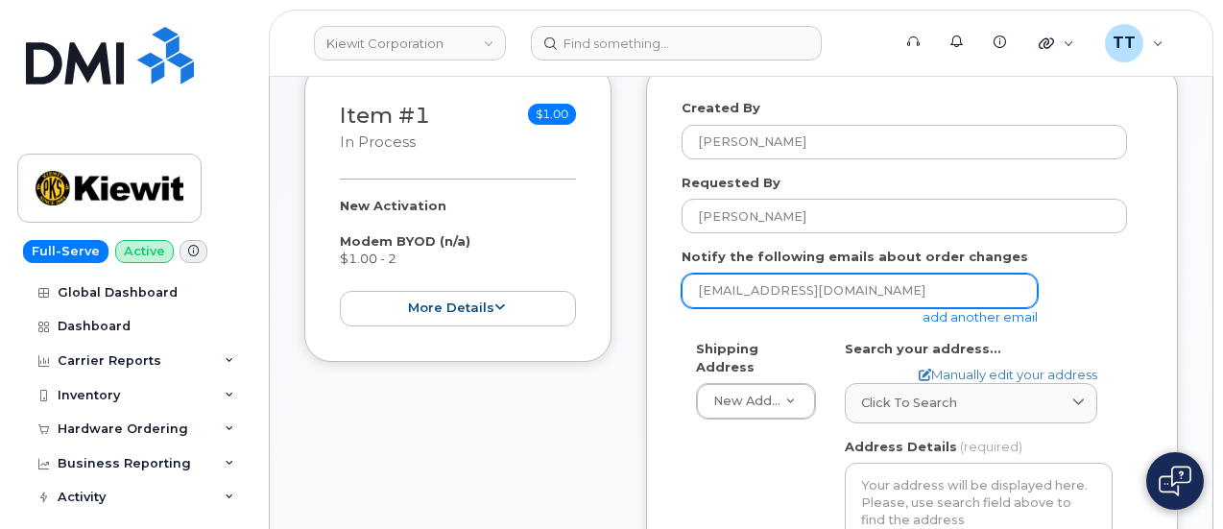
scroll to position [480, 0]
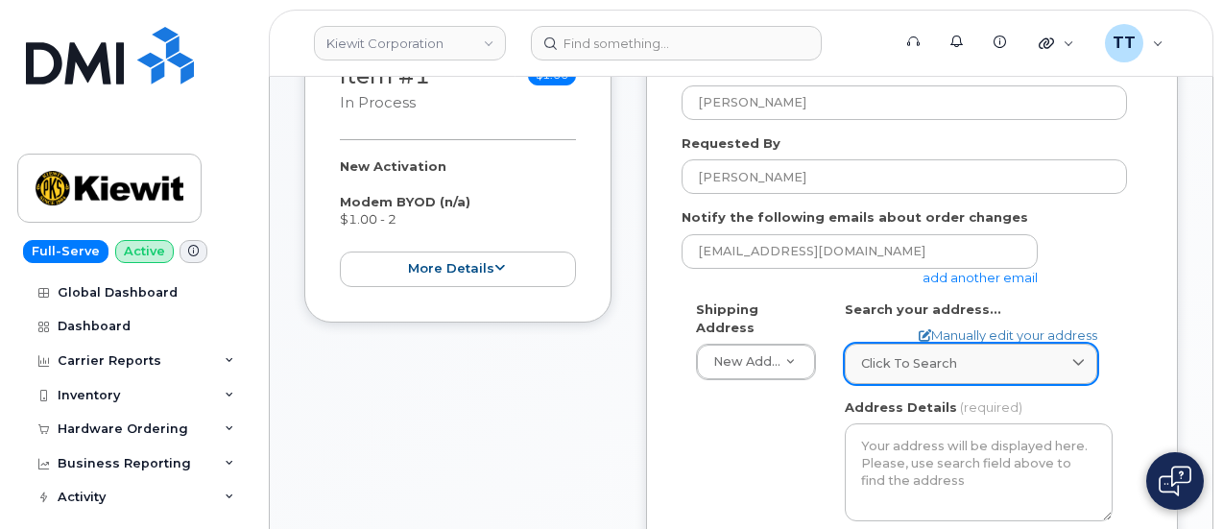
click at [930, 354] on span "Click to search" at bounding box center [909, 363] width 96 height 18
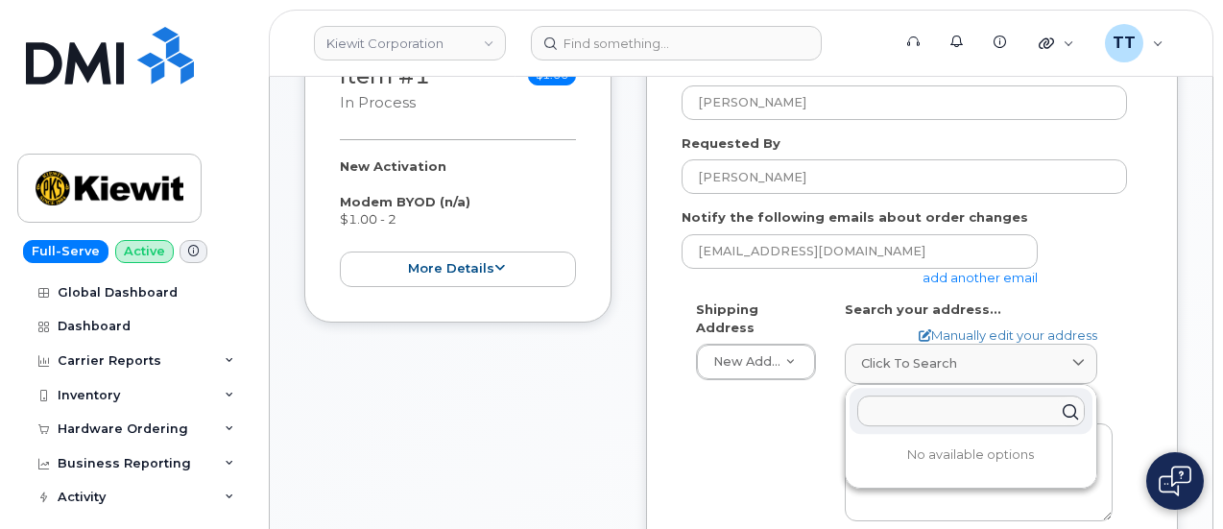
paste input "304 Gaille Dr COVINGTON LA 70433-9125 UNITED STATES Attention Derek Layton"
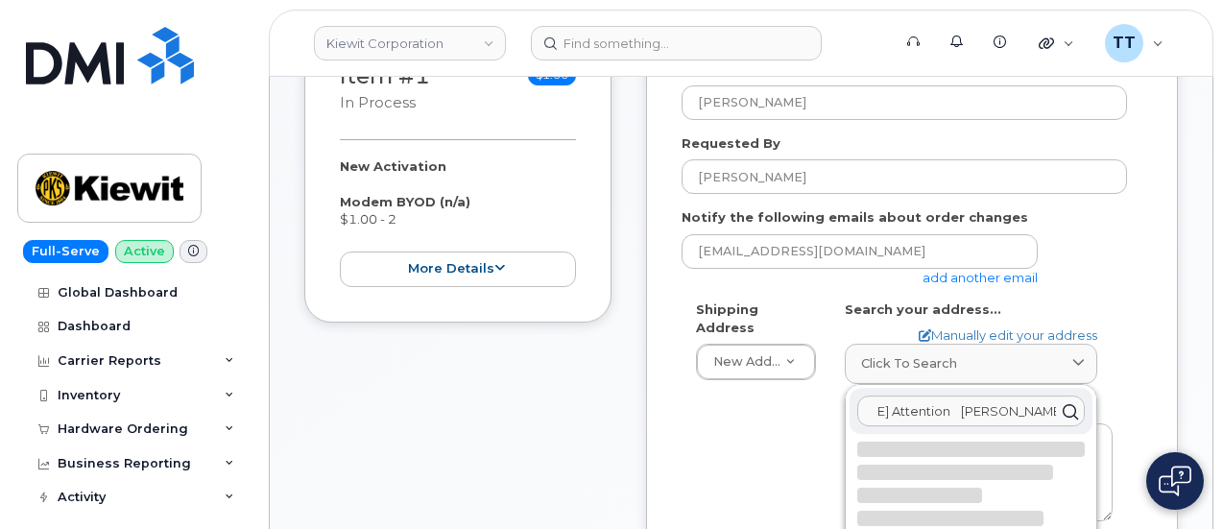
scroll to position [576, 0]
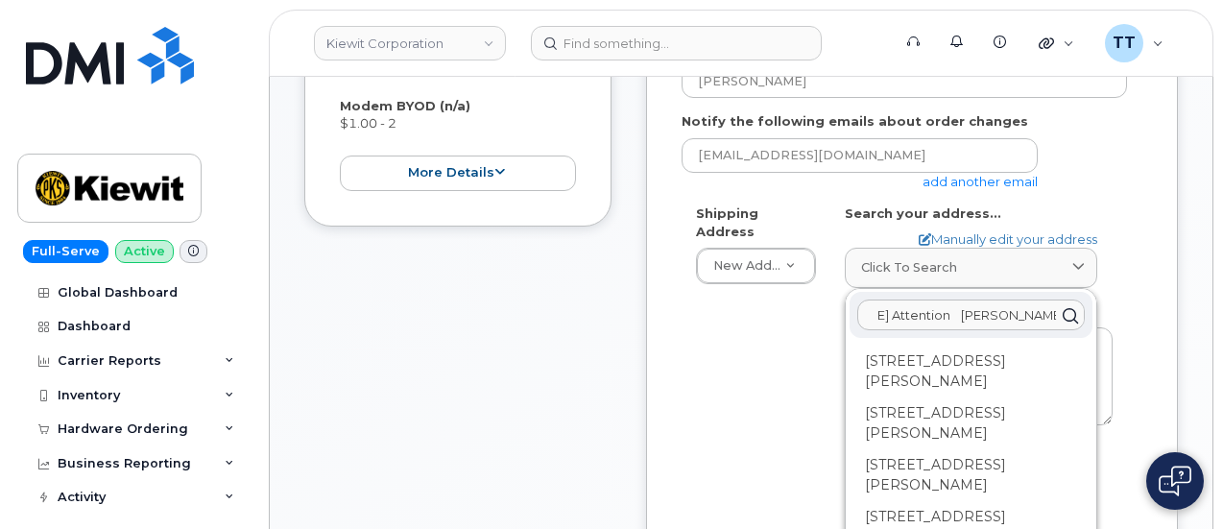
type input "304 Gaille Dr COVINGTON LA 70433-9125 UNITED STATES Attention Derek Layton"
drag, startPoint x: 977, startPoint y: 364, endPoint x: 922, endPoint y: 339, distance: 60.1
click at [977, 364] on div "304 Gaille Dr Covington LA 70433-9125" at bounding box center [970, 372] width 243 height 52
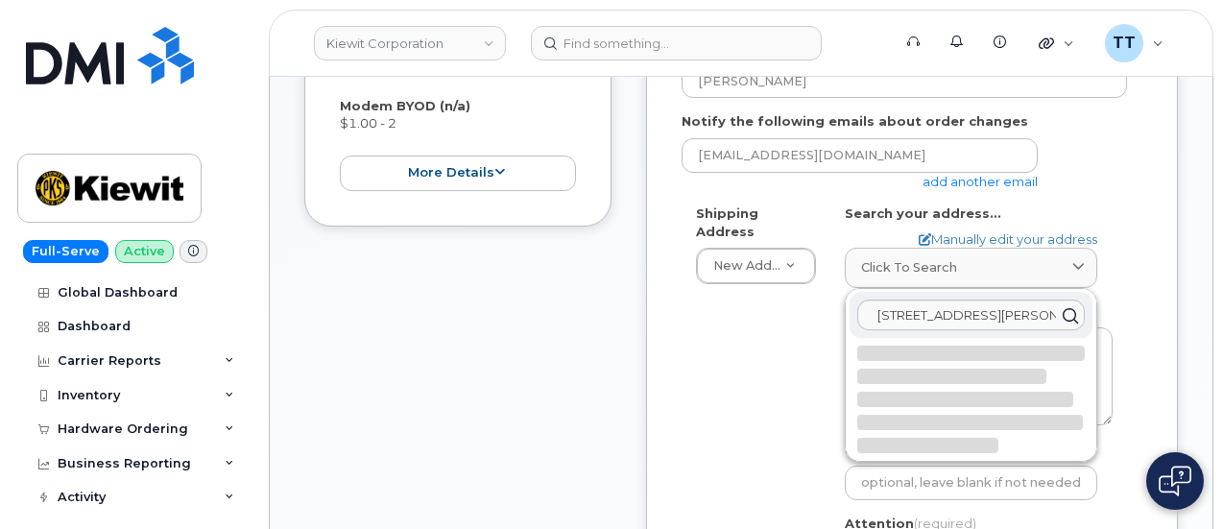
select select
type textarea "304 Gaille Dr COVINGTON LA 70433-9125 UNITED STATES"
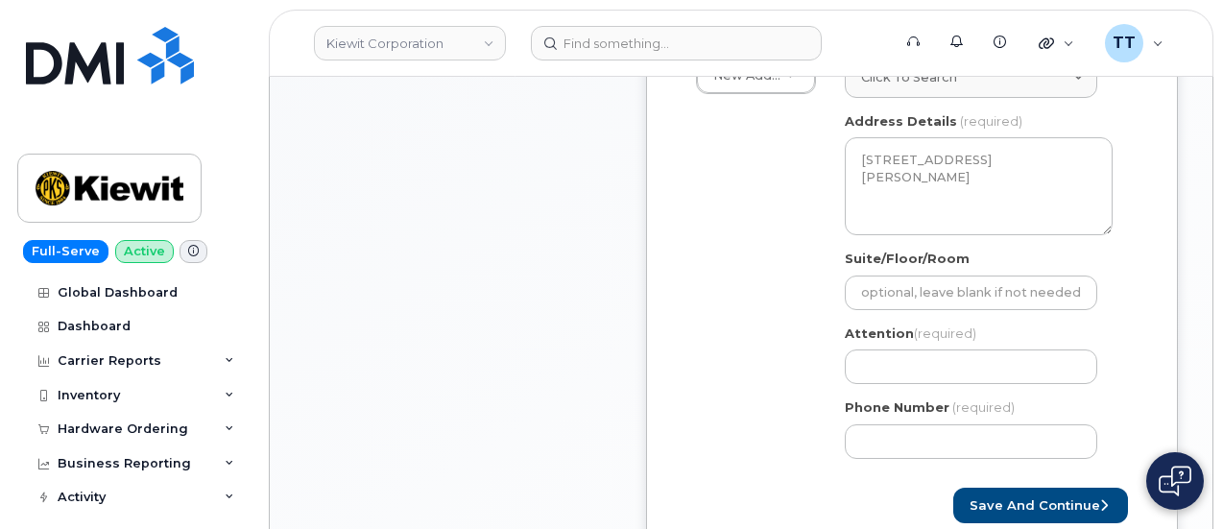
scroll to position [768, 0]
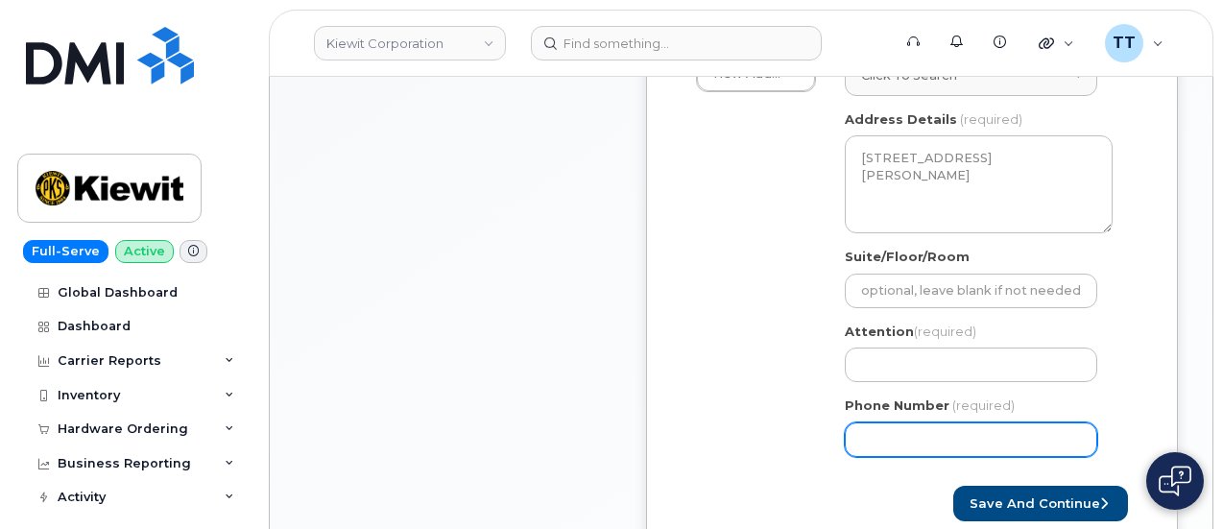
click at [917, 429] on input "Phone Number" at bounding box center [971, 439] width 252 height 35
paste input "9853173822"
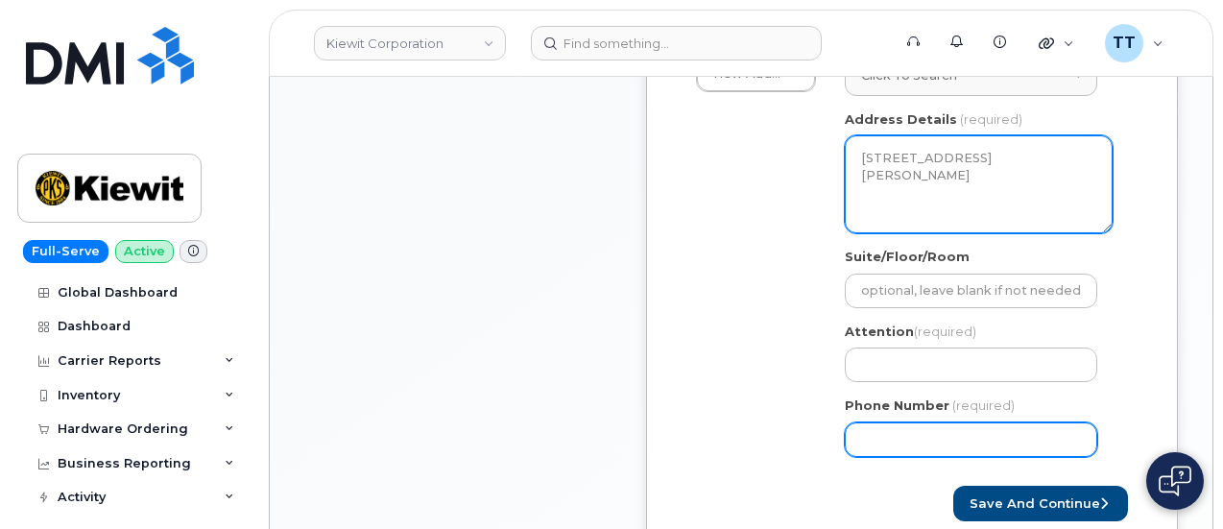
select select
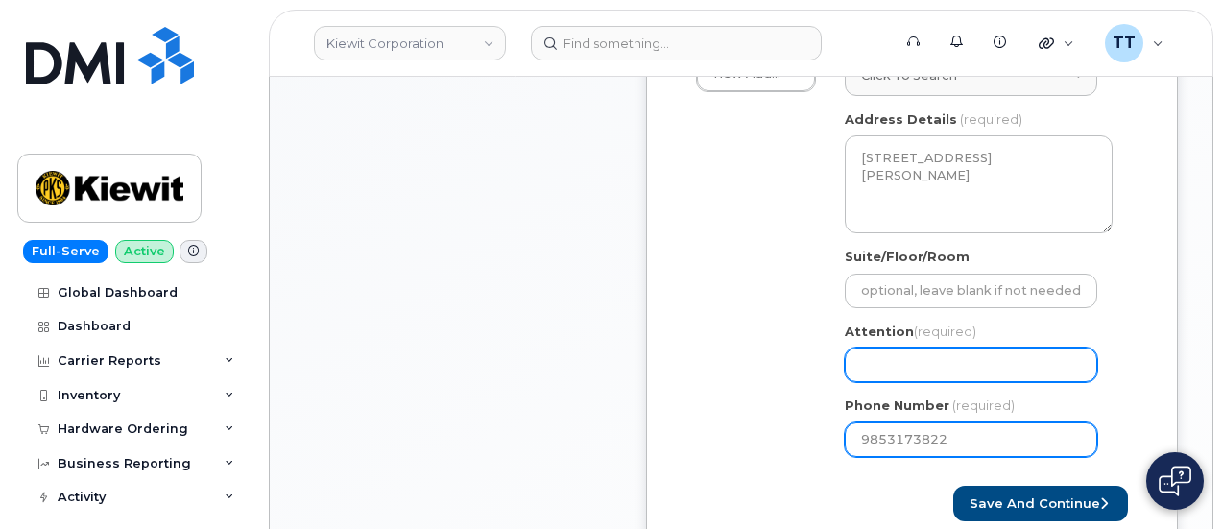
type input "9853173822"
click at [942, 375] on input "Attention (required)" at bounding box center [971, 364] width 252 height 35
click at [885, 356] on input "Attention (required)" at bounding box center [971, 364] width 252 height 35
paste input "CS0791217"
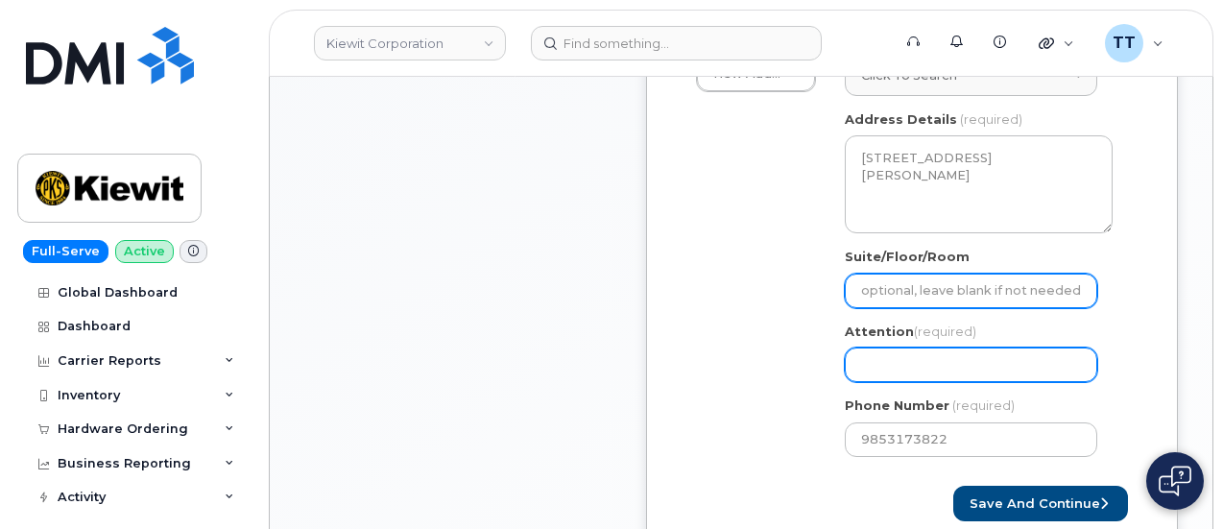
select select
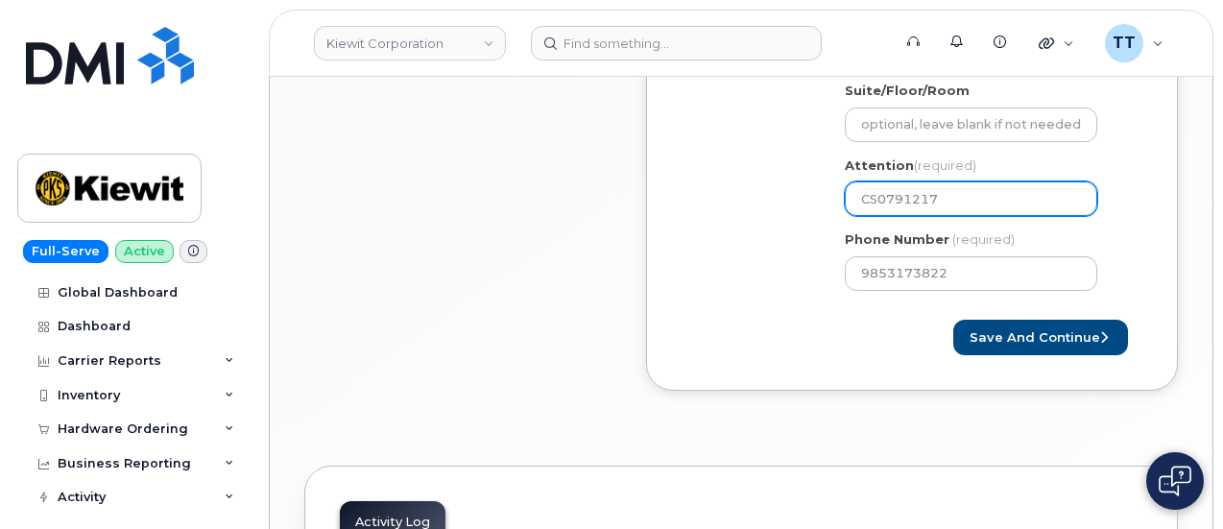
scroll to position [960, 0]
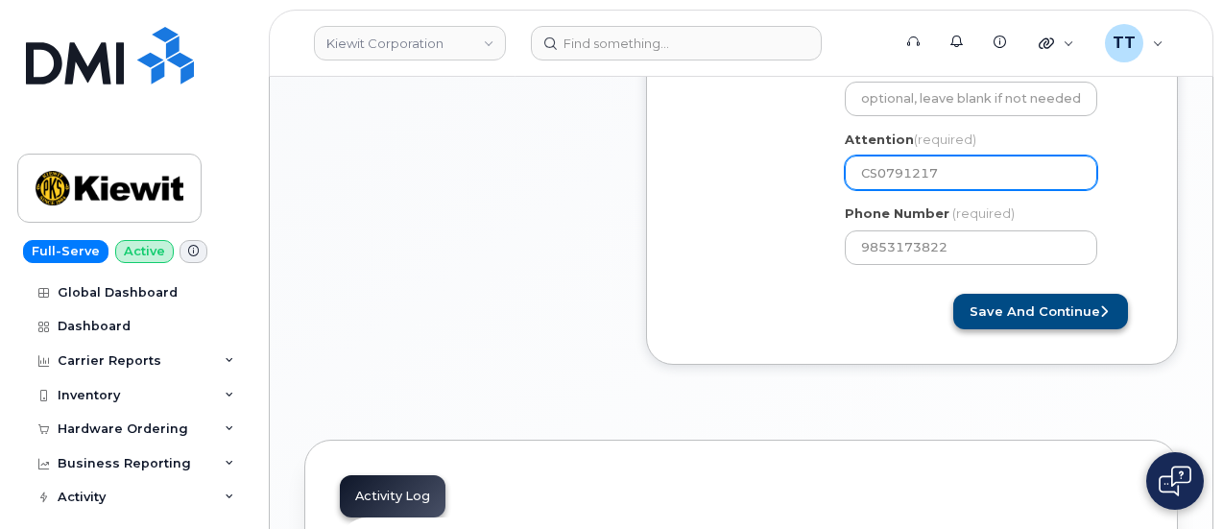
type input "CS0791217"
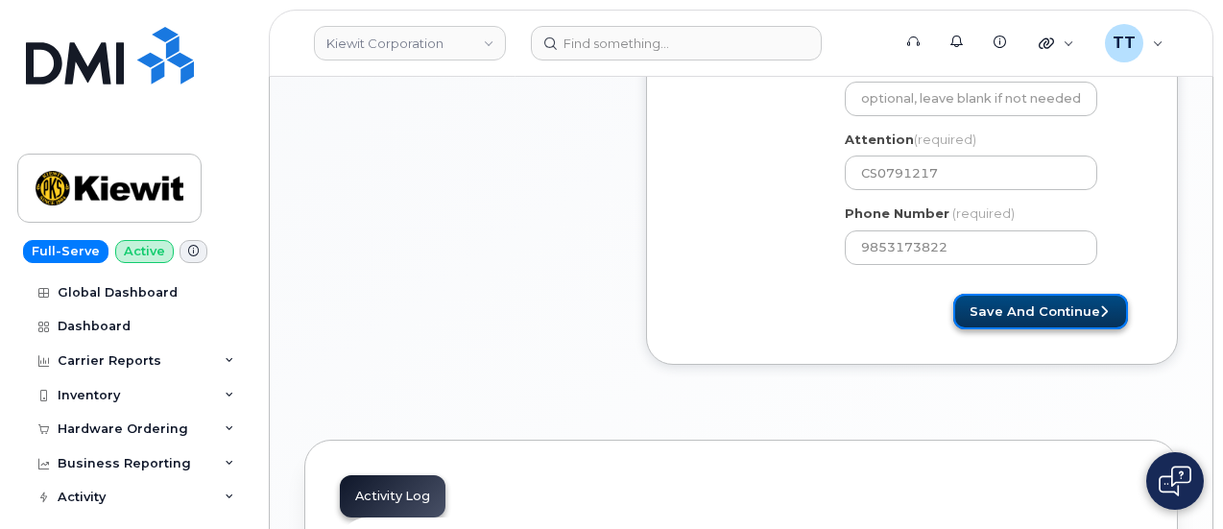
click at [998, 314] on button "Save and Continue" at bounding box center [1040, 312] width 175 height 36
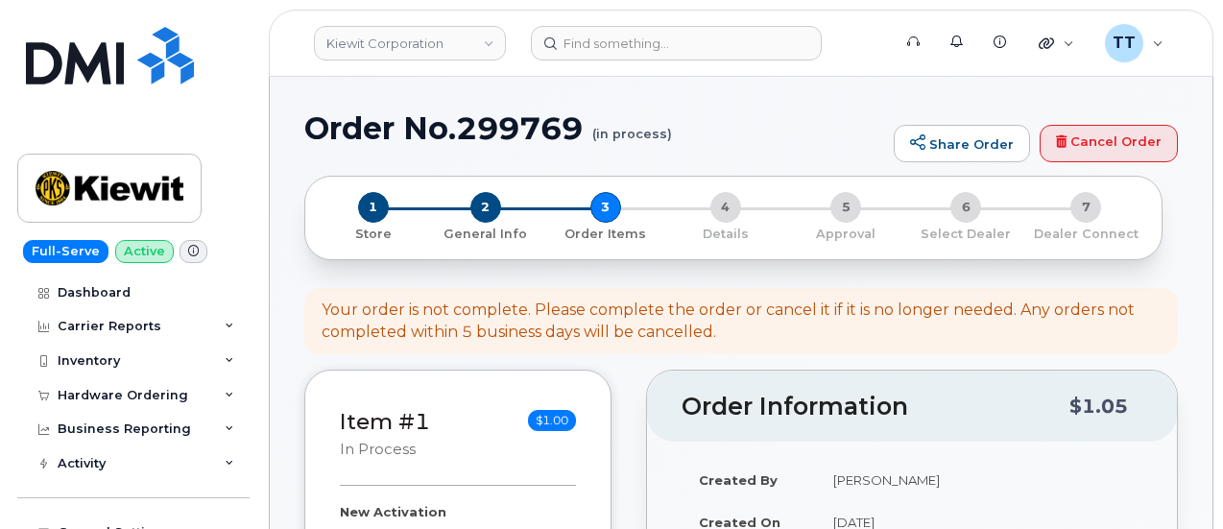
select select
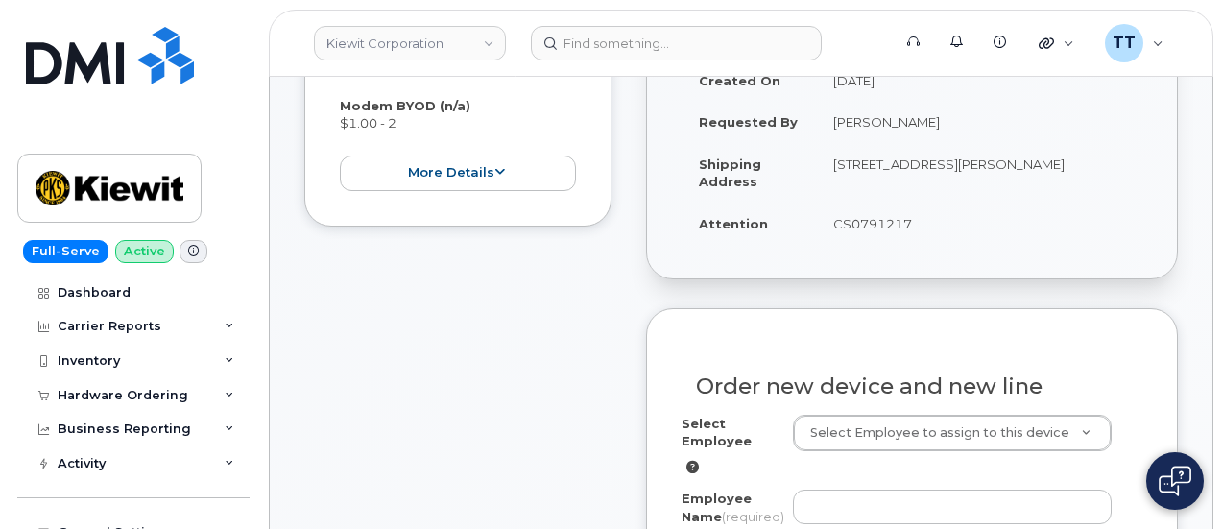
scroll to position [768, 0]
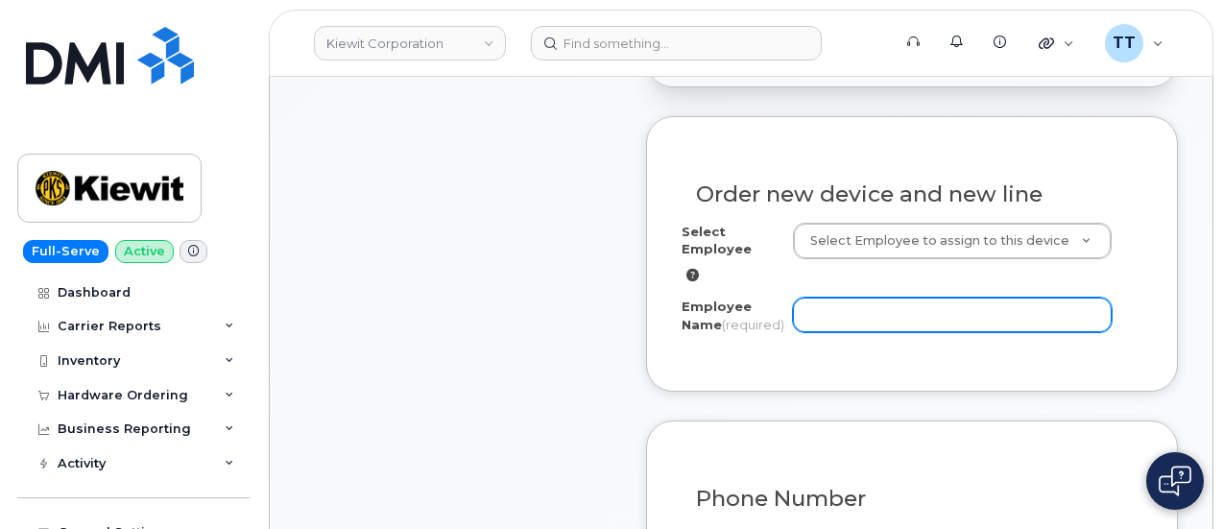
click at [824, 308] on input "Employee Name (required)" at bounding box center [952, 315] width 319 height 35
paste input "[PERSON_NAME]"
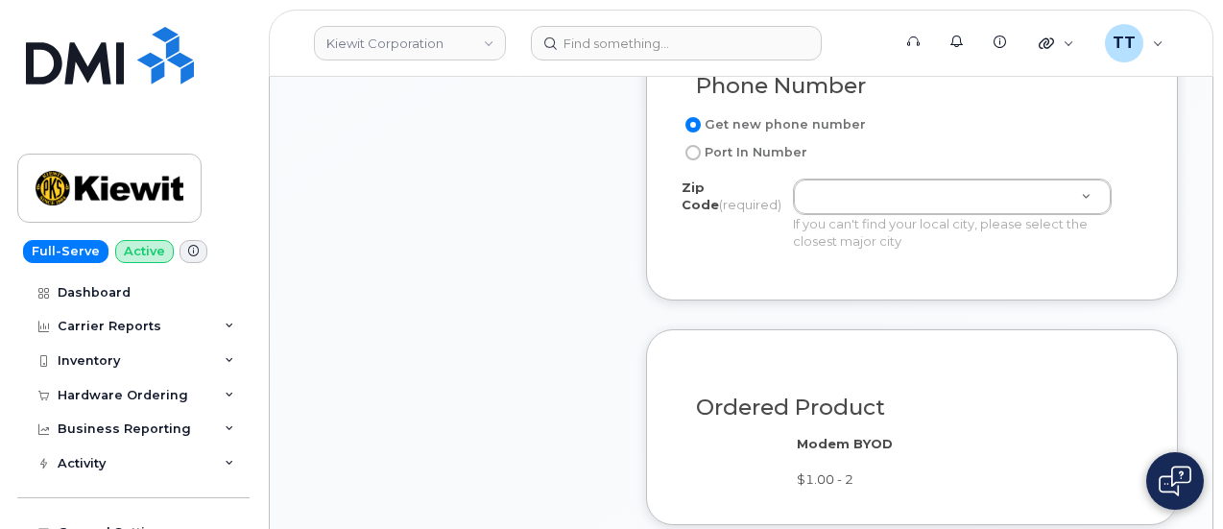
scroll to position [1152, 0]
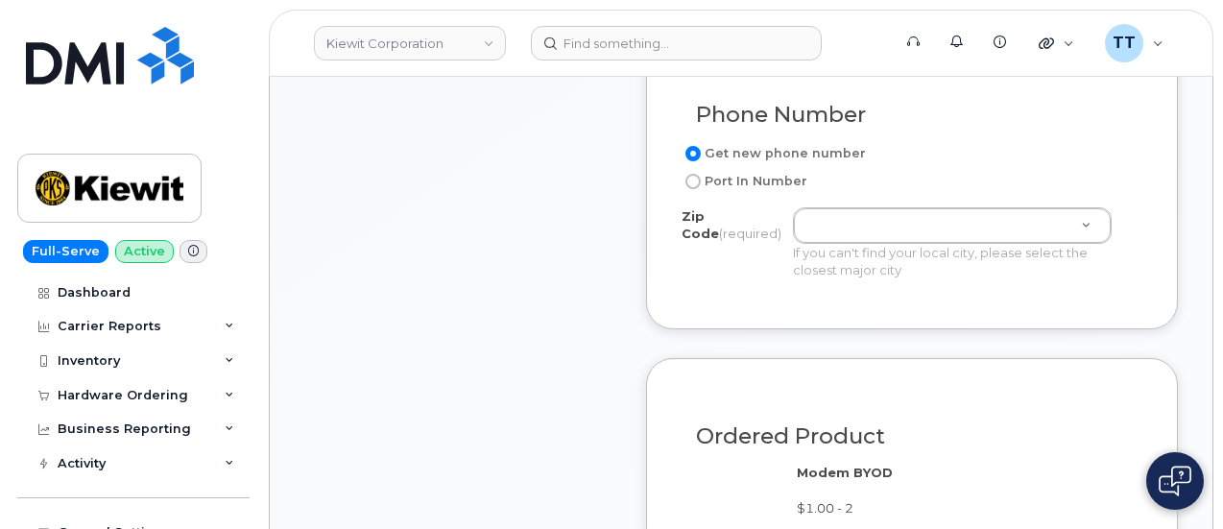
type input "[PERSON_NAME]"
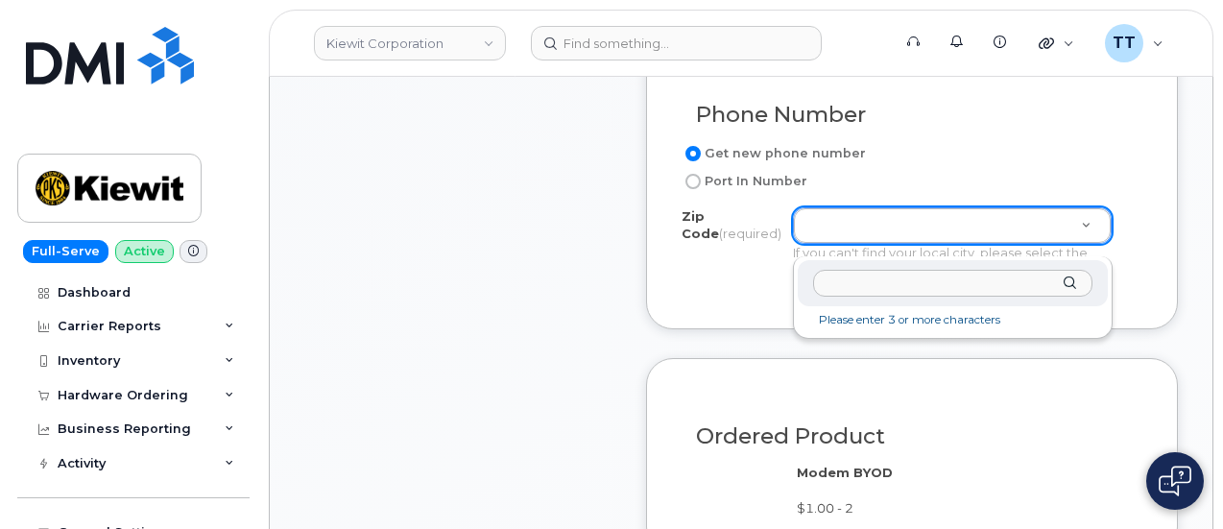
drag, startPoint x: 842, startPoint y: 297, endPoint x: 828, endPoint y: 283, distance: 19.0
paste input "70433"
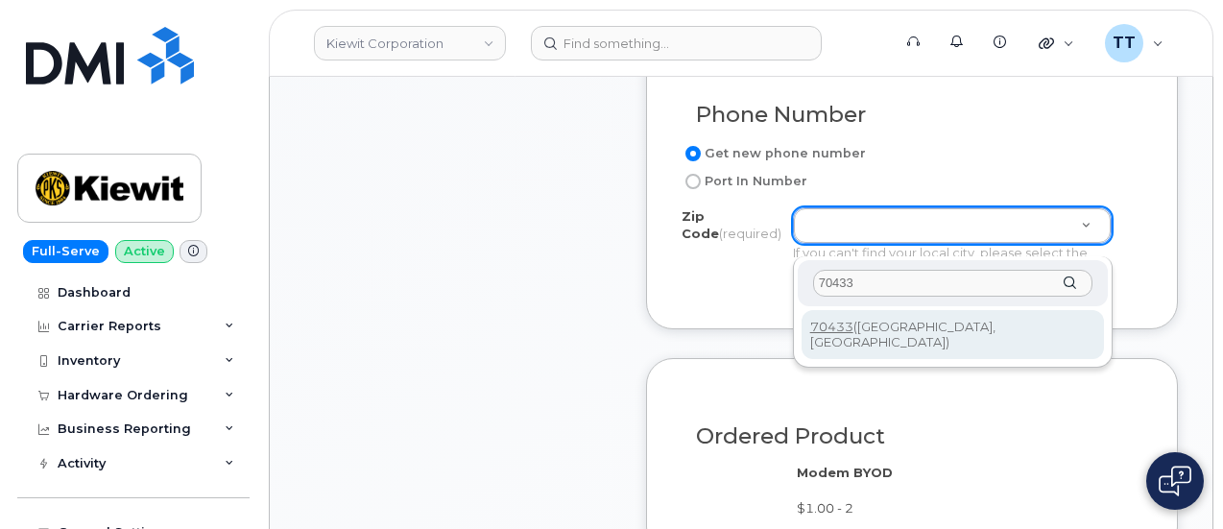
type input "70433"
type input "70433 (Covington, LA)"
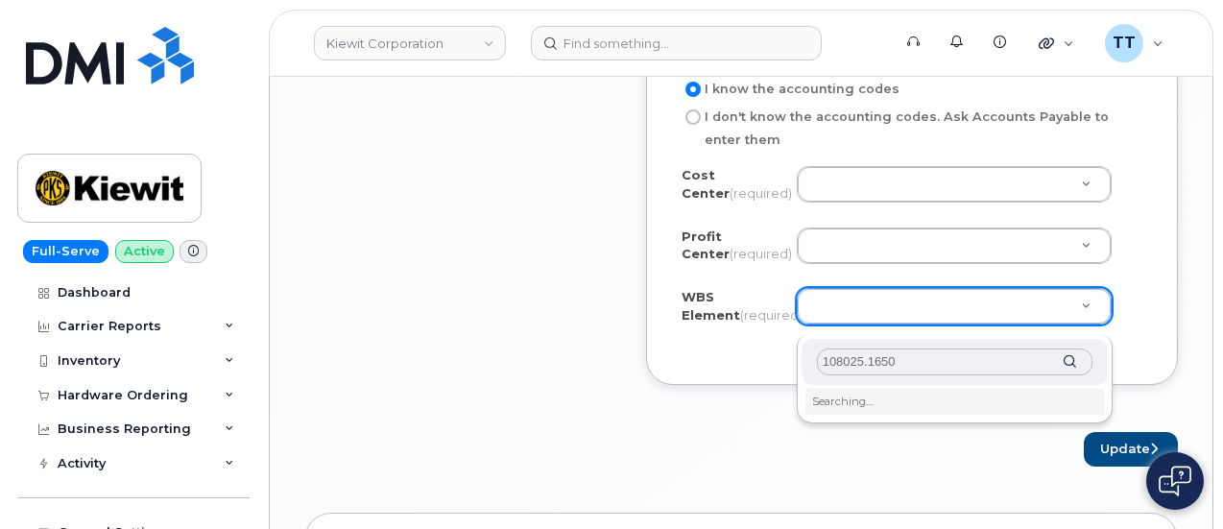
scroll to position [1919, 0]
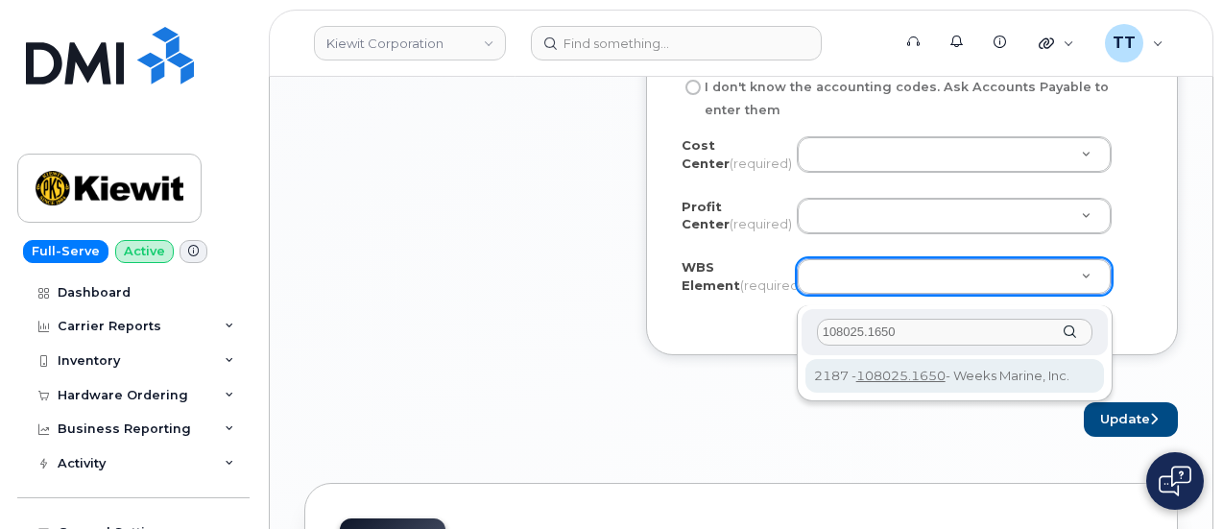
type input "108025.1650"
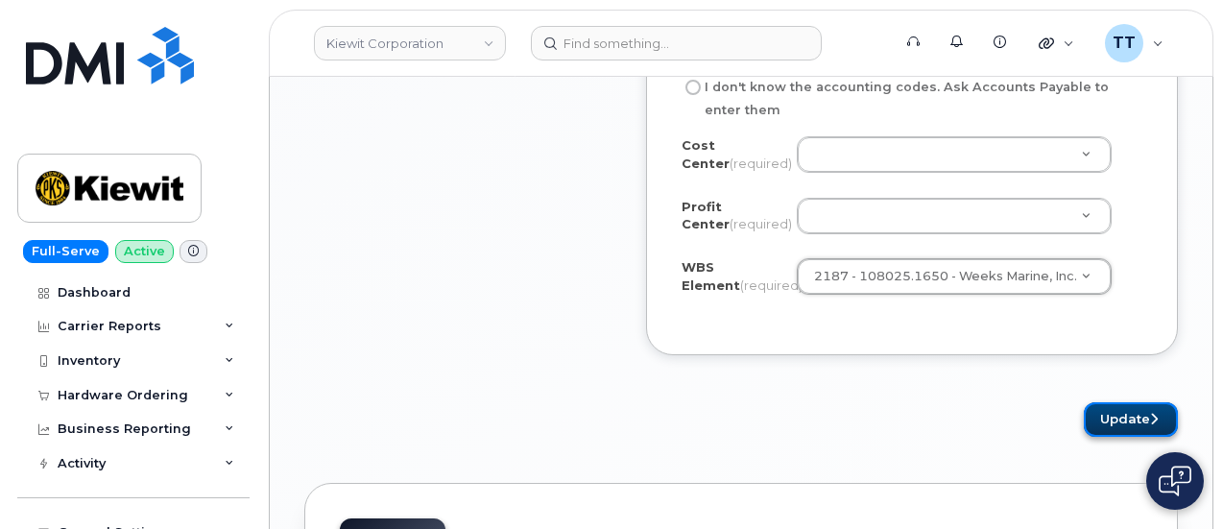
click at [1106, 417] on button "Update" at bounding box center [1131, 420] width 94 height 36
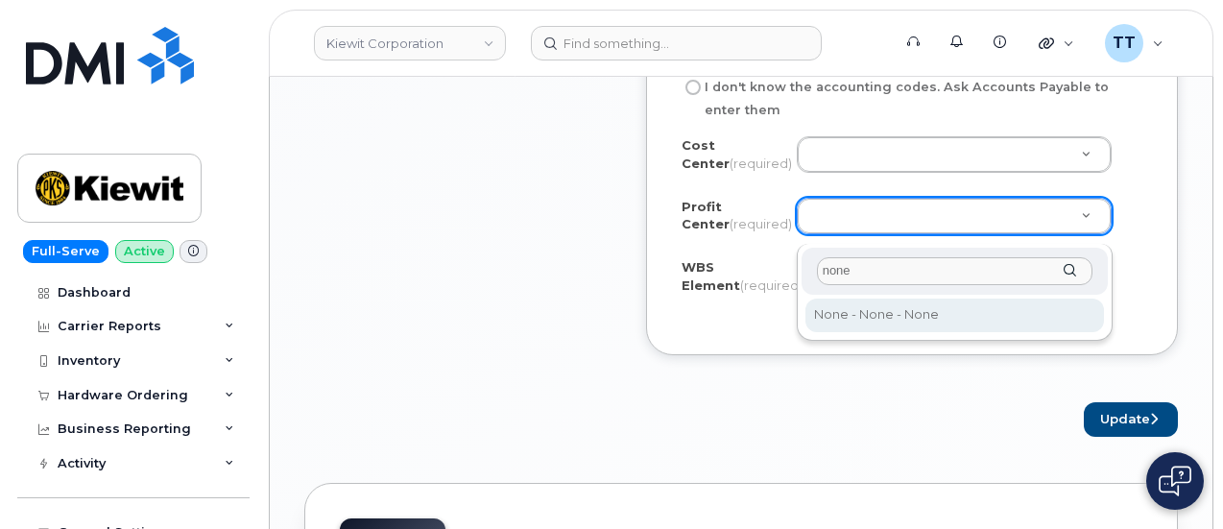
type input "none"
select select "None"
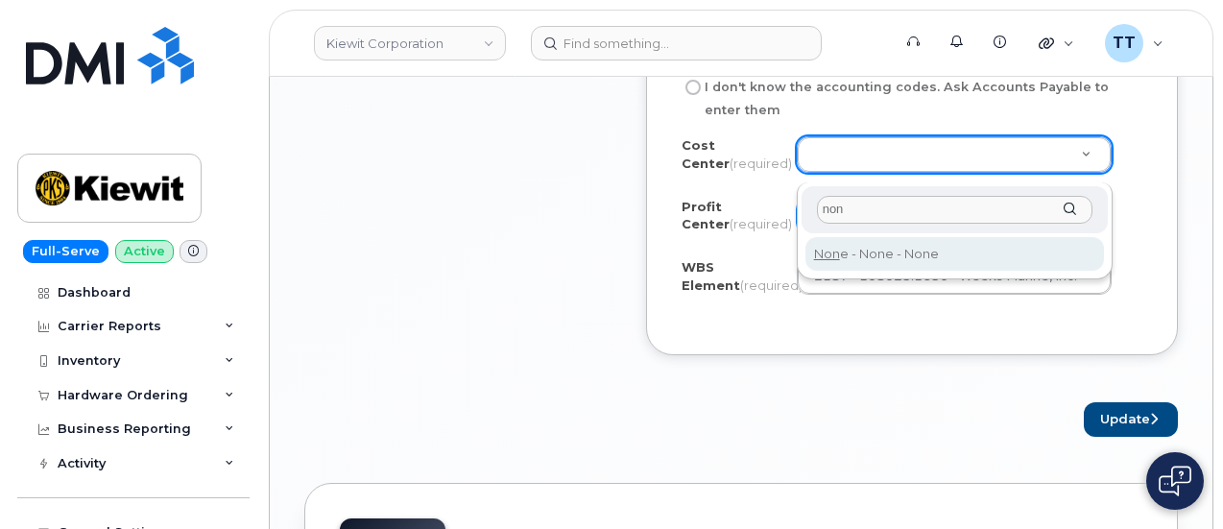
type input "non"
type input "None"
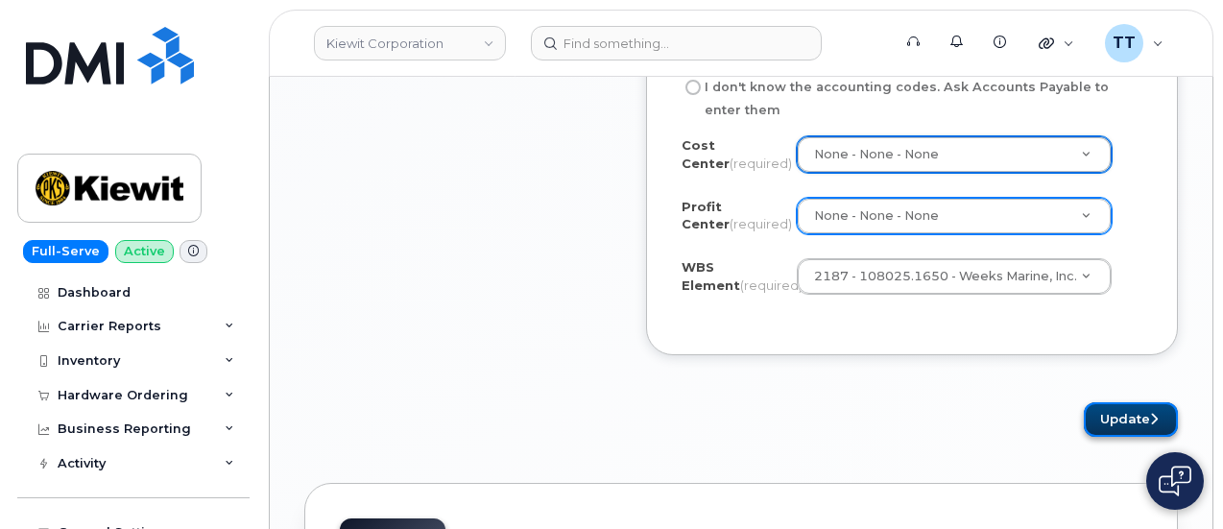
click at [1106, 426] on button "Update" at bounding box center [1131, 420] width 94 height 36
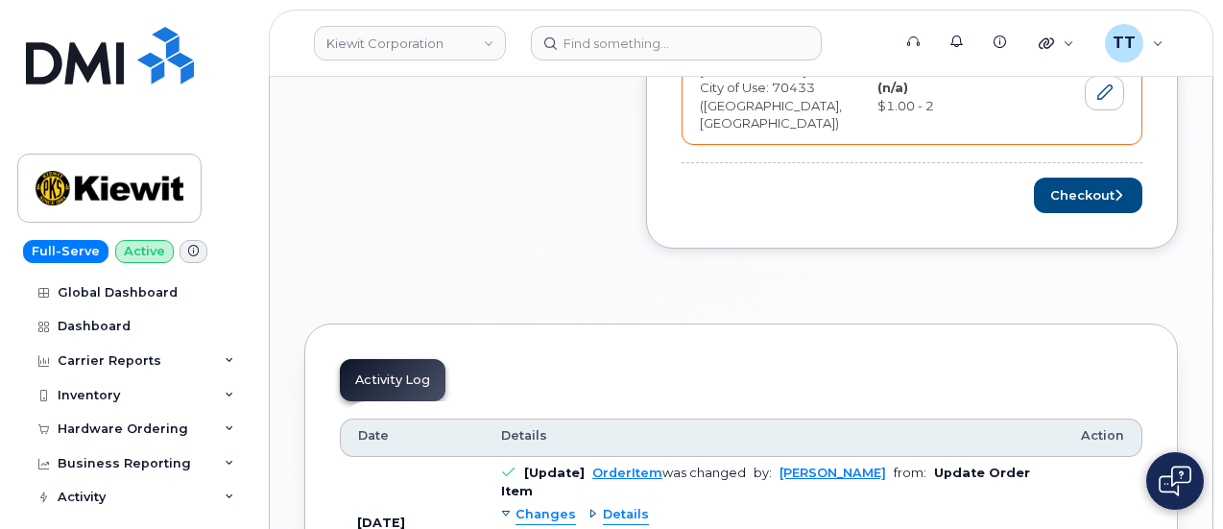
scroll to position [960, 0]
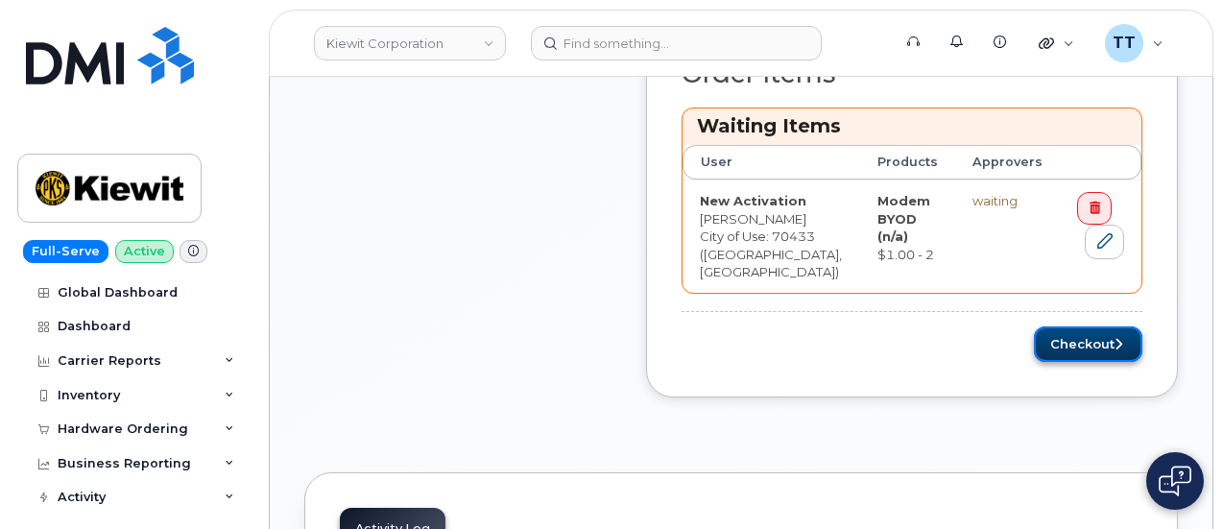
click at [1058, 326] on button "Checkout" at bounding box center [1088, 344] width 108 height 36
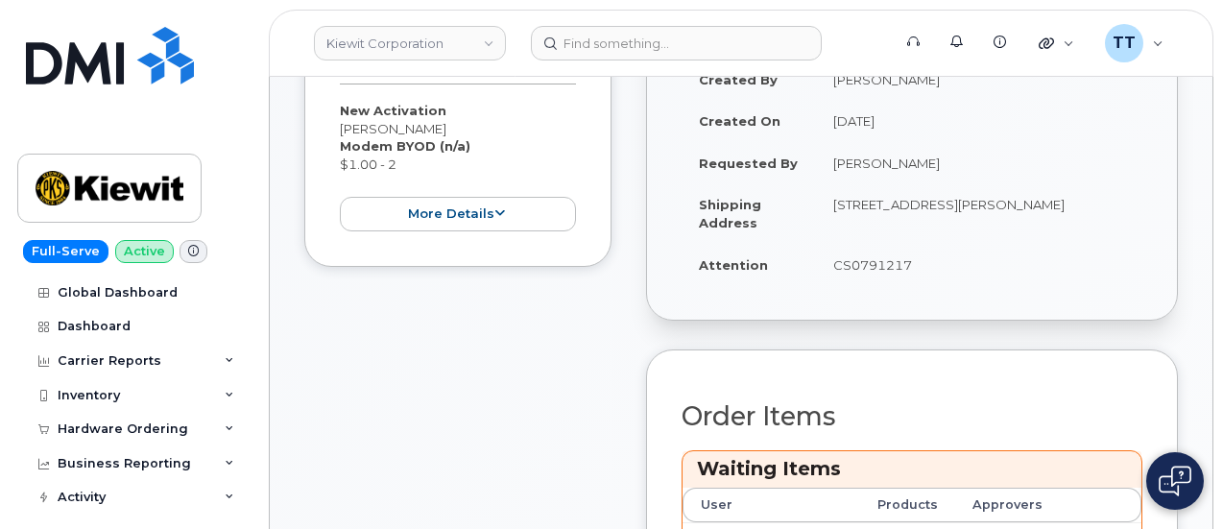
scroll to position [576, 0]
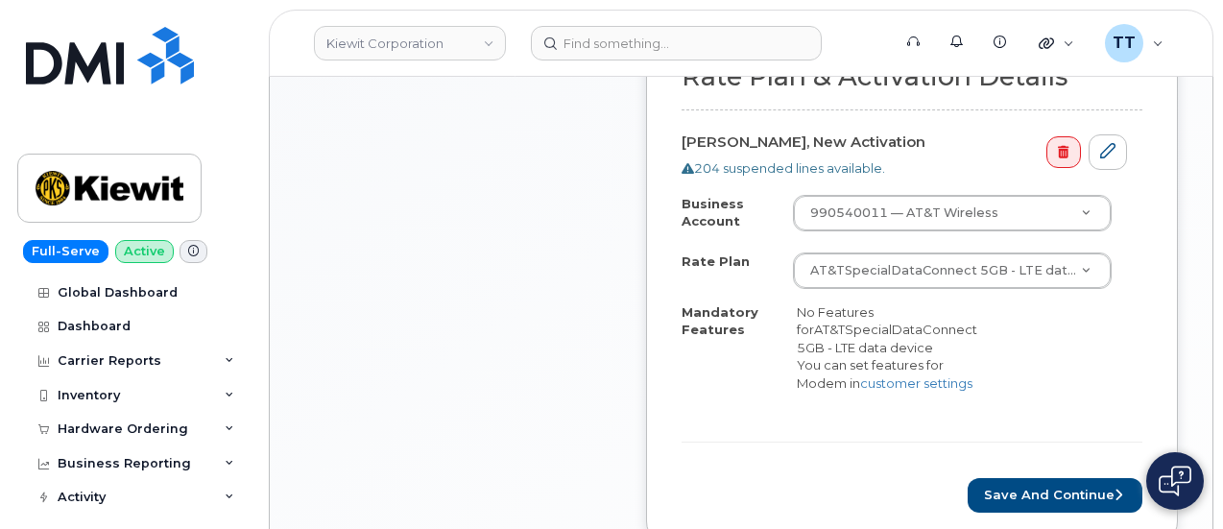
scroll to position [960, 0]
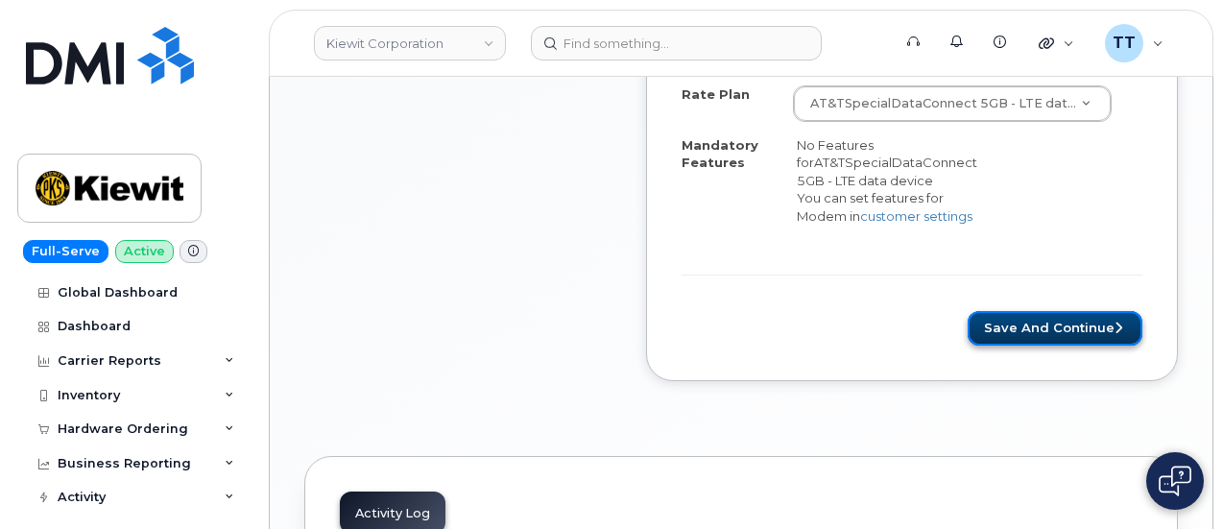
click at [1049, 339] on button "Save and Continue" at bounding box center [1054, 329] width 175 height 36
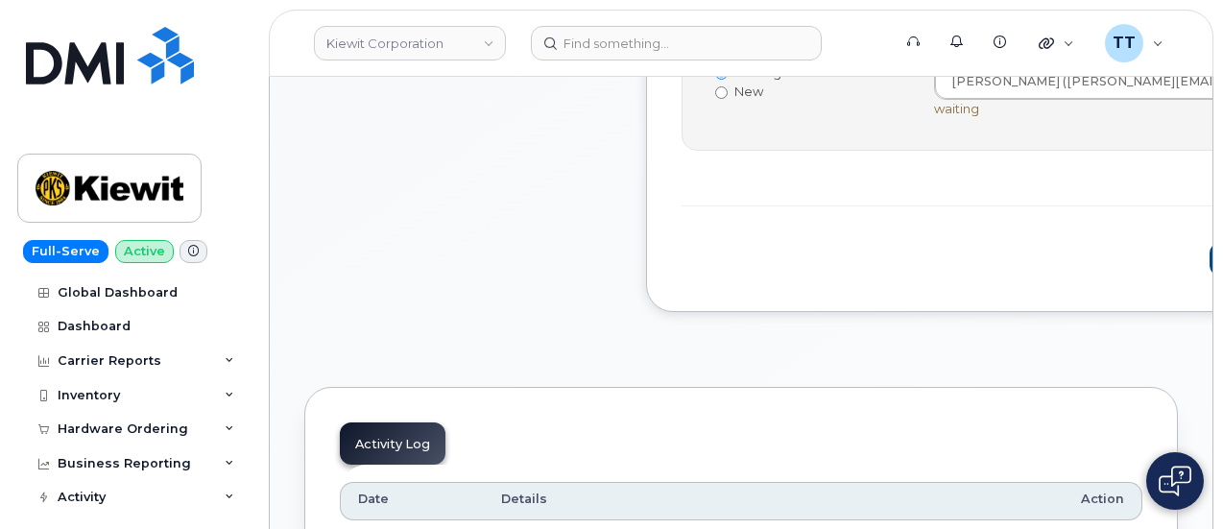
scroll to position [960, 0]
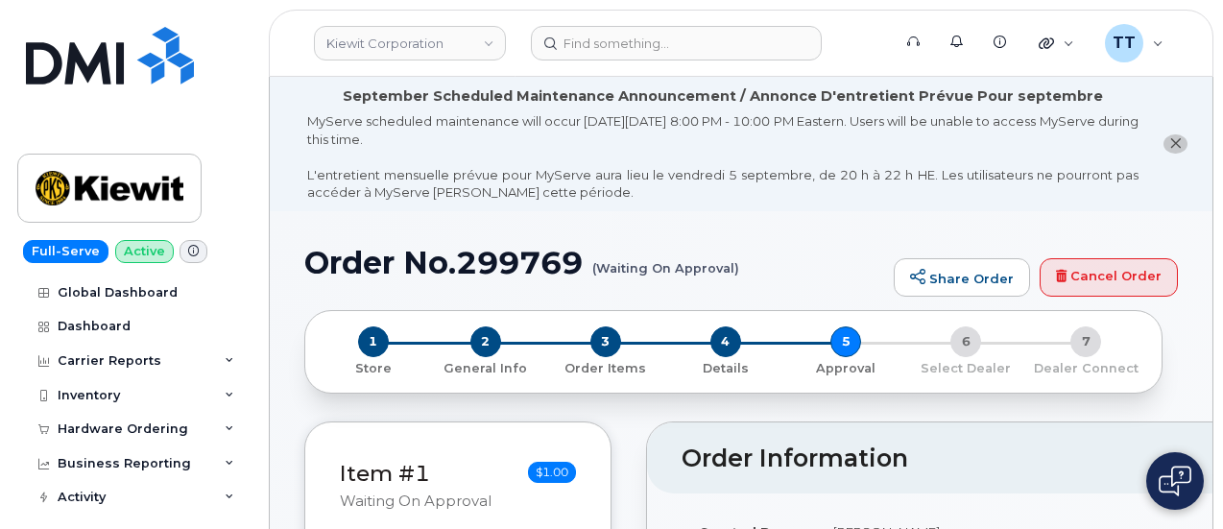
scroll to position [96, 0]
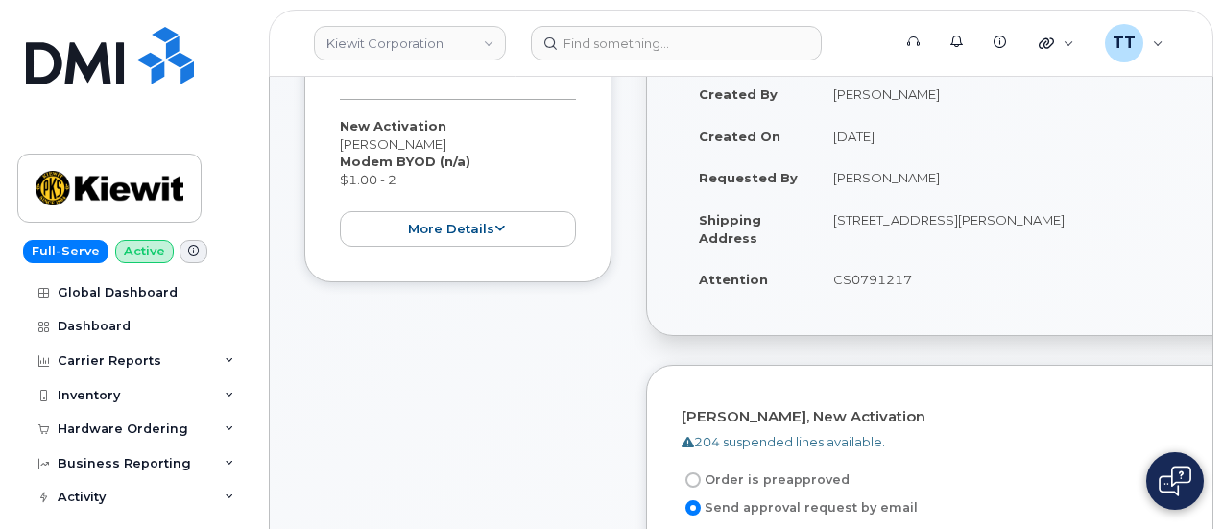
scroll to position [213, 0]
